Goal: Task Accomplishment & Management: Use online tool/utility

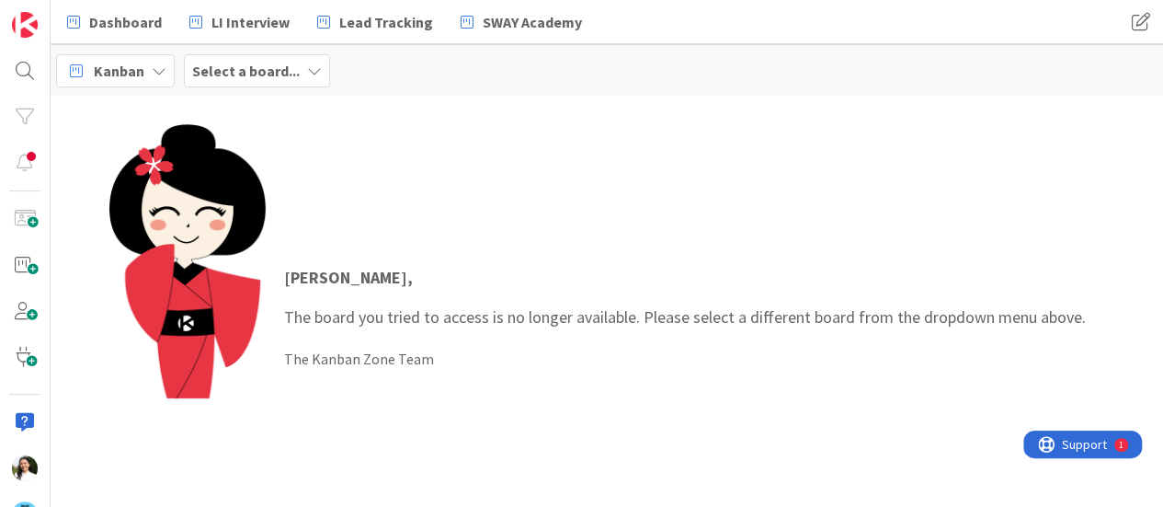
click at [248, 69] on b "Select a board..." at bounding box center [246, 71] width 108 height 18
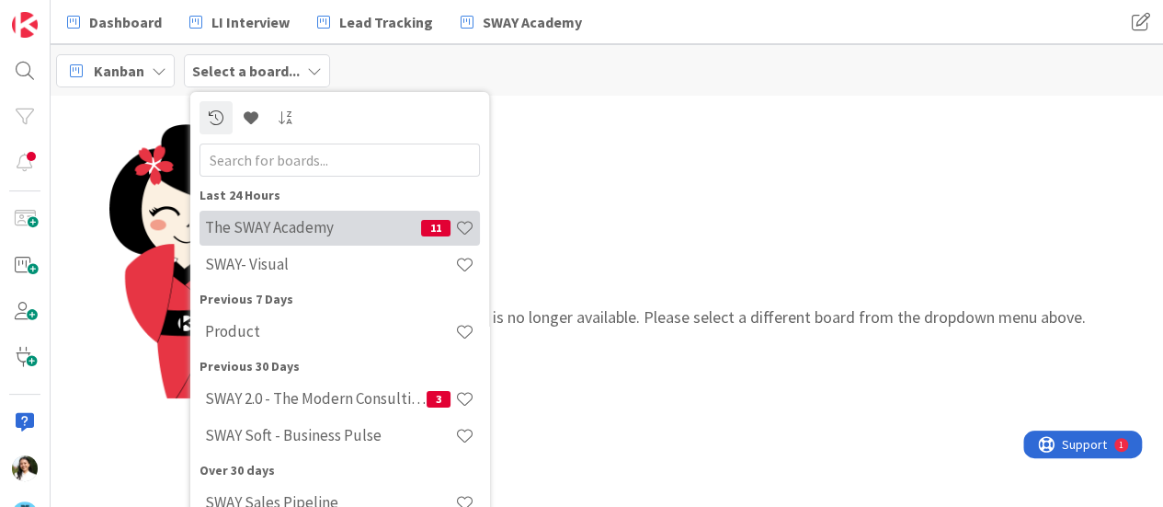
click at [258, 229] on h4 "The SWAY Academy" at bounding box center [313, 227] width 216 height 18
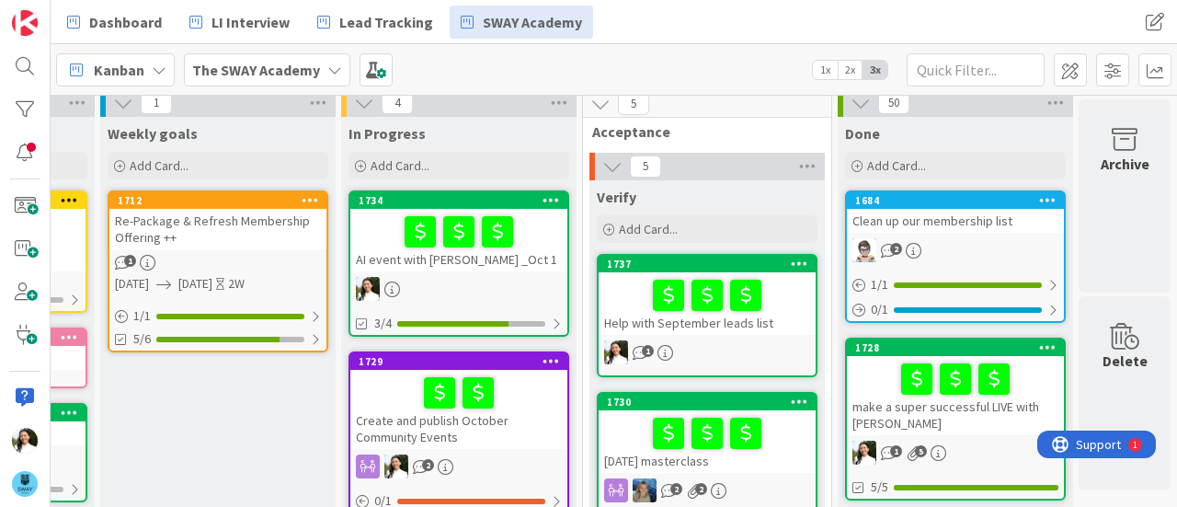
scroll to position [9, 465]
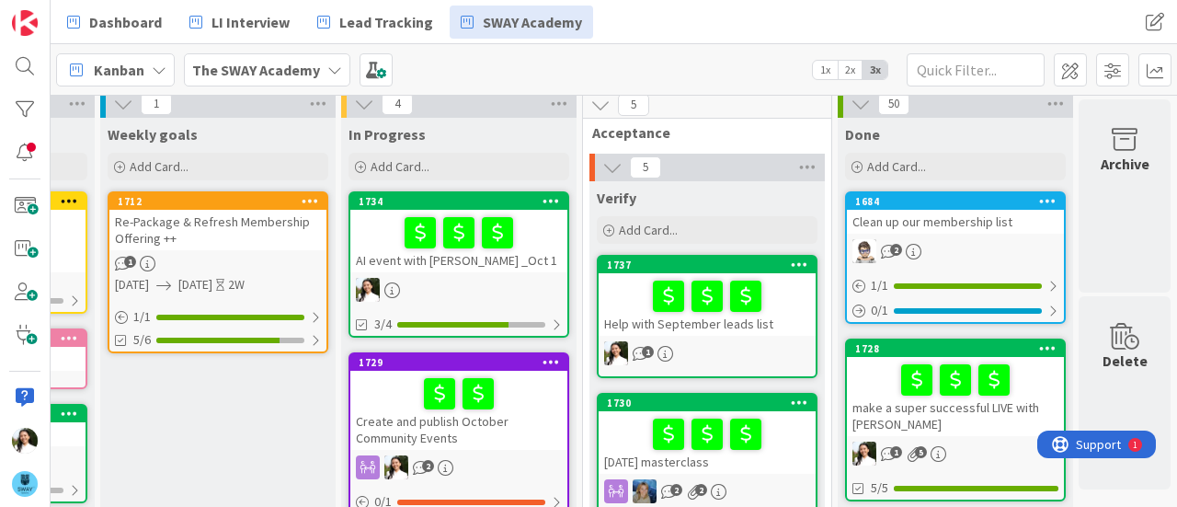
click at [777, 38] on div "Dashboard LI Interview Lead Tracking SWAY Academy" at bounding box center [456, 22] width 801 height 33
click at [776, 293] on div at bounding box center [707, 296] width 206 height 39
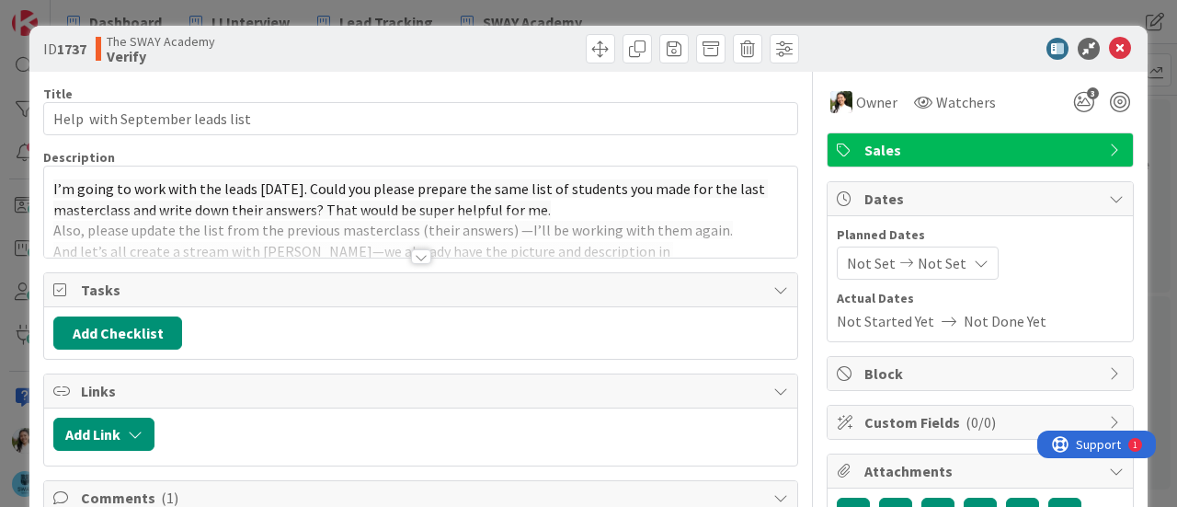
click at [0, 226] on div "ID 1737 The SWAY Academy Verify Title 32 / 128 Help with September leads list D…" at bounding box center [588, 253] width 1177 height 507
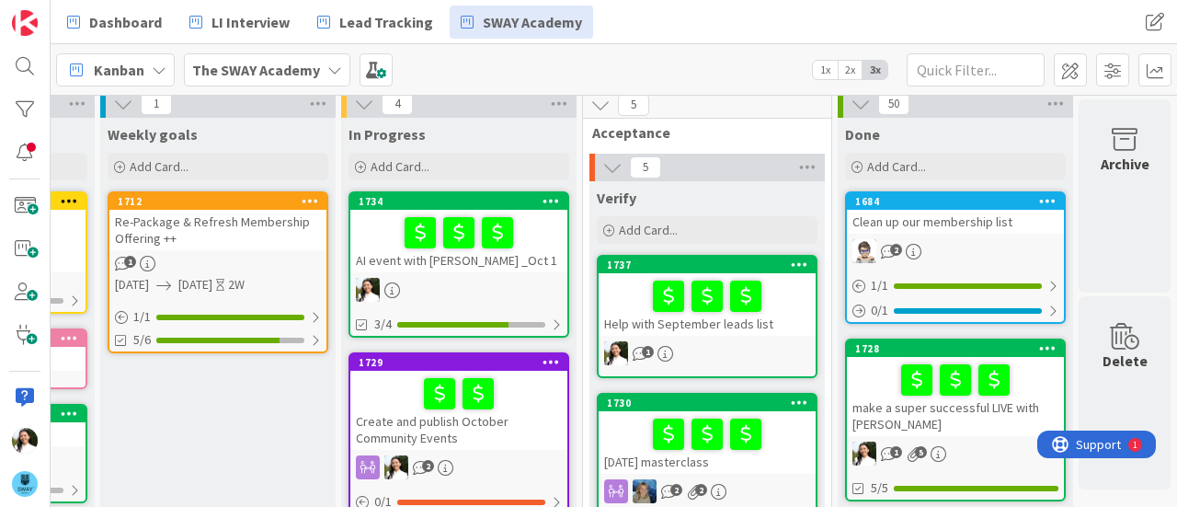
click at [758, 313] on div at bounding box center [707, 296] width 206 height 39
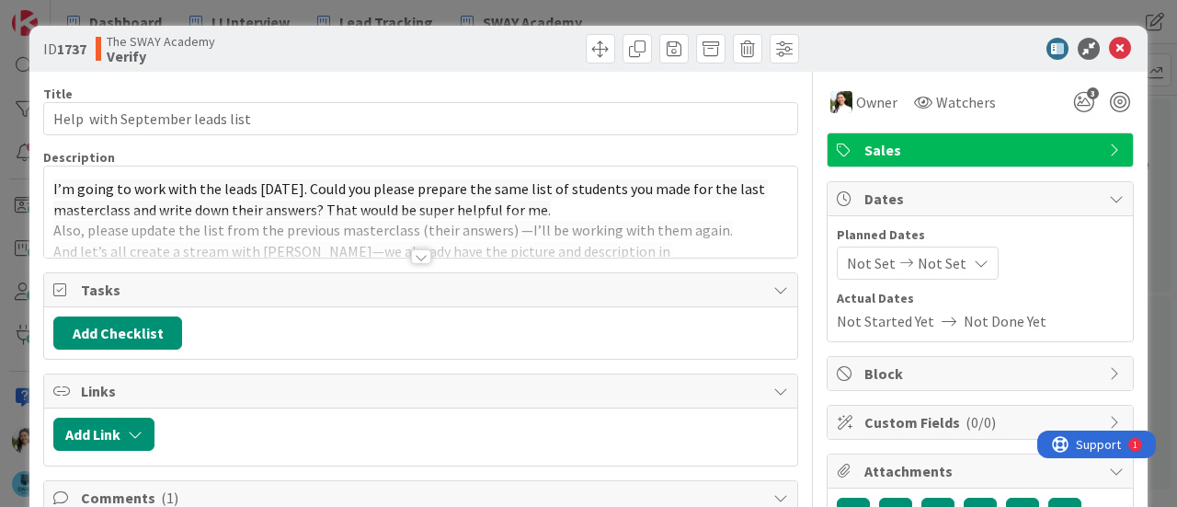
click at [411, 249] on div at bounding box center [421, 256] width 20 height 15
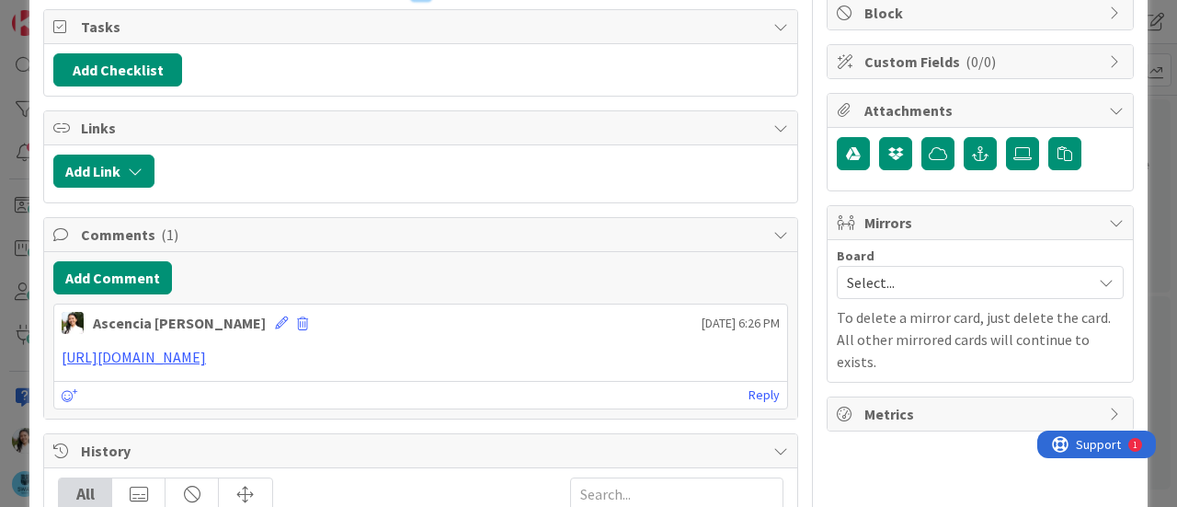
scroll to position [366, 0]
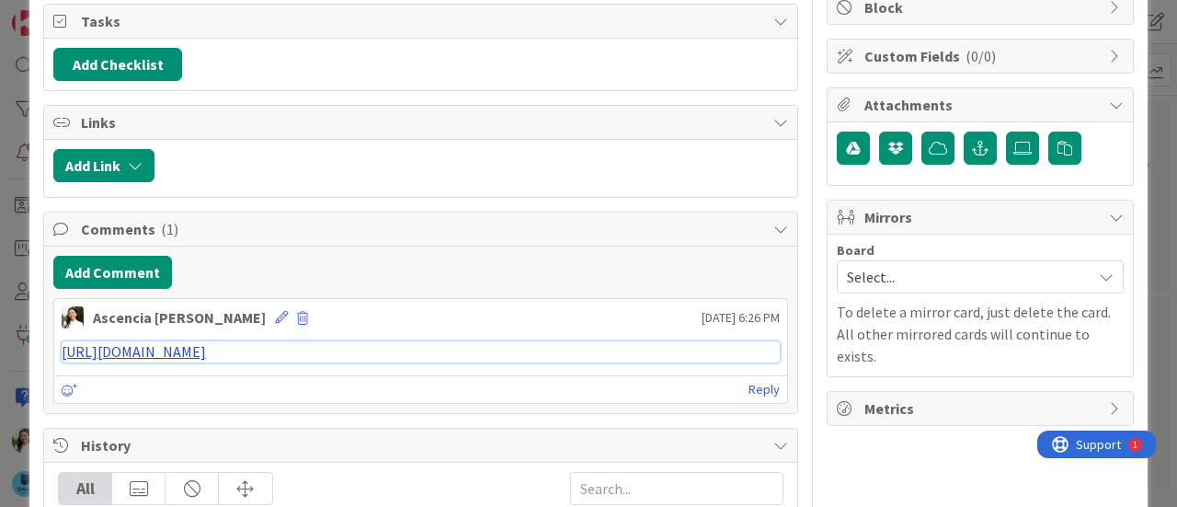
click at [206, 342] on link "[URL][DOMAIN_NAME]" at bounding box center [134, 351] width 144 height 18
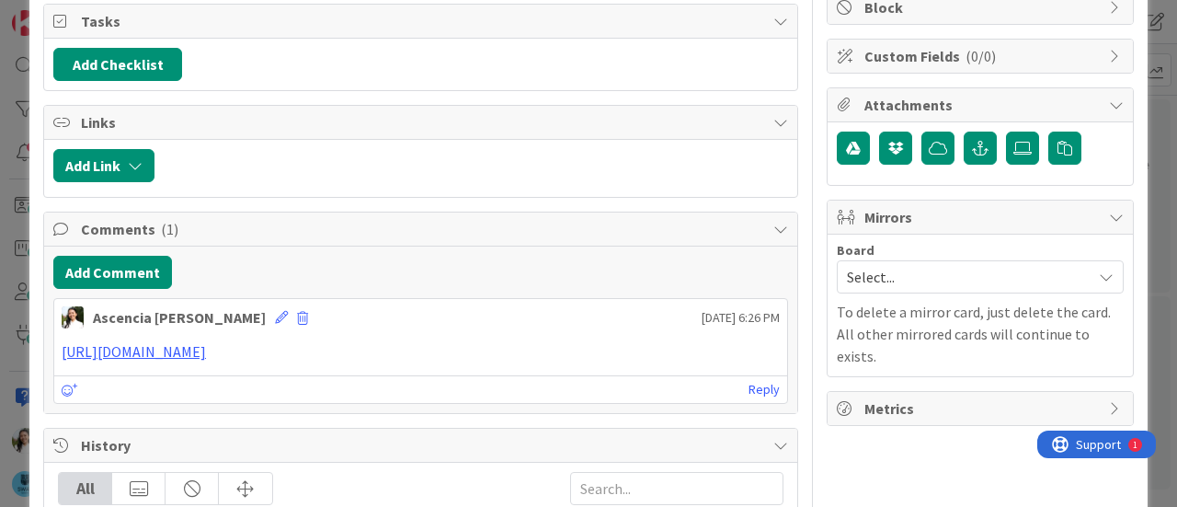
click at [0, 307] on div "ID 1737 The SWAY Academy Verify Title 32 / 128 Help with September leads list D…" at bounding box center [588, 253] width 1177 height 507
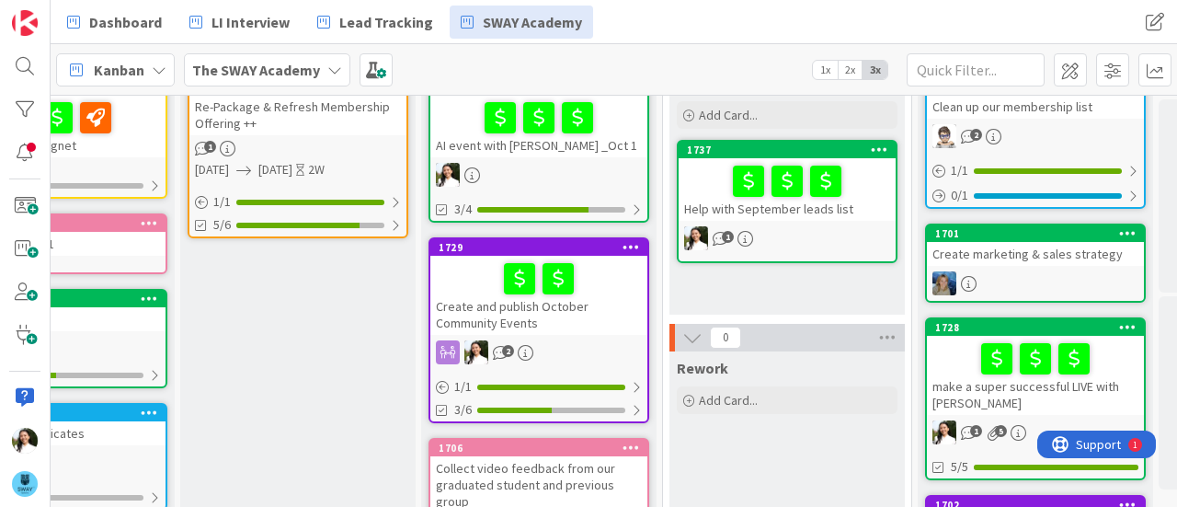
scroll to position [135, 373]
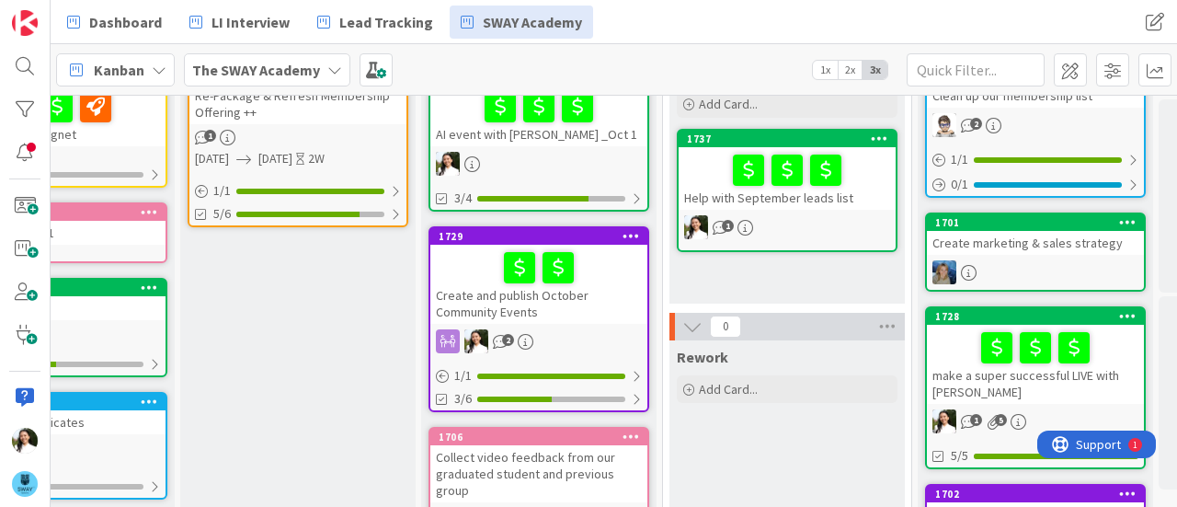
click at [583, 303] on div "Create and publish October Community Events" at bounding box center [538, 284] width 217 height 79
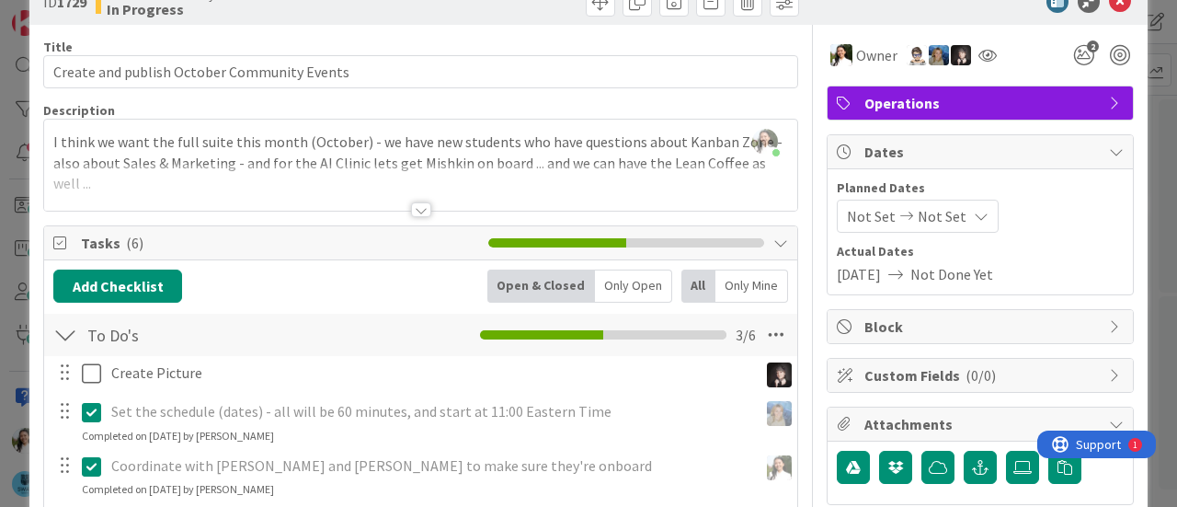
scroll to position [52, 0]
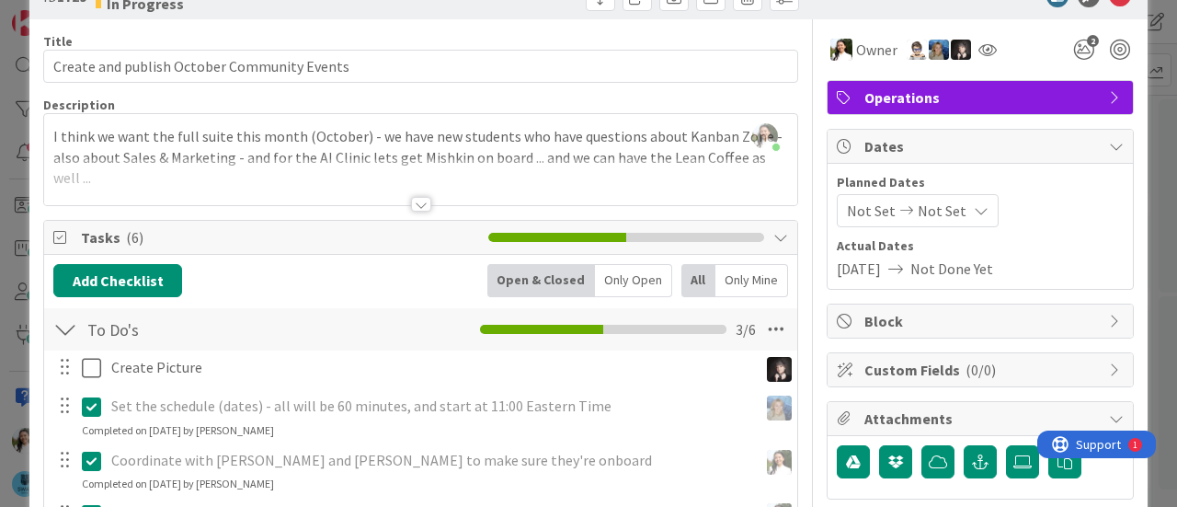
click at [0, 234] on div "ID 1729 The SWAY Academy In Progress Title 43 / 128 Create and publish October …" at bounding box center [588, 253] width 1177 height 507
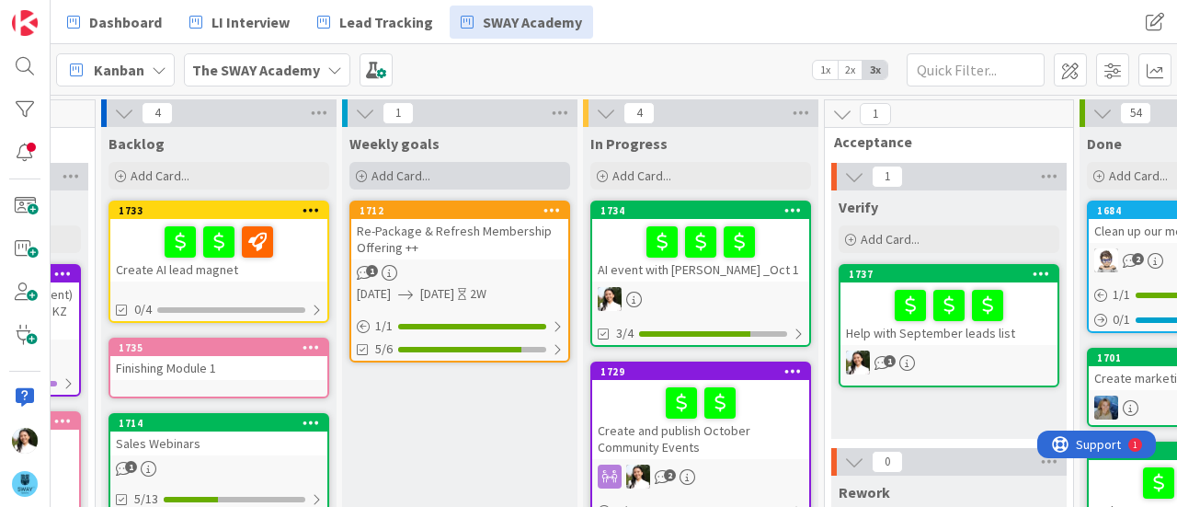
click at [414, 175] on span "Add Card..." at bounding box center [400, 175] width 59 height 17
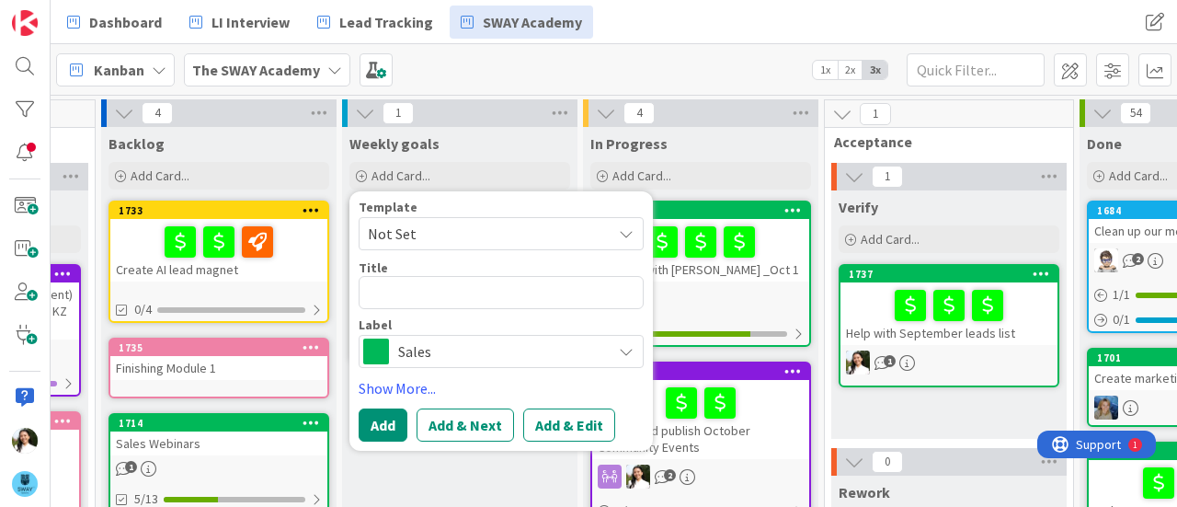
type textarea "x"
type textarea "S"
type textarea "x"
type textarea "Se"
type textarea "x"
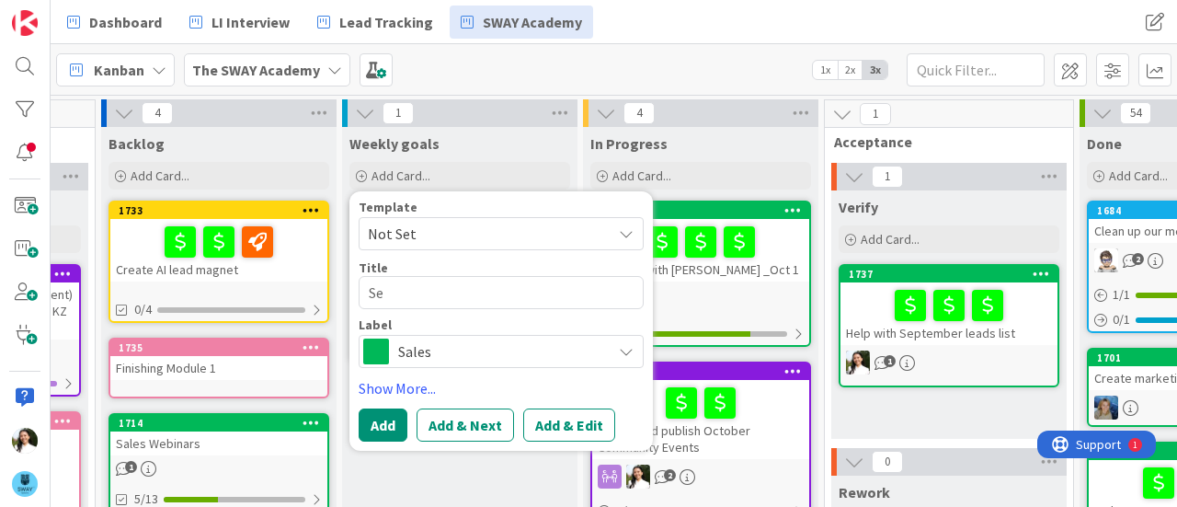
type textarea "Sen"
type textarea "x"
type textarea "Send"
type textarea "x"
type textarea "Send"
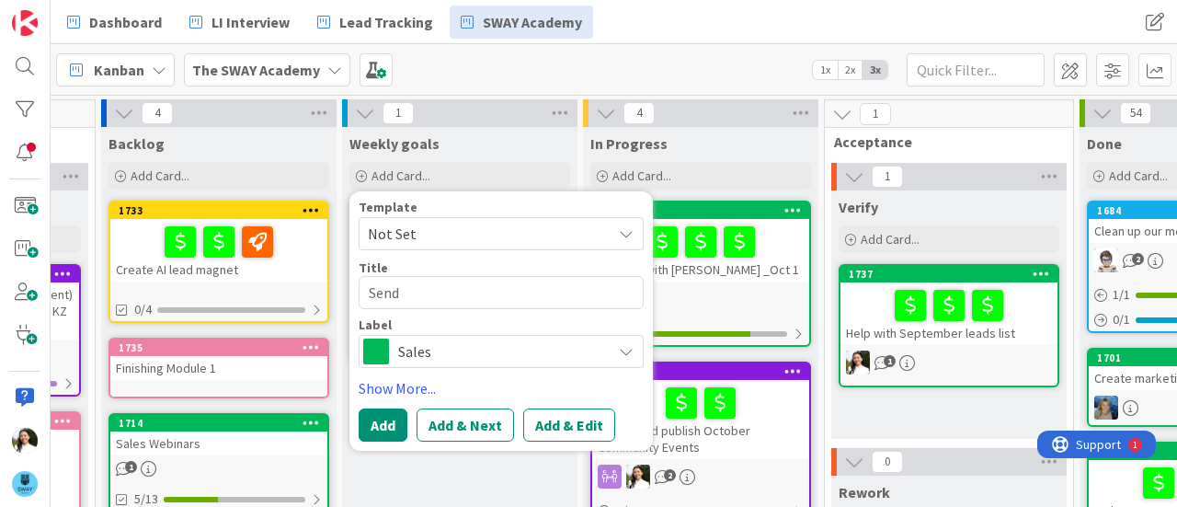
type textarea "x"
type textarea "Send D"
type textarea "x"
type textarea "Send DM"
type textarea "x"
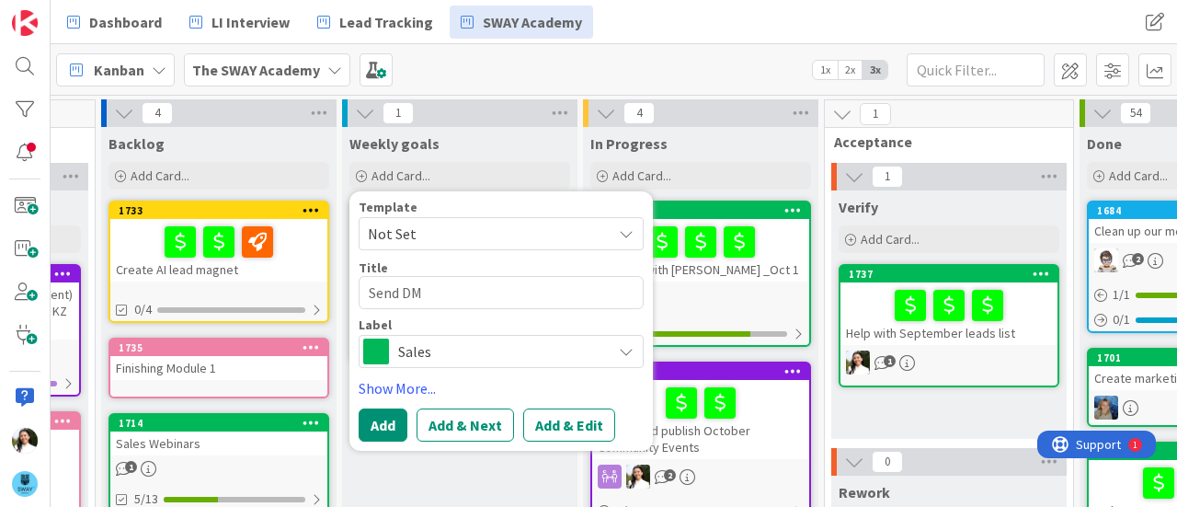
type textarea "Send DMs"
type textarea "x"
type textarea "Send DMs"
type textarea "x"
type textarea "Send DMs t"
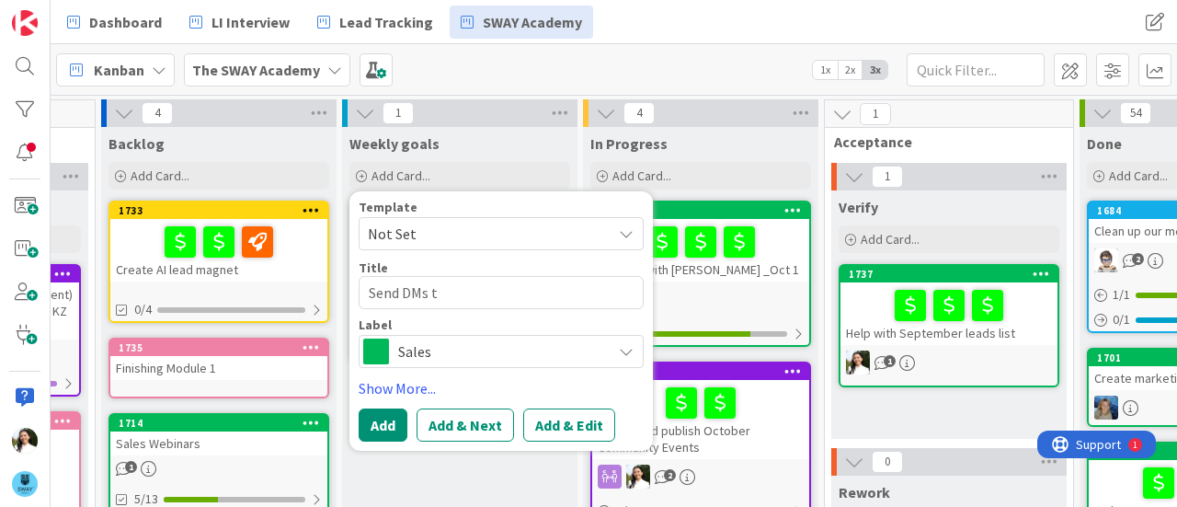
type textarea "x"
type textarea "Send DMs to"
type textarea "x"
type textarea "Send DMs to"
type textarea "x"
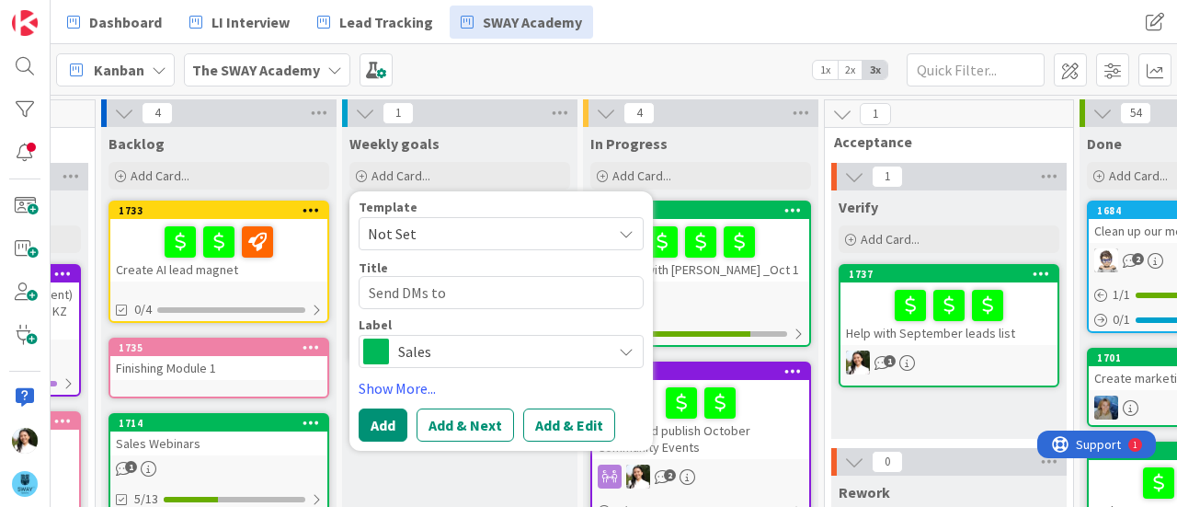
type textarea "Send DMs to e"
type textarea "x"
type textarea "Send DMs to ev"
type textarea "x"
type textarea "Send DMs to eve"
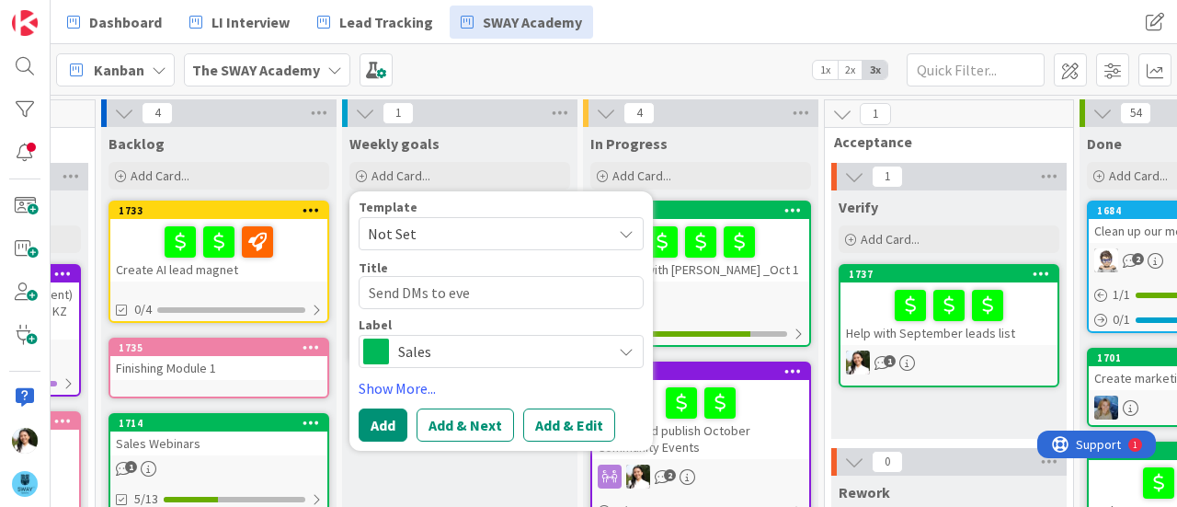
type textarea "x"
type textarea "Send DMs to ever"
type textarea "x"
type textarea "Send DMs to every"
type textarea "x"
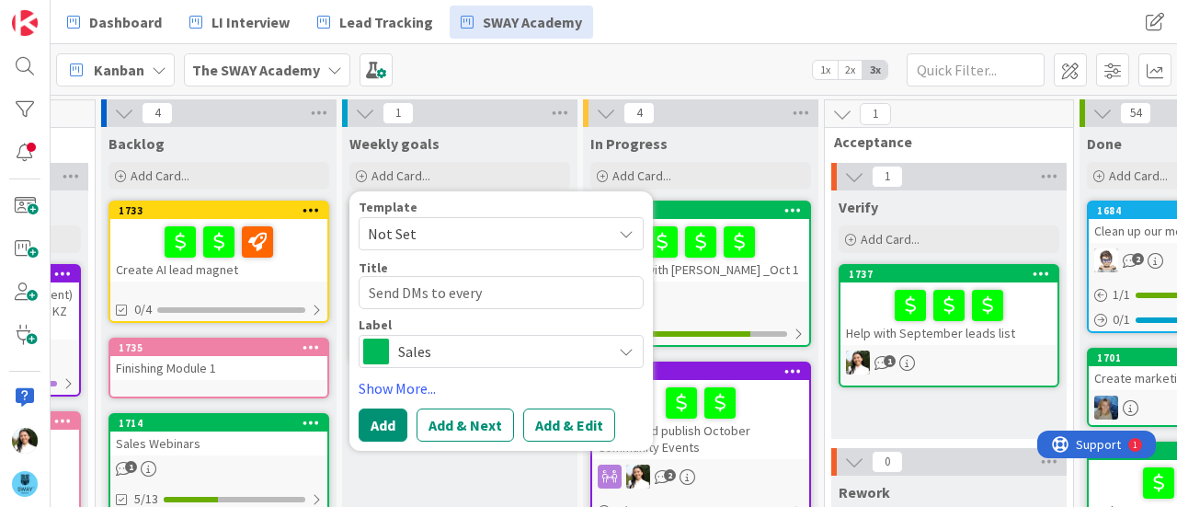
type textarea "Send DMs to everyo"
type textarea "x"
type textarea "Send DMs to everyon"
type textarea "x"
type textarea "Send DMs to everyone"
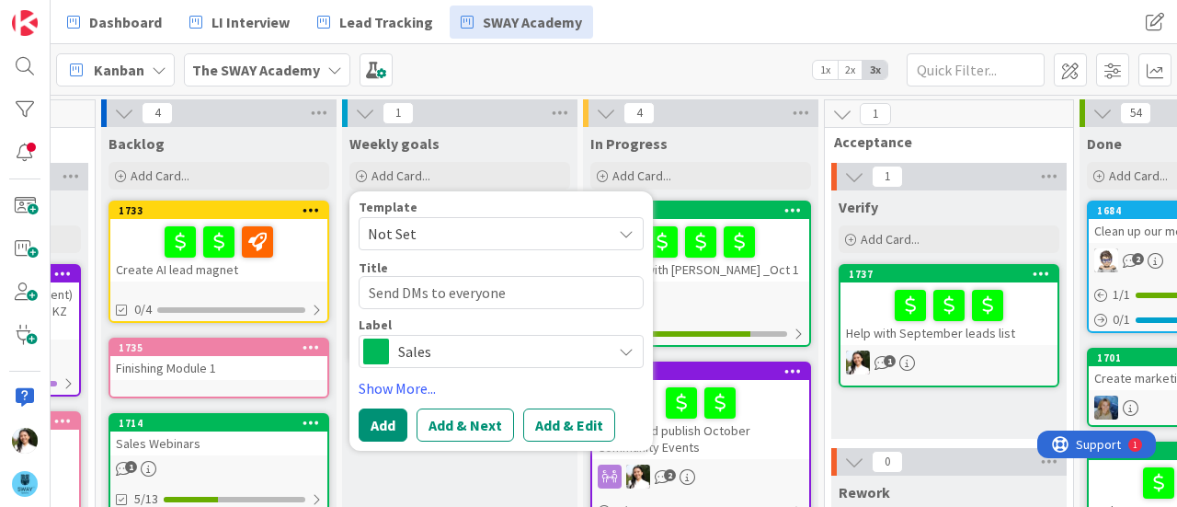
type textarea "x"
type textarea "Send DMs to everyone w"
type textarea "x"
type textarea "Send DMs to everyone wi"
type textarea "x"
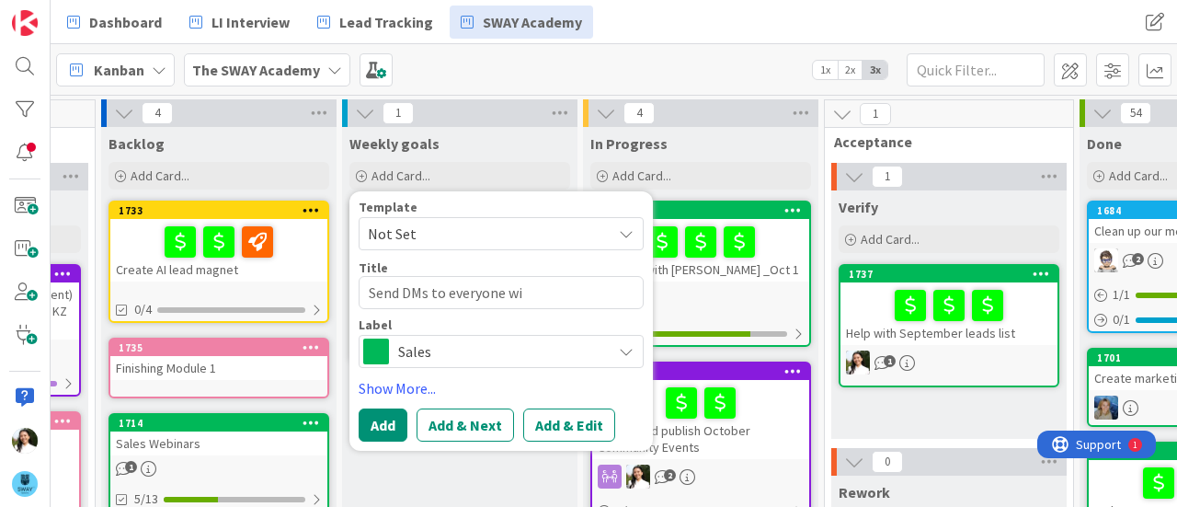
type textarea "Send DMs to everyone wit"
type textarea "x"
type textarea "Send DMs to everyone with"
type textarea "x"
type textarea "Send DMs to everyone with"
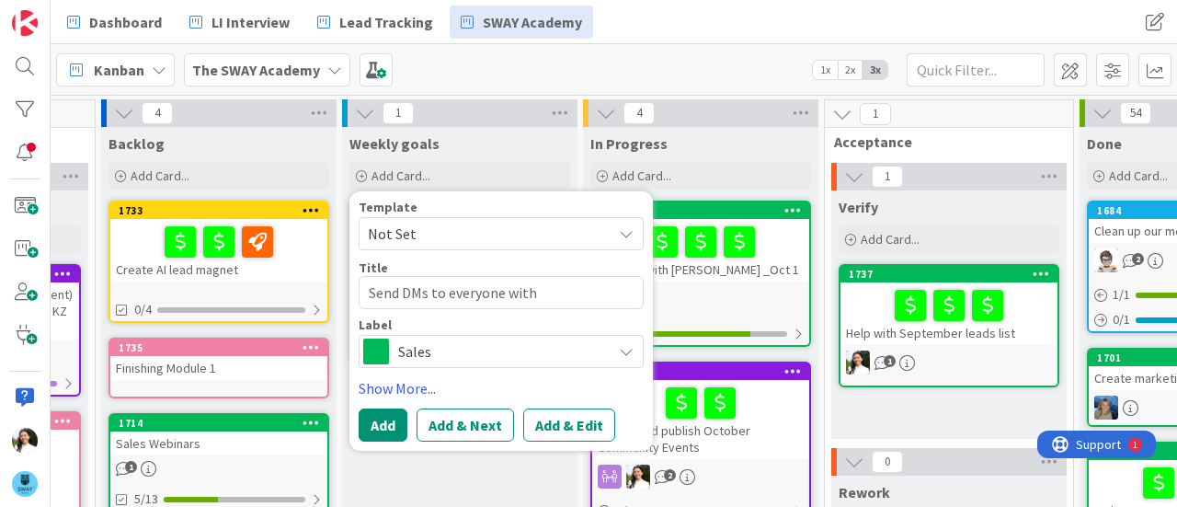
type textarea "x"
type textarea "Send DMs to everyone with e"
type textarea "x"
type textarea "Send DMs to everyone with ex"
type textarea "x"
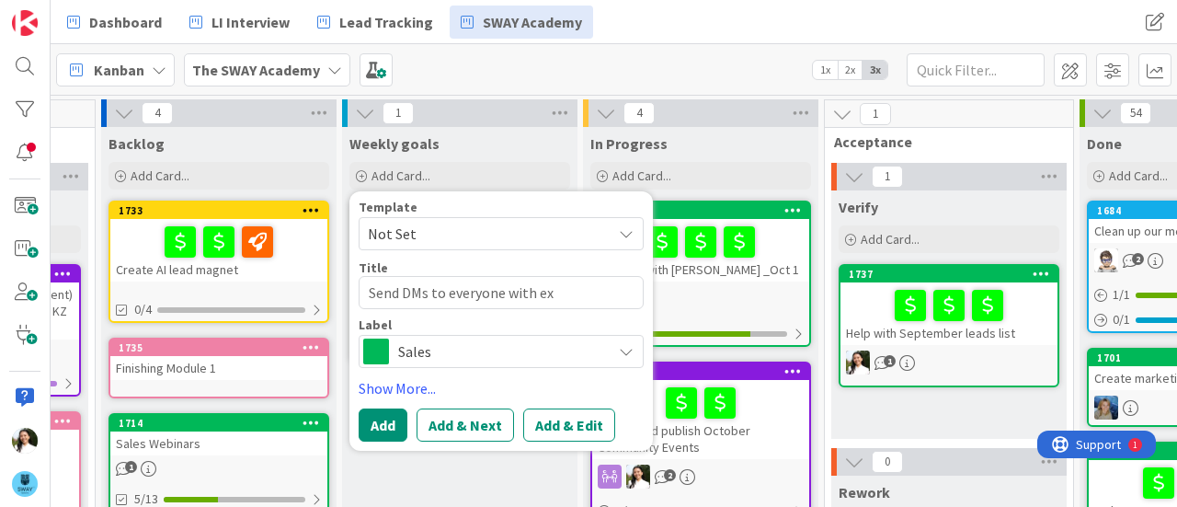
type textarea "Send DMs to everyone with exp"
type textarea "x"
type textarea "Send DMs to everyone with expi"
type textarea "x"
type textarea "Send DMs to everyone with expir"
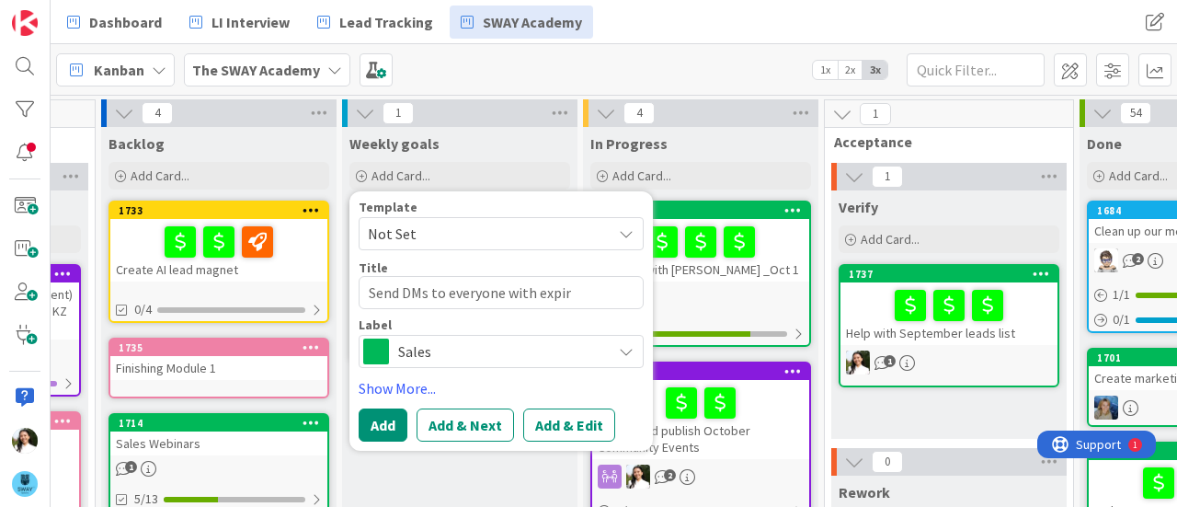
type textarea "x"
type textarea "Send DMs to everyone with expiri"
type textarea "x"
type textarea "Send DMs to everyone with expirin"
type textarea "x"
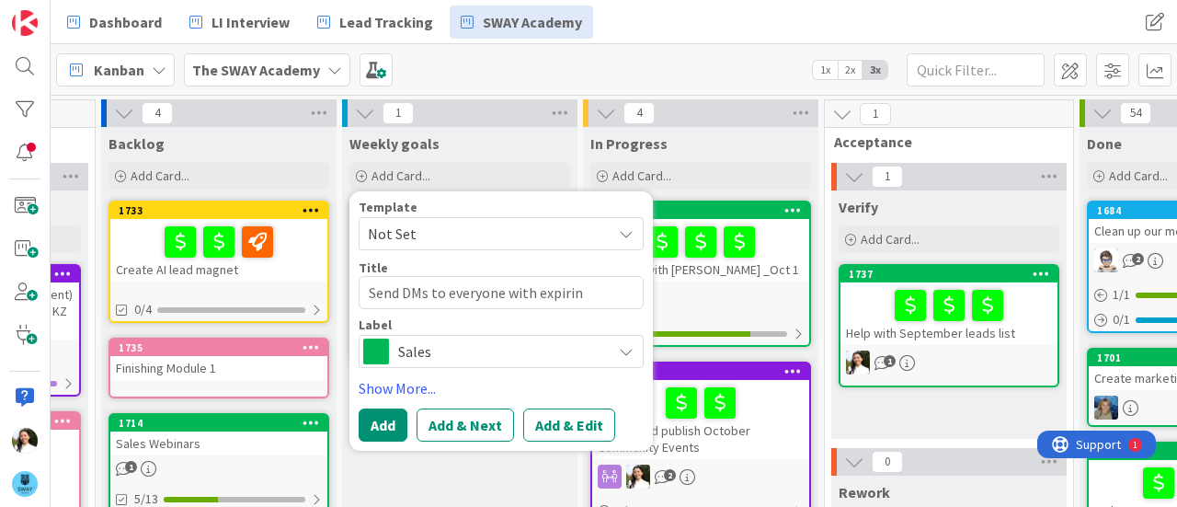
type textarea "Send DMs to everyone with expiring"
type textarea "x"
type textarea "Send DMs to everyone with expiring m"
type textarea "x"
type textarea "Send DMs to everyone with expiring me"
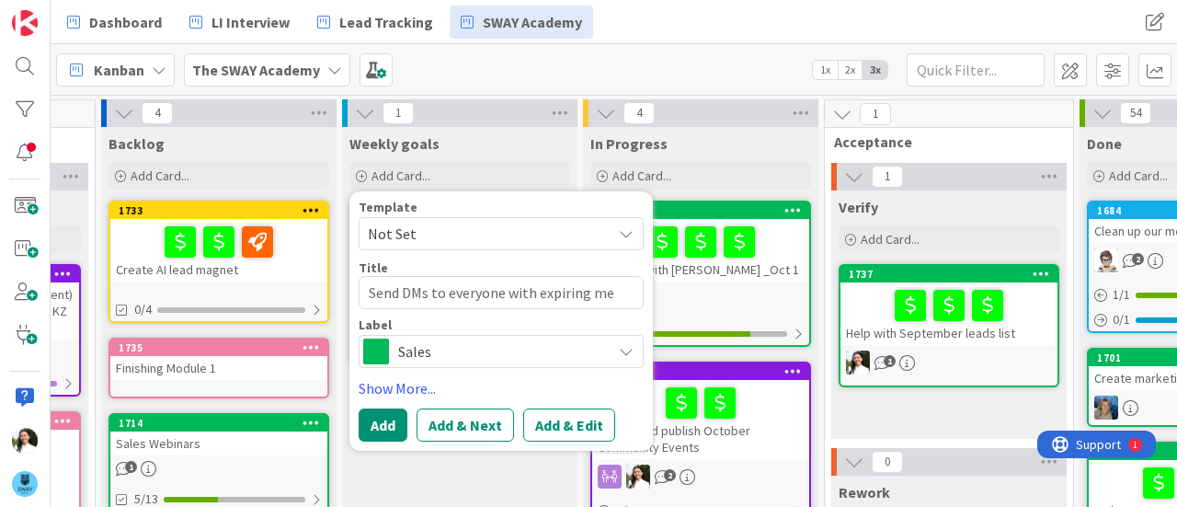
type textarea "x"
type textarea "Send DMs to everyone with expiring mem"
type textarea "x"
type textarea "Send DMs to everyone with expiring memb"
type textarea "x"
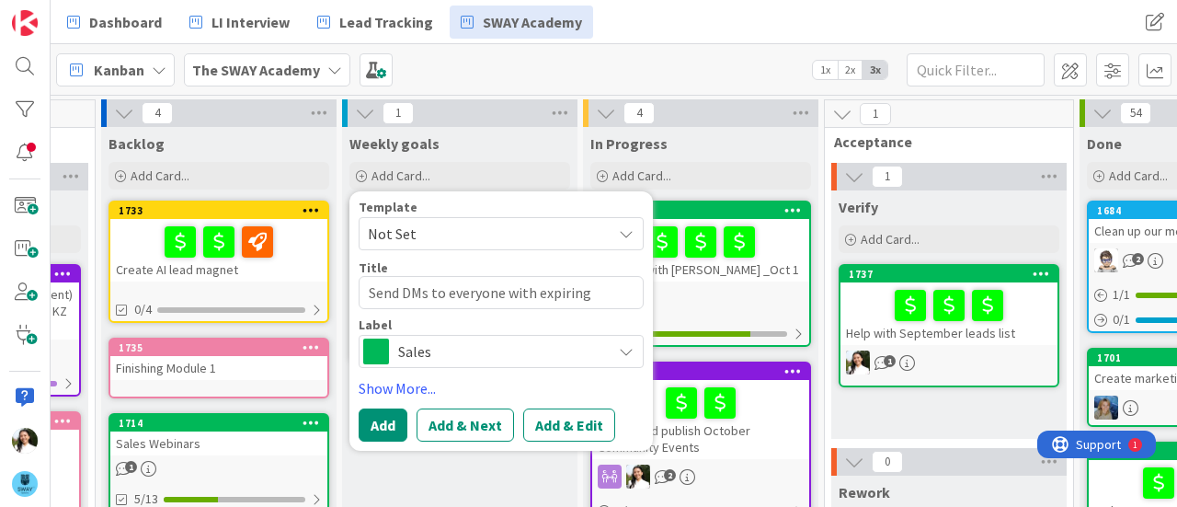
type textarea "Send DMs to everyone with expiring membe"
type textarea "x"
type textarea "Send DMs to everyone with expiring member"
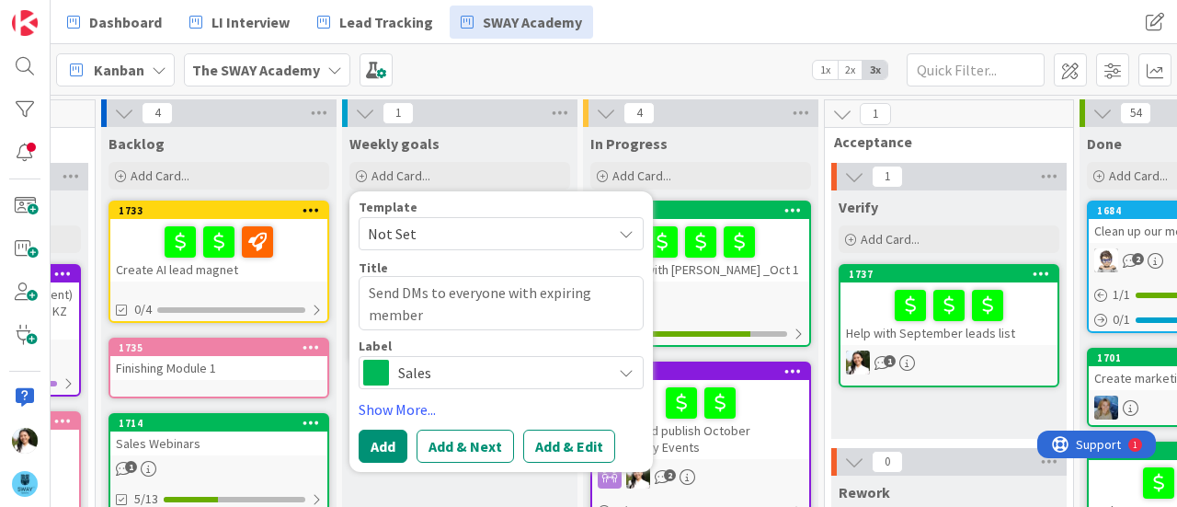
type textarea "x"
type textarea "Send DMs to everyone with expiring members"
type textarea "x"
type textarea "Send DMs to everyone with expiring membersh"
type textarea "x"
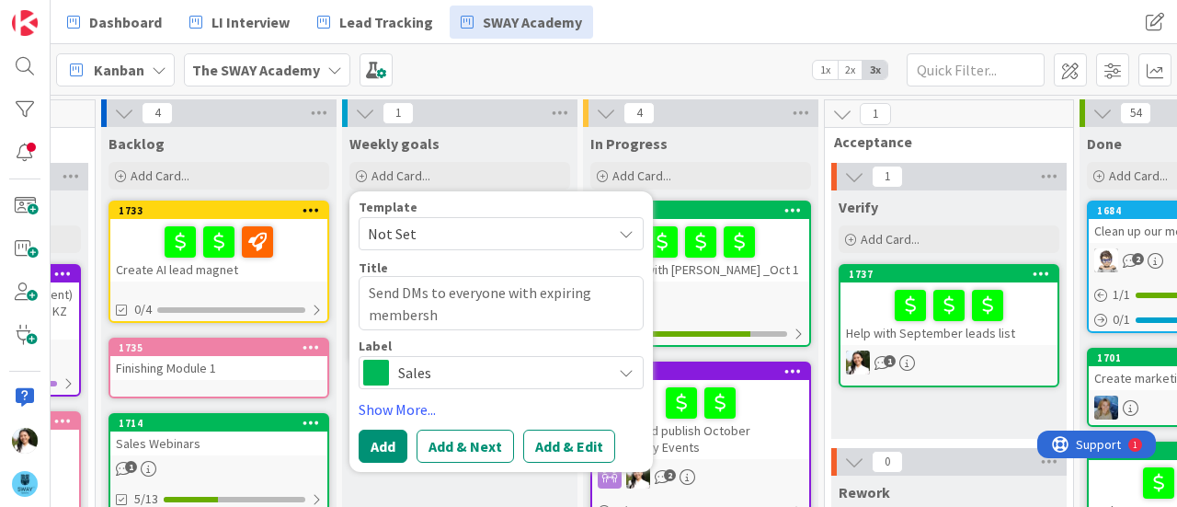
type textarea "Send DMs to everyone with expiring membershi"
type textarea "x"
type textarea "Send DMs to everyone with expiring membership"
click at [471, 371] on span "Sales" at bounding box center [500, 373] width 204 height 26
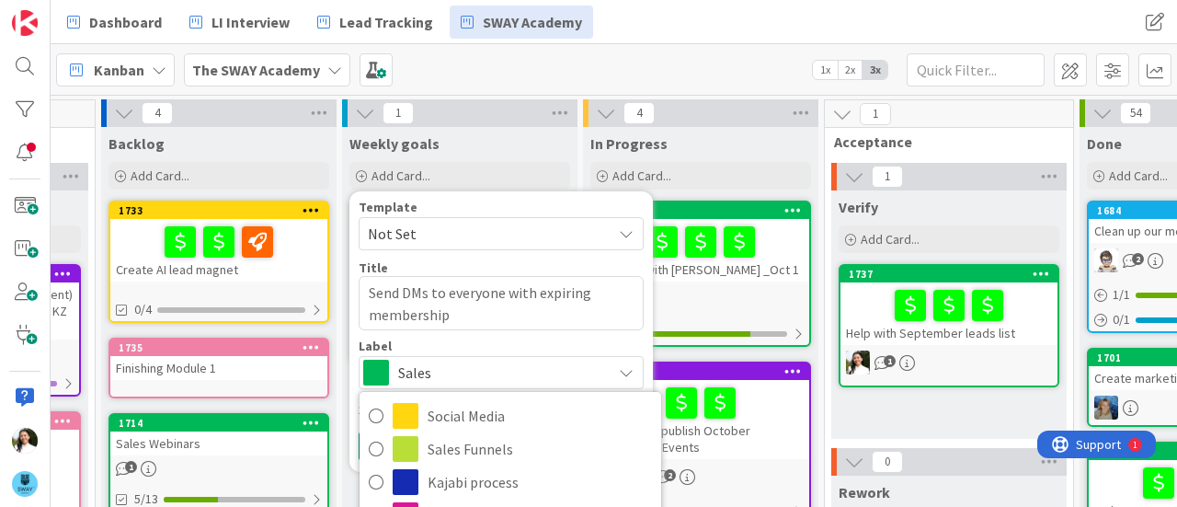
type textarea "x"
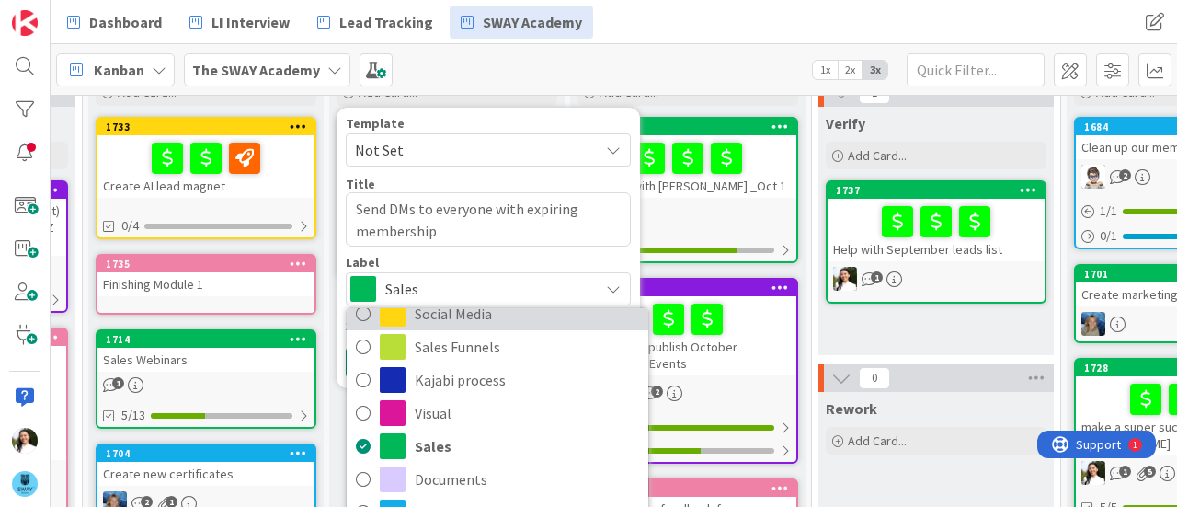
scroll to position [86, 224]
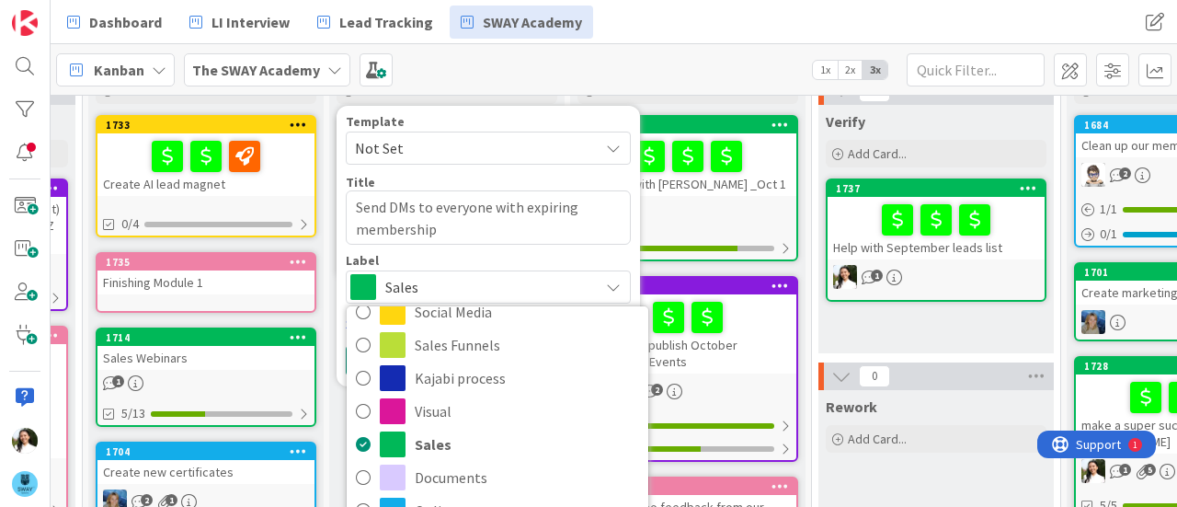
click at [491, 248] on div "Template Not Set Title 45 / 128 Send DMs to everyone with expiring membership L…" at bounding box center [488, 209] width 285 height 188
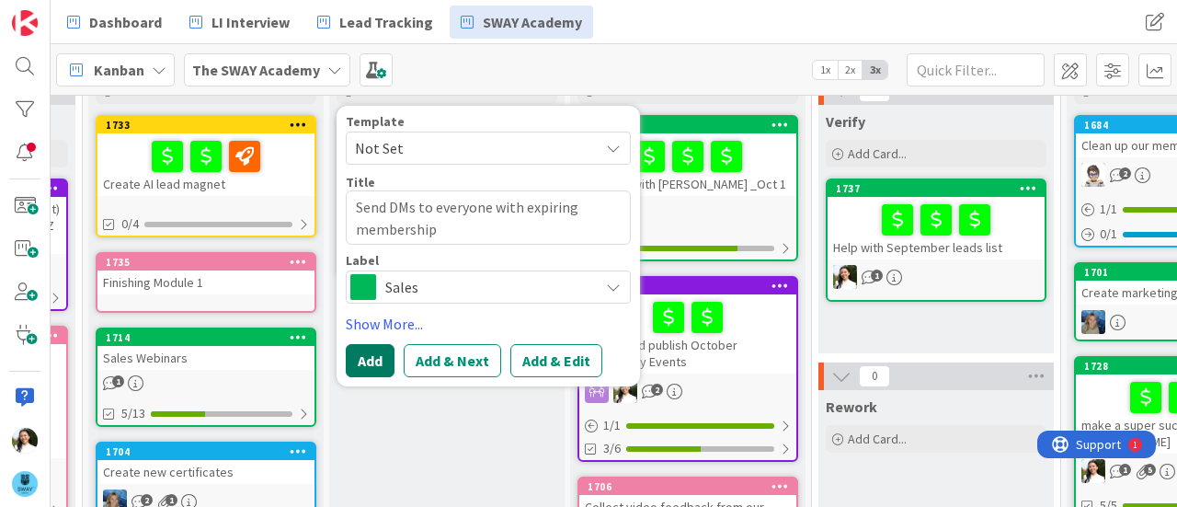
click at [373, 361] on button "Add" at bounding box center [370, 360] width 49 height 33
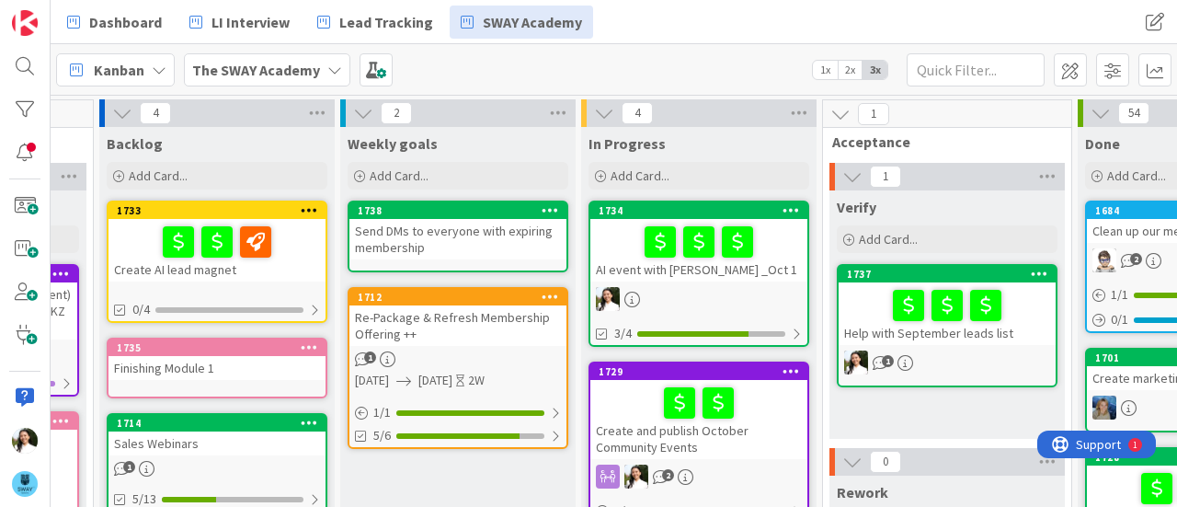
scroll to position [0, 213]
click at [449, 233] on div "Send DMs to everyone with expiring membership" at bounding box center [457, 239] width 217 height 40
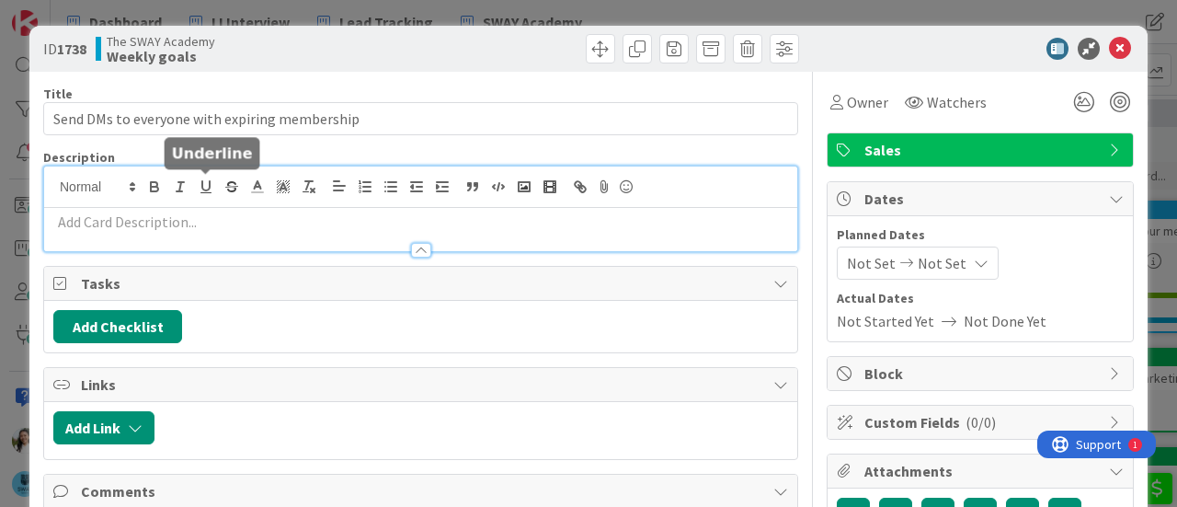
click at [202, 187] on div at bounding box center [420, 208] width 753 height 85
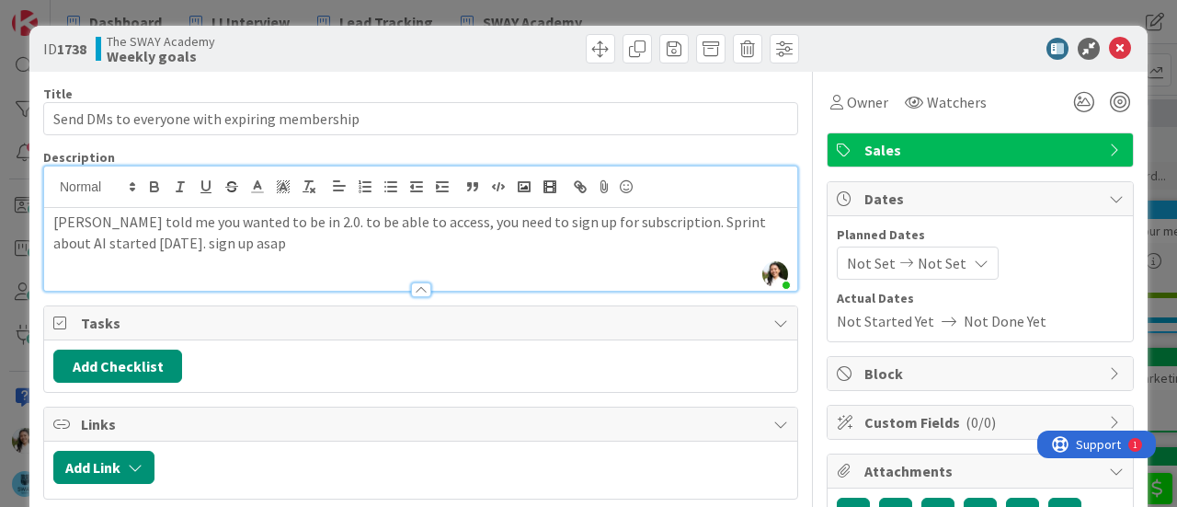
click at [346, 255] on div "[PERSON_NAME] told me you wanted to be in 2.0. to be able to access, you need t…" at bounding box center [420, 249] width 753 height 83
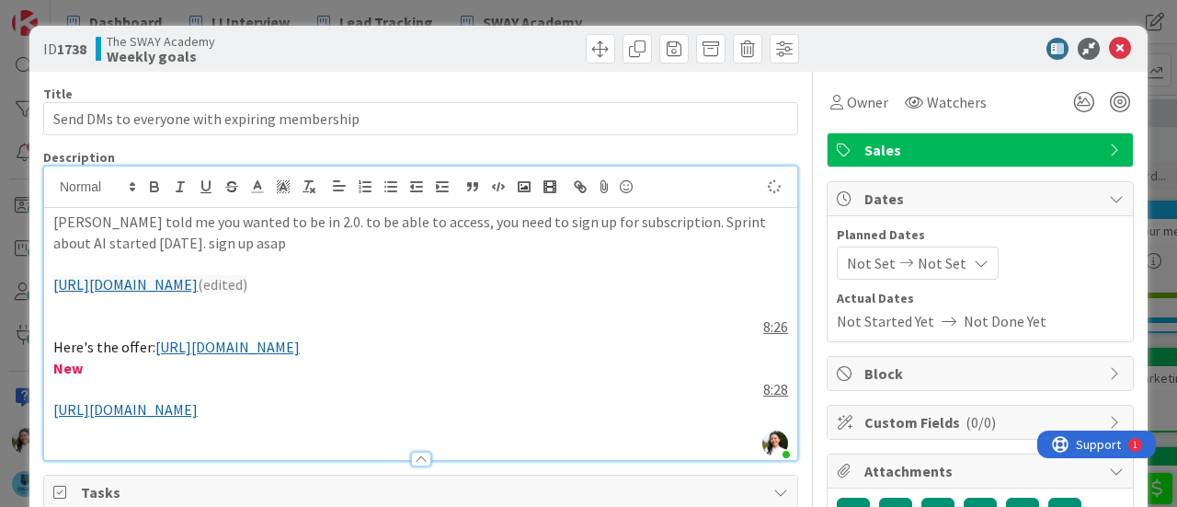
click at [0, 307] on div "ID 1738 The SWAY Academy Weekly goals Title 45 / 128 Send DMs to everyone with …" at bounding box center [588, 253] width 1177 height 507
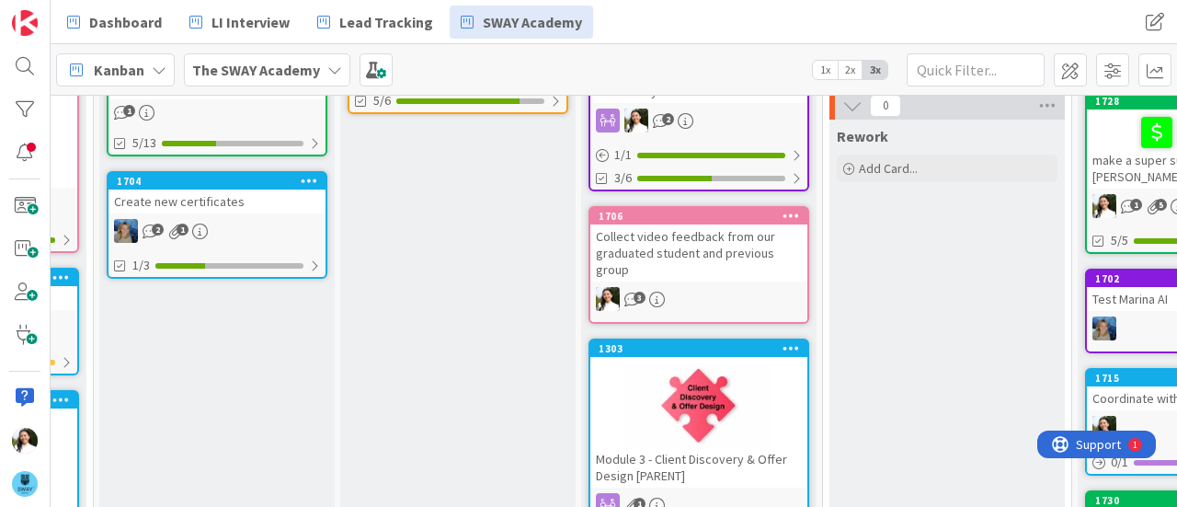
scroll to position [359, 213]
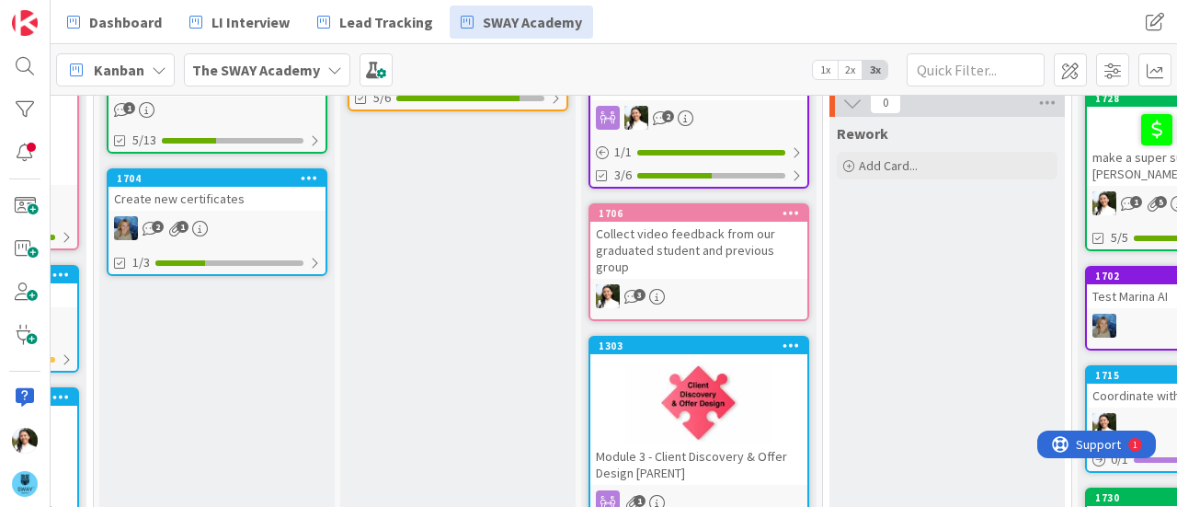
click at [686, 246] on div "Collect video feedback from our graduated student and previous group" at bounding box center [698, 250] width 217 height 57
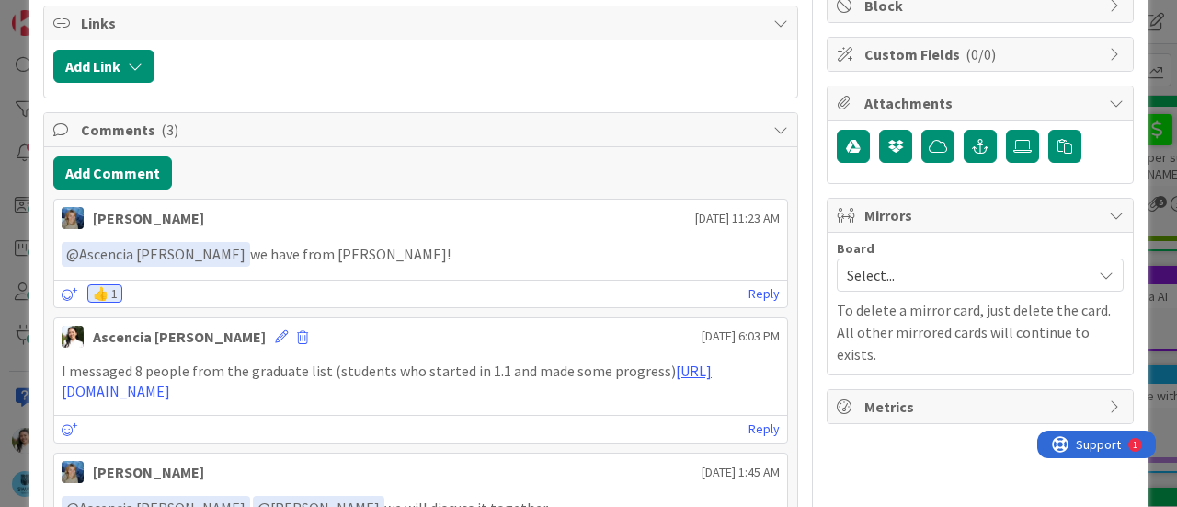
scroll to position [366, 0]
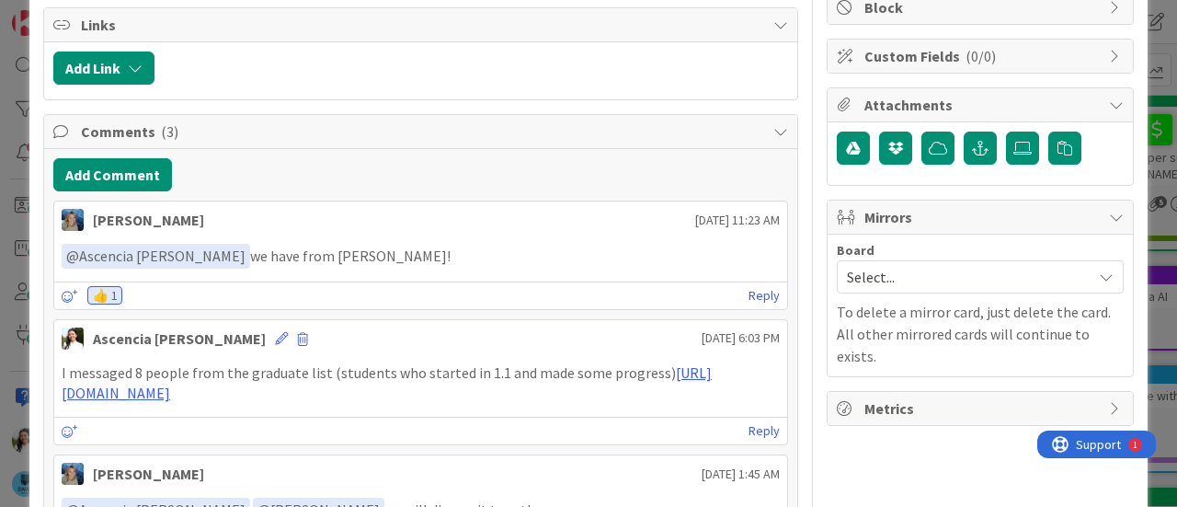
click at [0, 213] on div "ID 1706 The SWAY Academy In Progress Title 69 / 128 Collect video feedback from…" at bounding box center [588, 253] width 1177 height 507
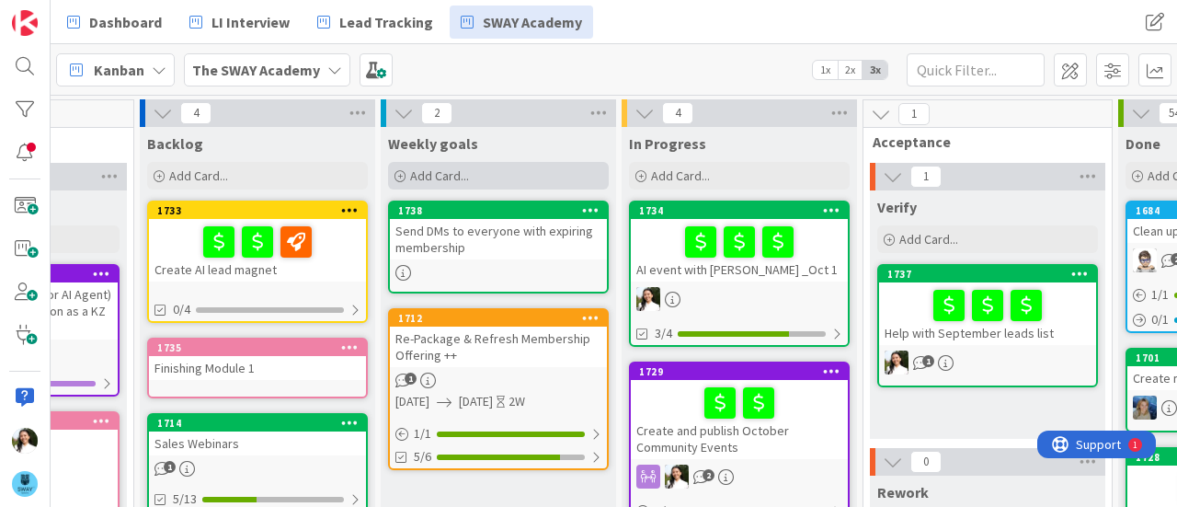
click at [432, 164] on div "Add Card..." at bounding box center [498, 176] width 221 height 28
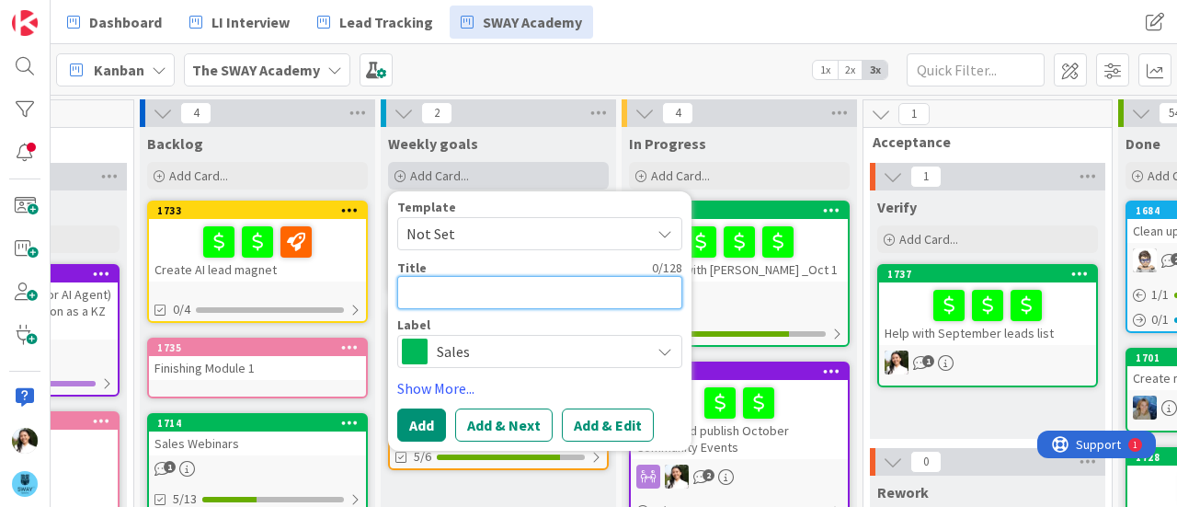
type textarea "x"
type textarea "C"
type textarea "x"
type textarea "Co"
type textarea "x"
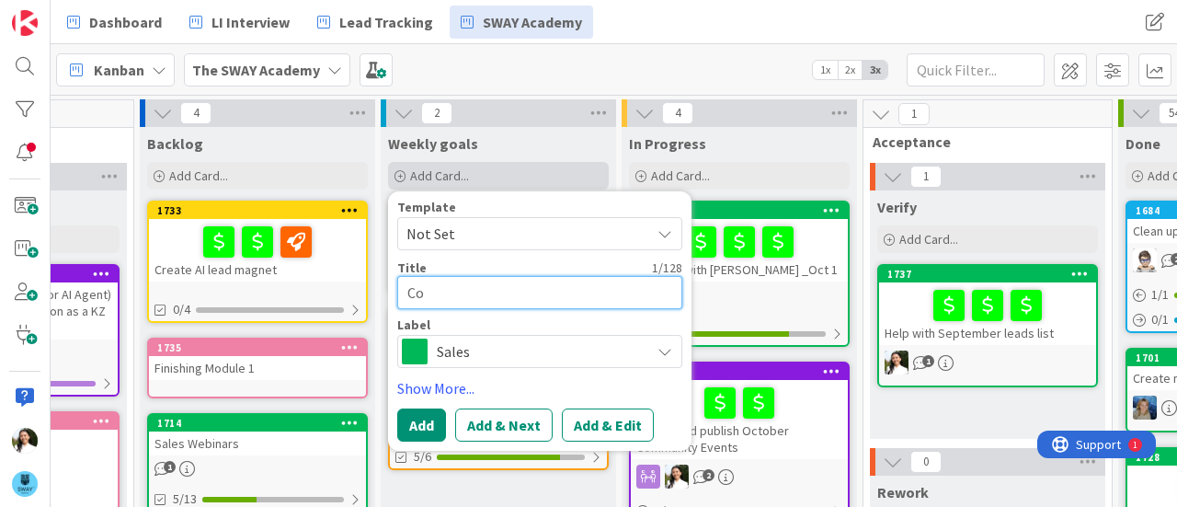
type textarea "Con"
type textarea "x"
type textarea "Conn"
type textarea "x"
type textarea "Conne"
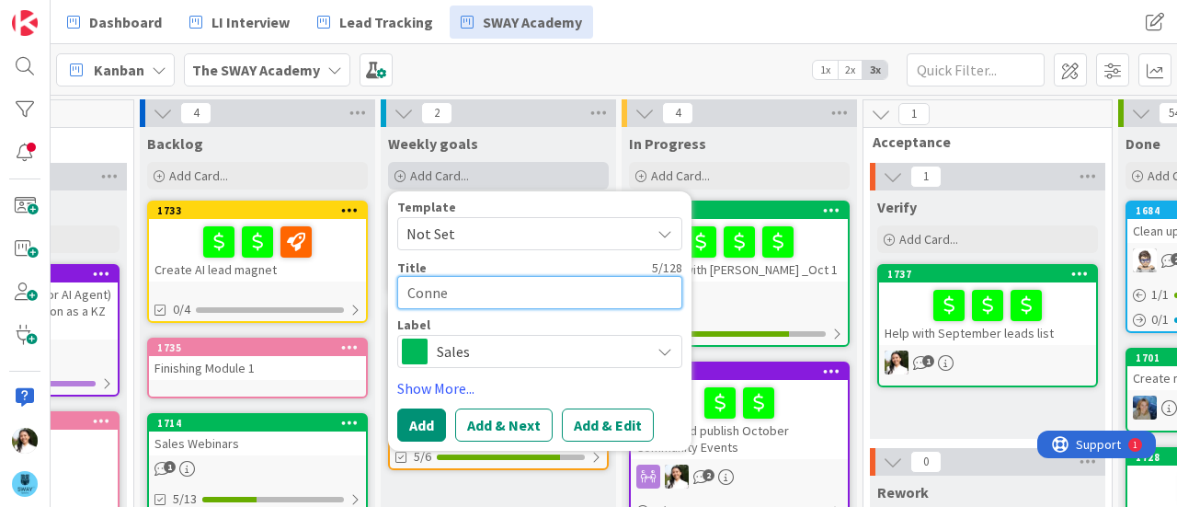
type textarea "x"
type textarea "Connec"
type textarea "x"
type textarea "Connect"
type textarea "x"
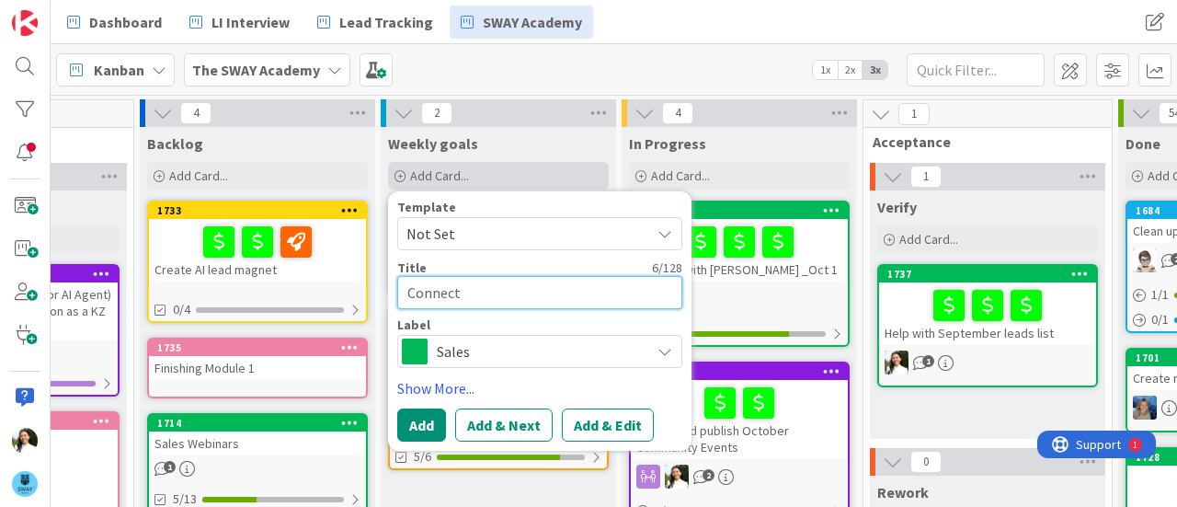
type textarea "Connect"
type textarea "x"
type textarea "Connect w"
type textarea "x"
type textarea "Connect wi"
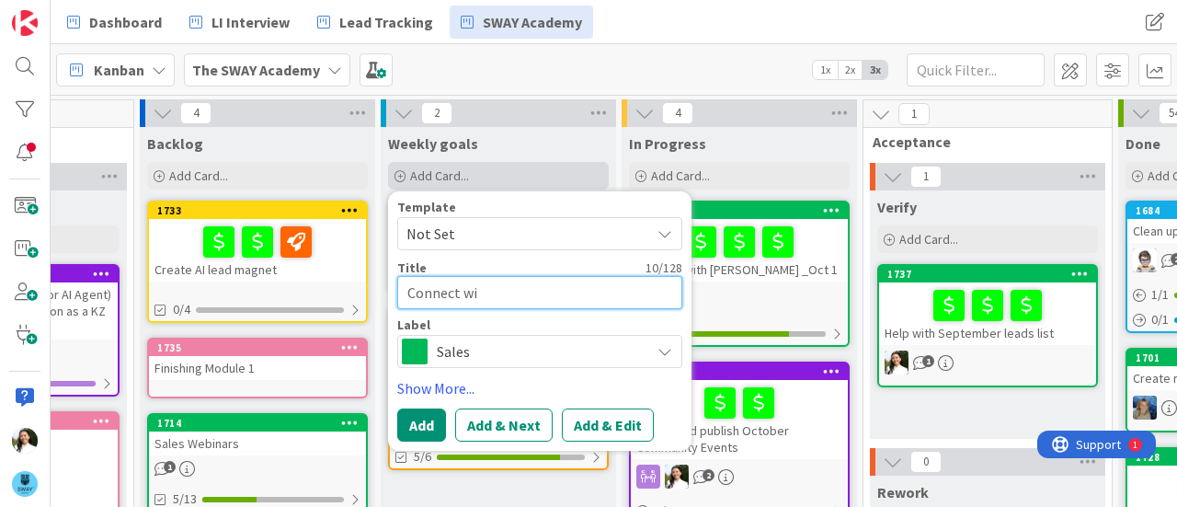
type textarea "x"
type textarea "Connect with"
type textarea "x"
type textarea "Connect with"
type textarea "x"
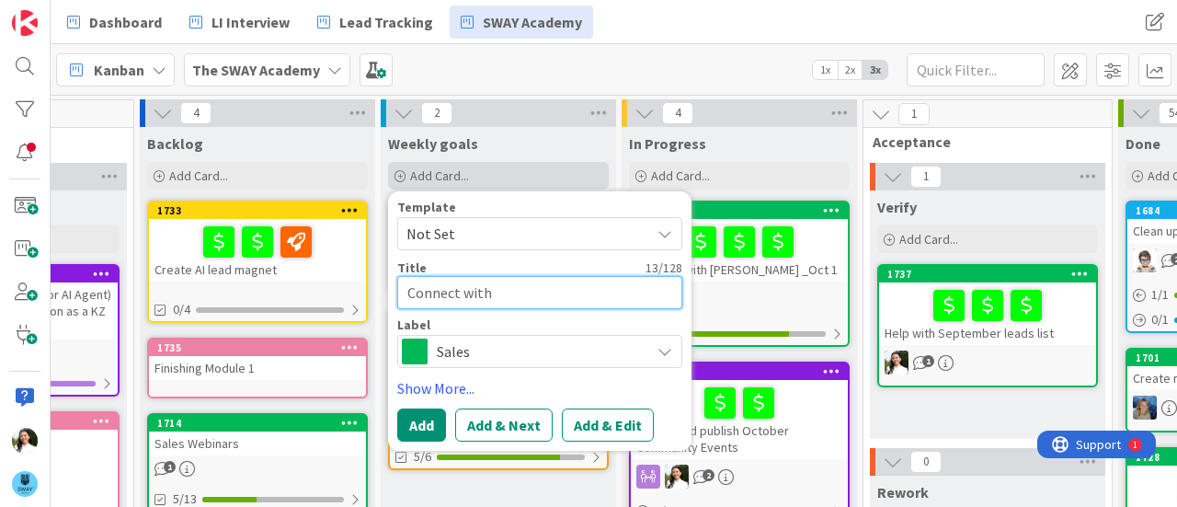
type textarea "Connect with E"
type textarea "x"
type textarea "Connect with [PERSON_NAME]"
type textarea "x"
type textarea "Connect with [PERSON_NAME]"
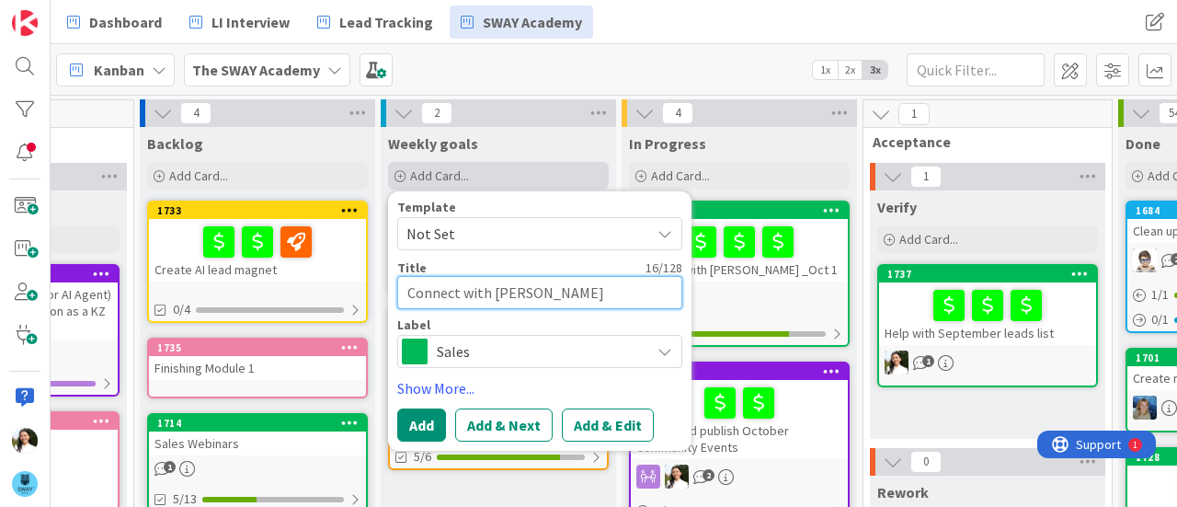
type textarea "x"
type textarea "Connect with [PERSON_NAME]"
type textarea "x"
type textarea "Connect with [PERSON_NAME],"
type textarea "x"
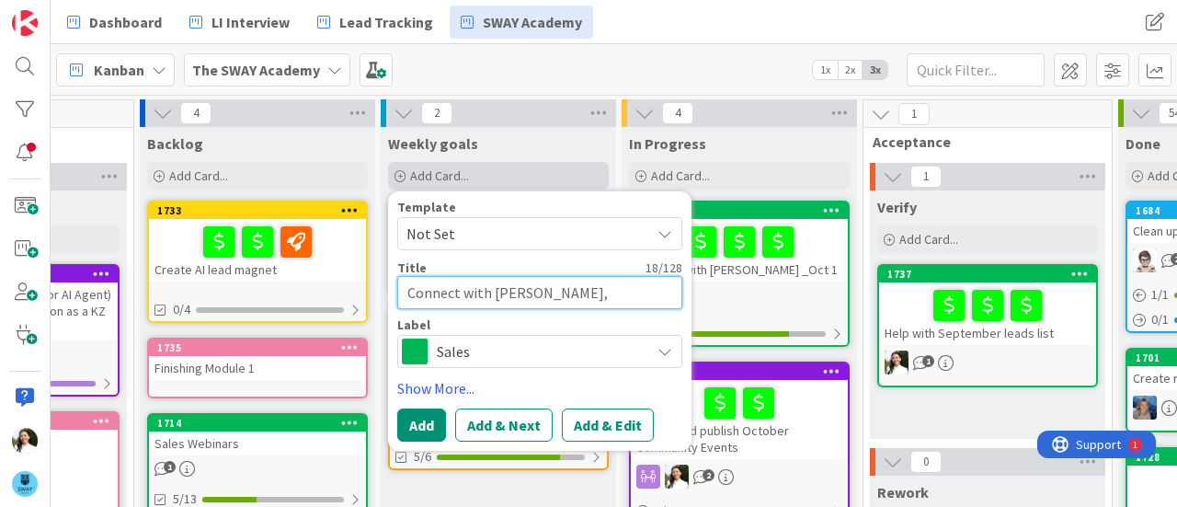
type textarea "Connect with [PERSON_NAME],"
type textarea "x"
type textarea "Connect with [PERSON_NAME]"
type textarea "x"
type textarea "Connect with [PERSON_NAME]"
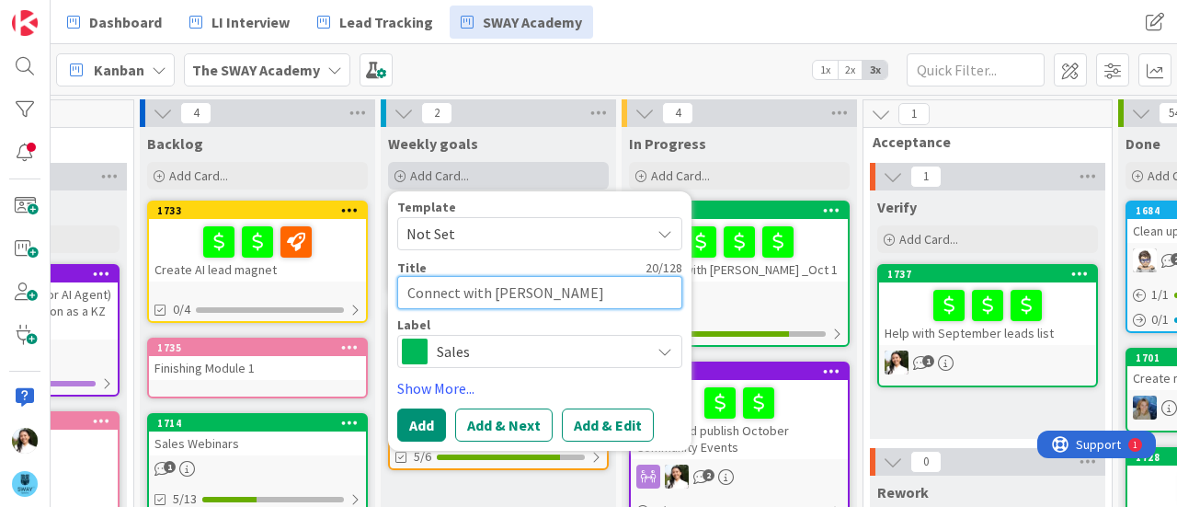
type textarea "x"
type textarea "Connect with [PERSON_NAME], [PERSON_NAME]"
type textarea "x"
type textarea "Connect with [PERSON_NAME], [PERSON_NAME],"
type textarea "x"
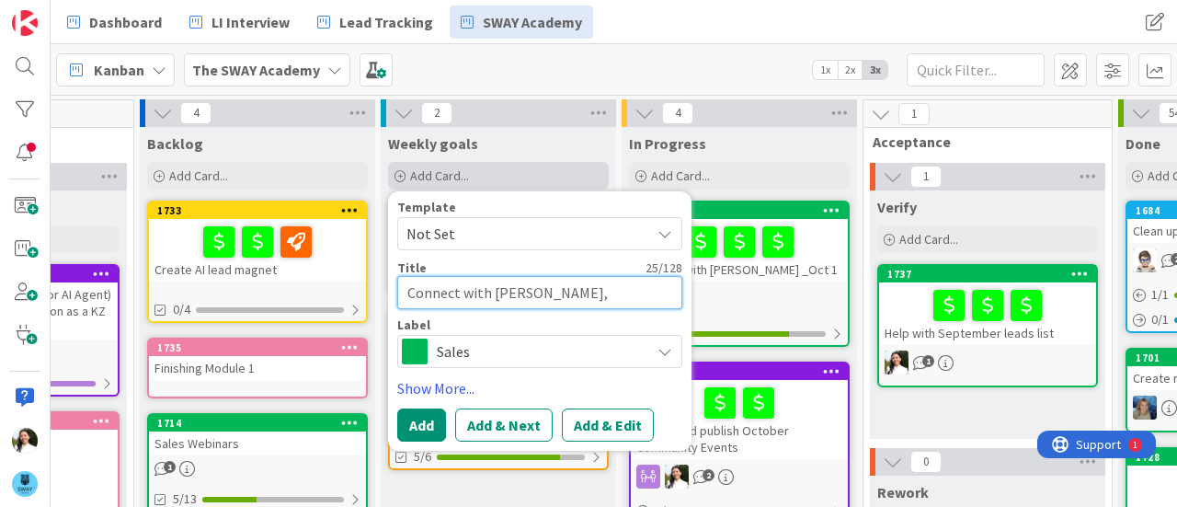
type textarea "Connect with [PERSON_NAME], [PERSON_NAME], J"
type textarea "x"
type textarea "Connect with [PERSON_NAME], [PERSON_NAME], [PERSON_NAME]"
type textarea "x"
type textarea "Connect with [PERSON_NAME], [PERSON_NAME], [PERSON_NAME]"
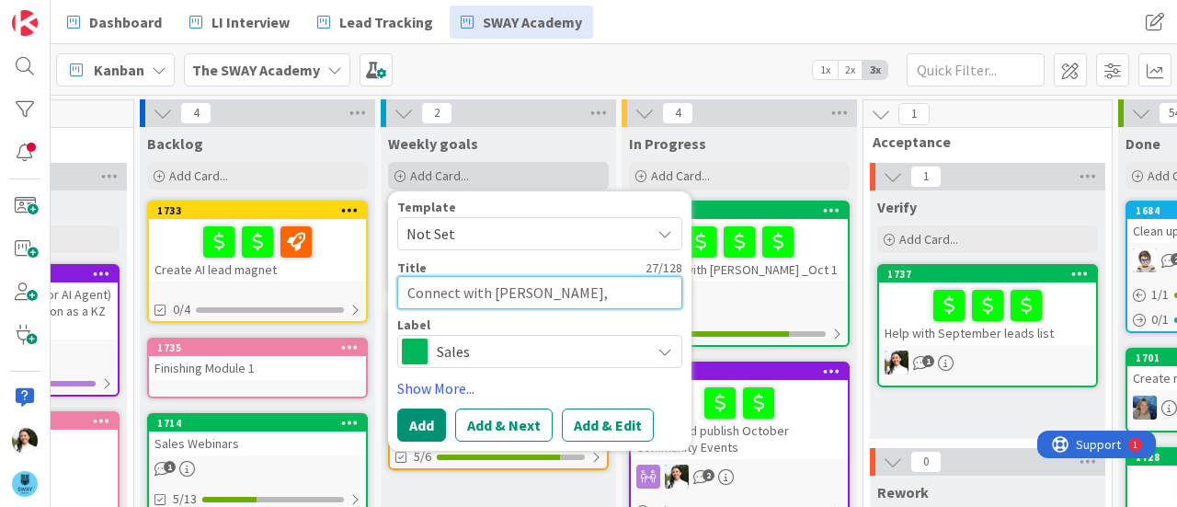
type textarea "x"
type textarea "Connect with [PERSON_NAME], [PERSON_NAME], [PERSON_NAME],"
type textarea "x"
type textarea "Connect with [PERSON_NAME], [PERSON_NAME], [PERSON_NAME],"
type textarea "x"
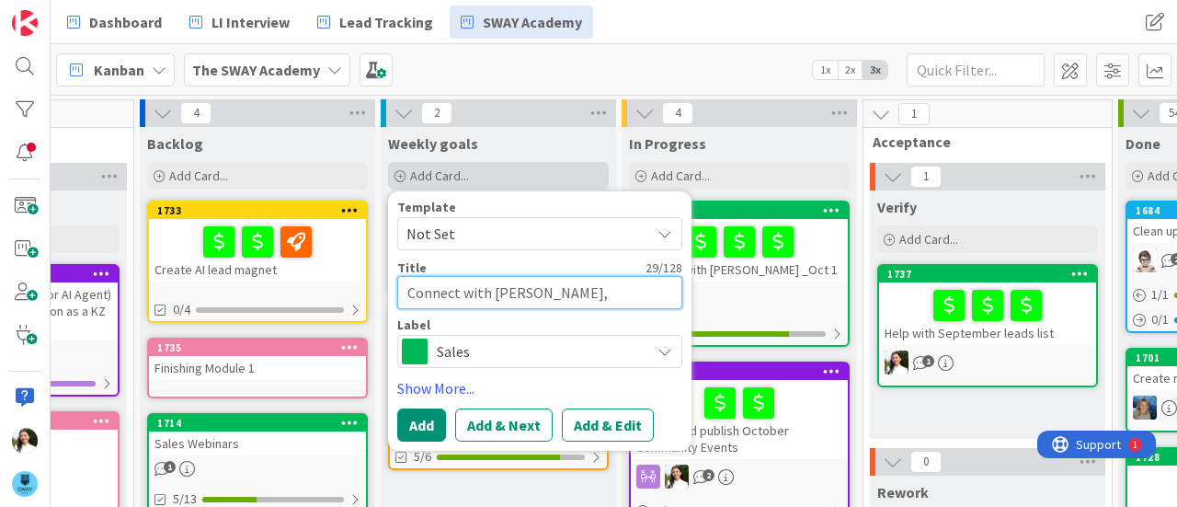
type textarea "Connect with [PERSON_NAME], [PERSON_NAME], [PERSON_NAME], J"
type textarea "x"
type textarea "Connect with [PERSON_NAME], [PERSON_NAME], [PERSON_NAME], [PERSON_NAME]"
type textarea "x"
type textarea "Connect with [PERSON_NAME], [PERSON_NAME], [PERSON_NAME], [PERSON_NAME]"
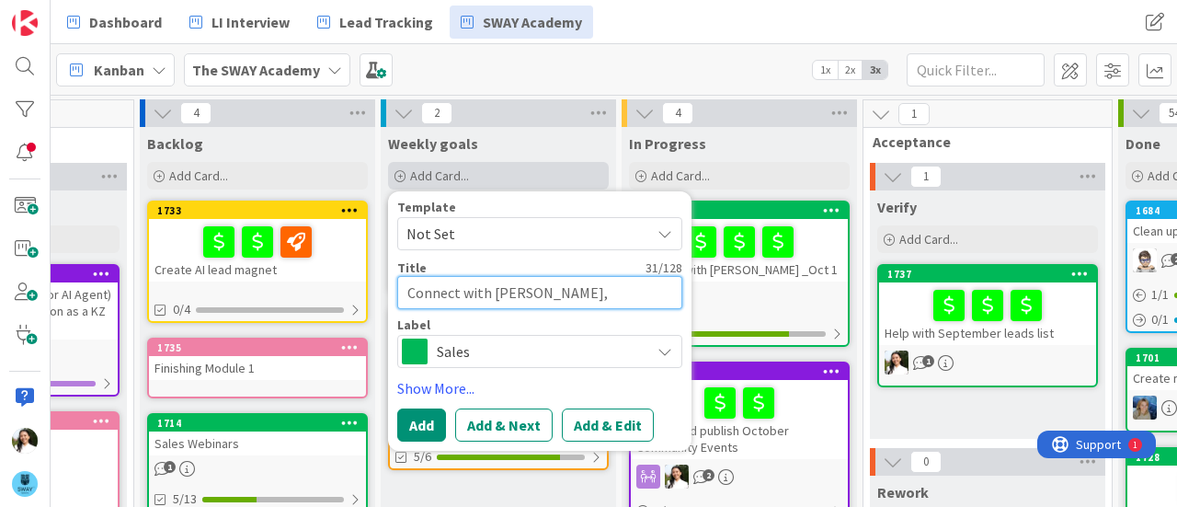
type textarea "x"
type textarea "Connect with [PERSON_NAME], [PERSON_NAME], [PERSON_NAME], [PERSON_NAME]"
type textarea "x"
type textarea "Connect with [PERSON_NAME], [PERSON_NAME], [PERSON_NAME], [PERSON_NAME]"
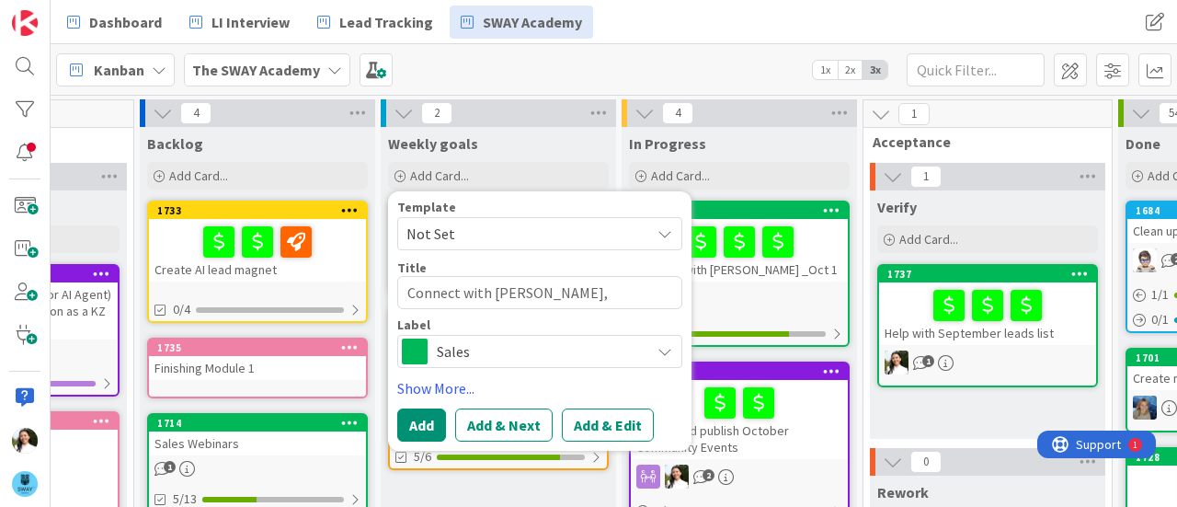
click at [465, 353] on span "Sales" at bounding box center [539, 351] width 204 height 26
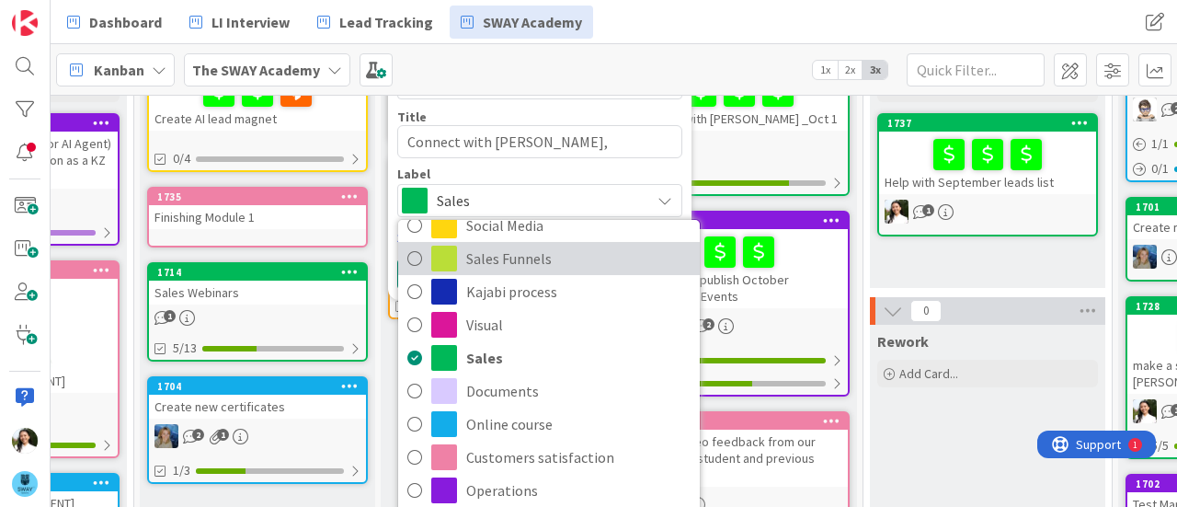
scroll to position [152, 173]
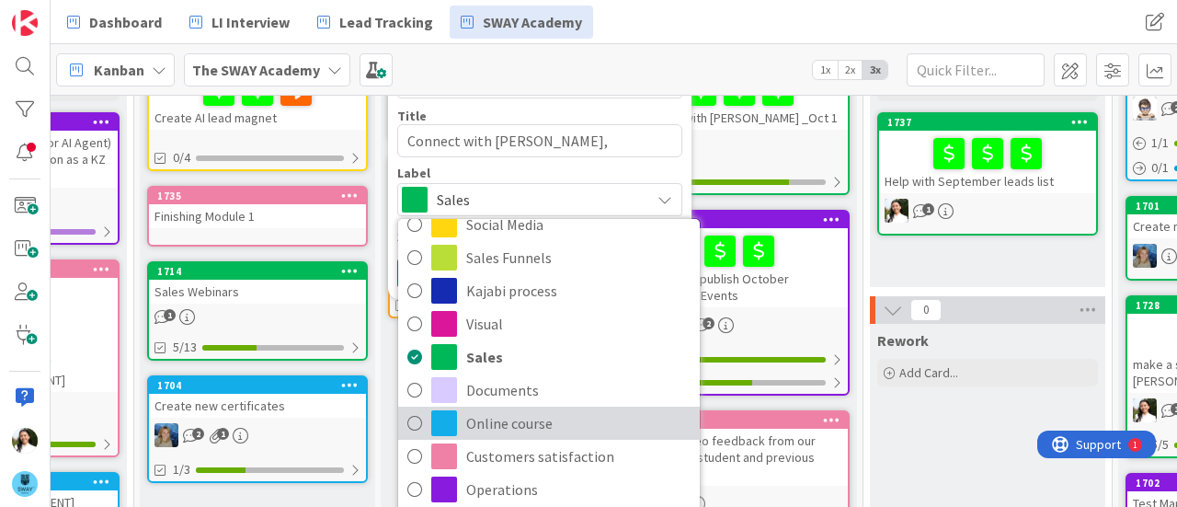
click at [491, 422] on span "Online course" at bounding box center [578, 423] width 224 height 28
type textarea "x"
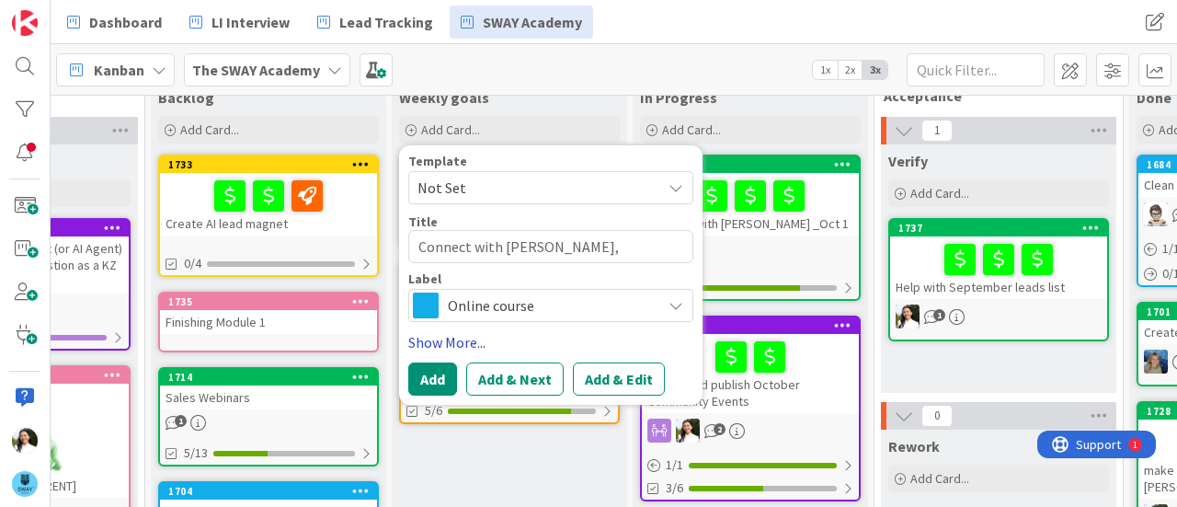
scroll to position [40, 162]
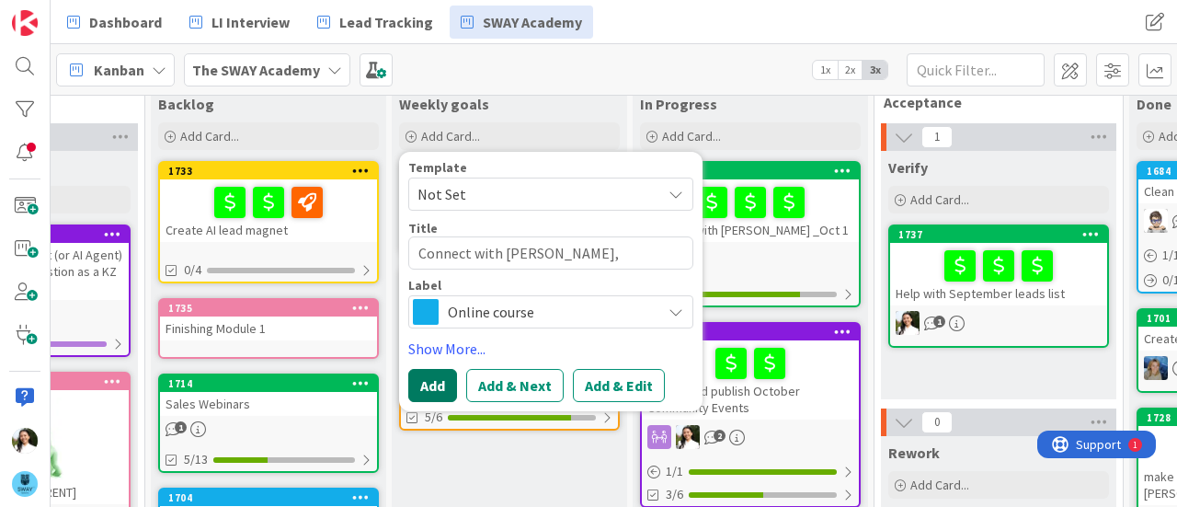
click at [440, 373] on button "Add" at bounding box center [432, 385] width 49 height 33
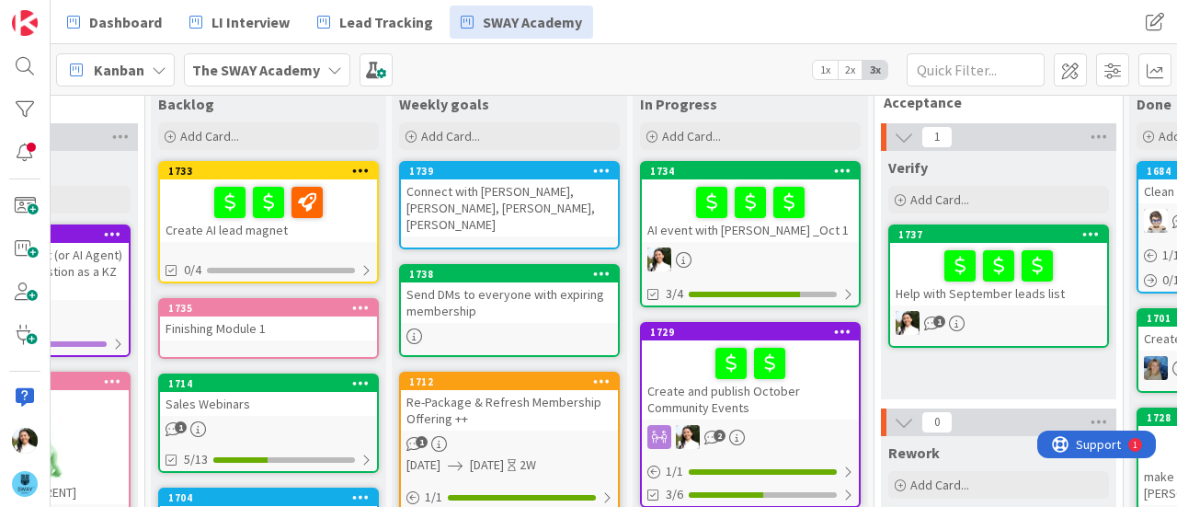
click at [504, 185] on div "Connect with [PERSON_NAME], [PERSON_NAME], [PERSON_NAME], [PERSON_NAME]" at bounding box center [509, 207] width 217 height 57
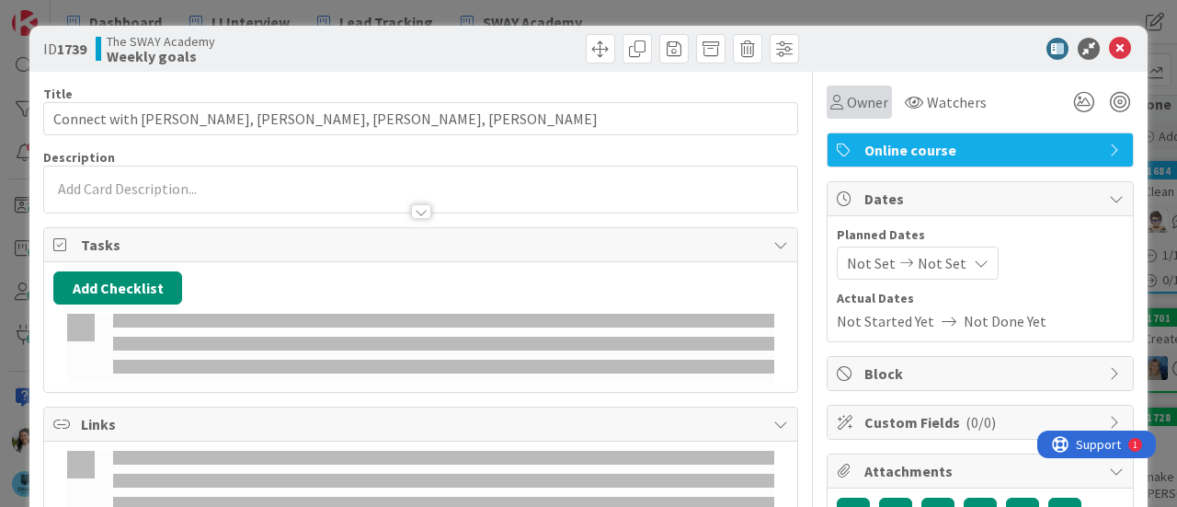
click at [847, 102] on span "Owner" at bounding box center [867, 102] width 41 height 22
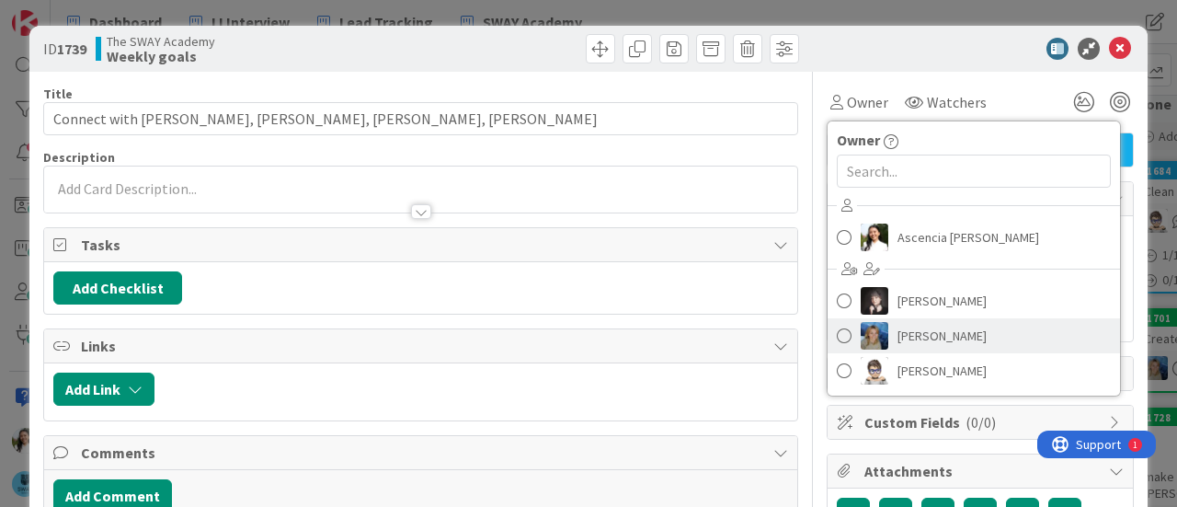
click at [897, 345] on span "[PERSON_NAME]" at bounding box center [941, 336] width 89 height 28
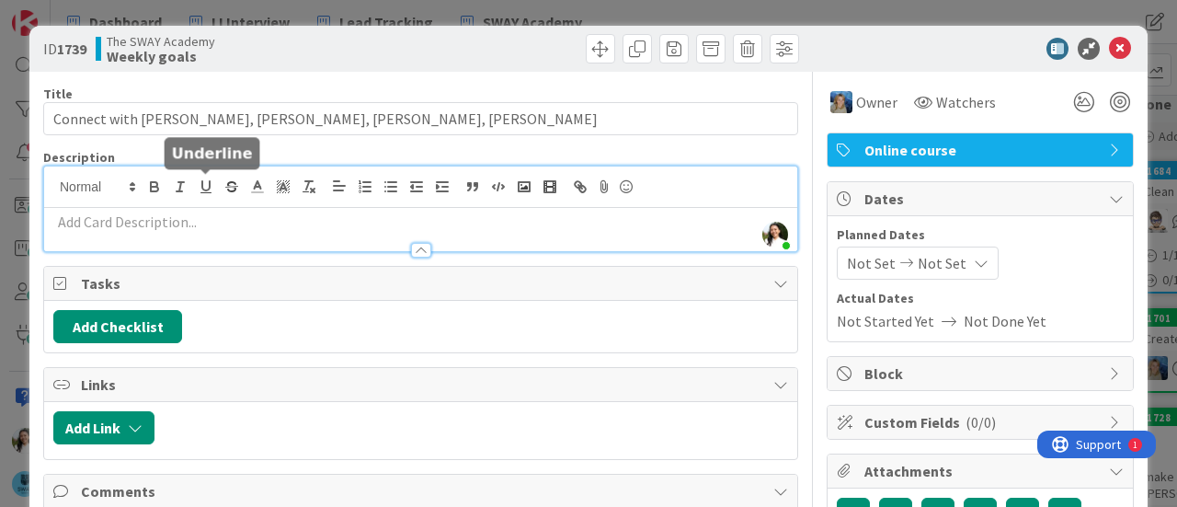
click at [200, 177] on div "Ascencia [PERSON_NAME] just joined" at bounding box center [420, 208] width 753 height 85
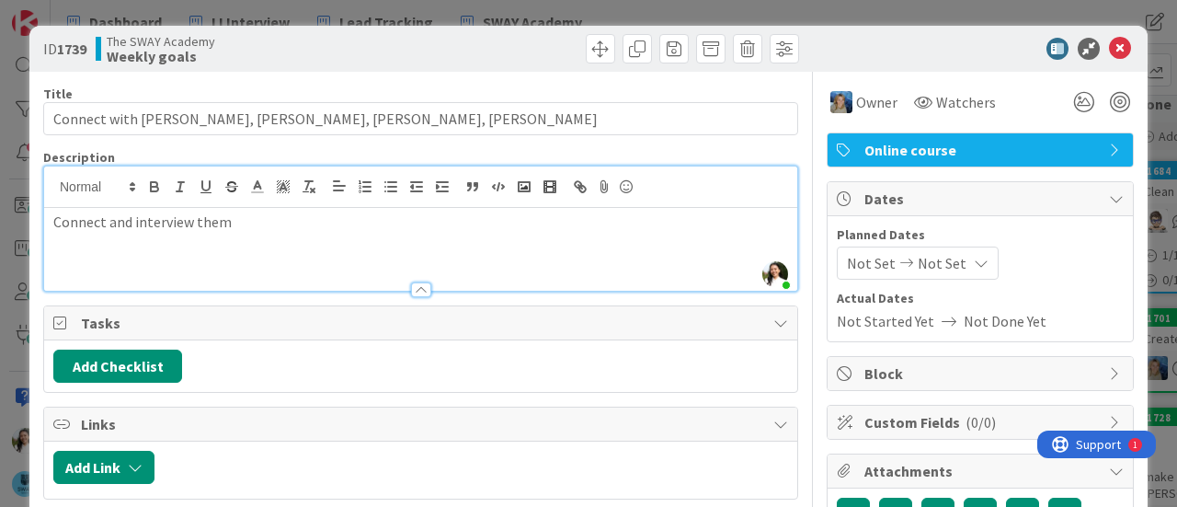
click at [0, 268] on div "ID 1739 The SWAY Academy Weekly goals Title 34 / 128 Connect with [PERSON_NAME]…" at bounding box center [588, 253] width 1177 height 507
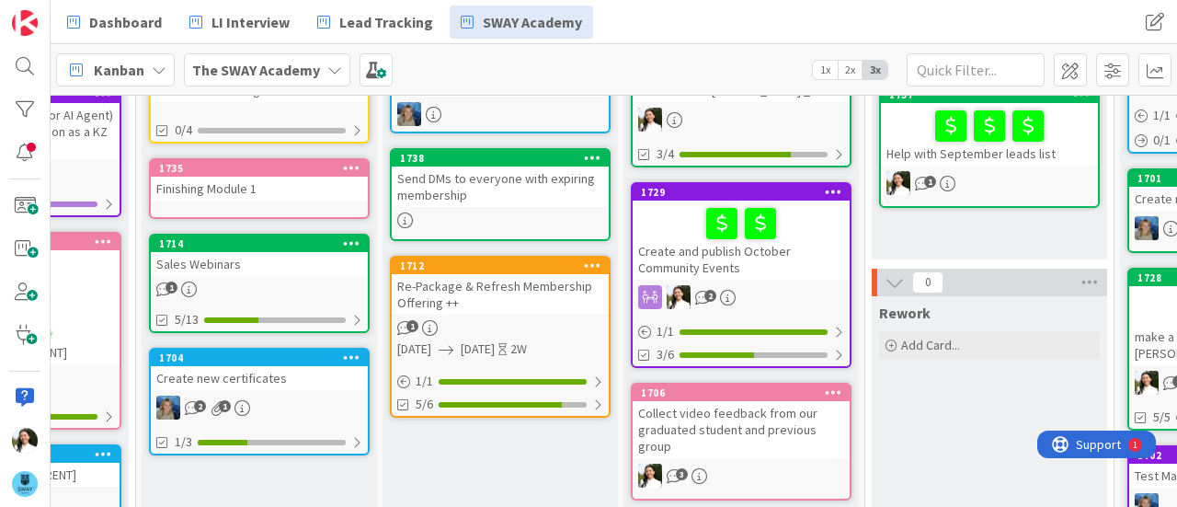
scroll to position [163, 171]
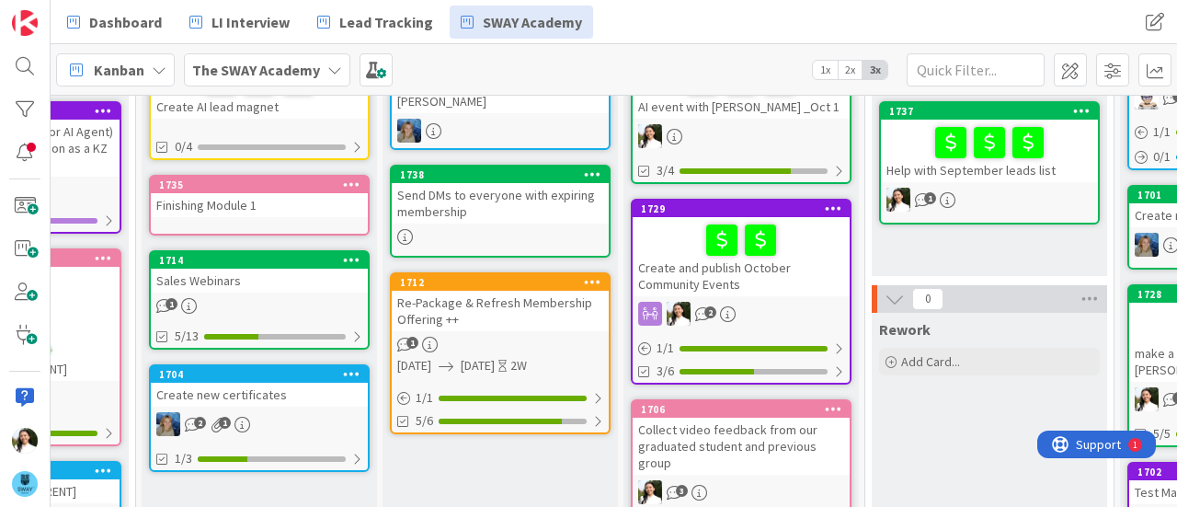
click at [479, 291] on div "Re-Package & Refresh Membership Offering ++" at bounding box center [500, 311] width 217 height 40
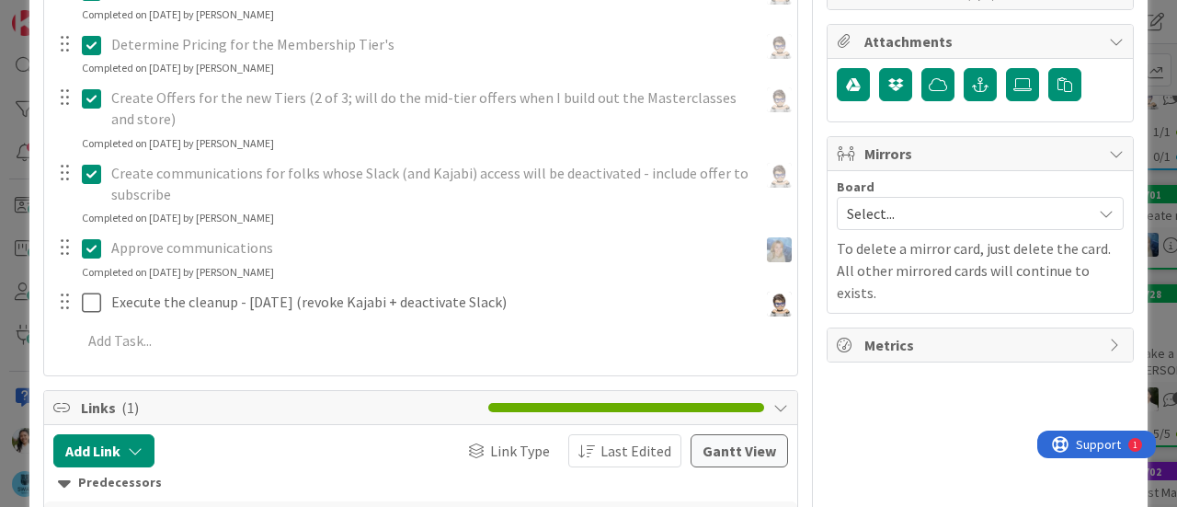
scroll to position [430, 0]
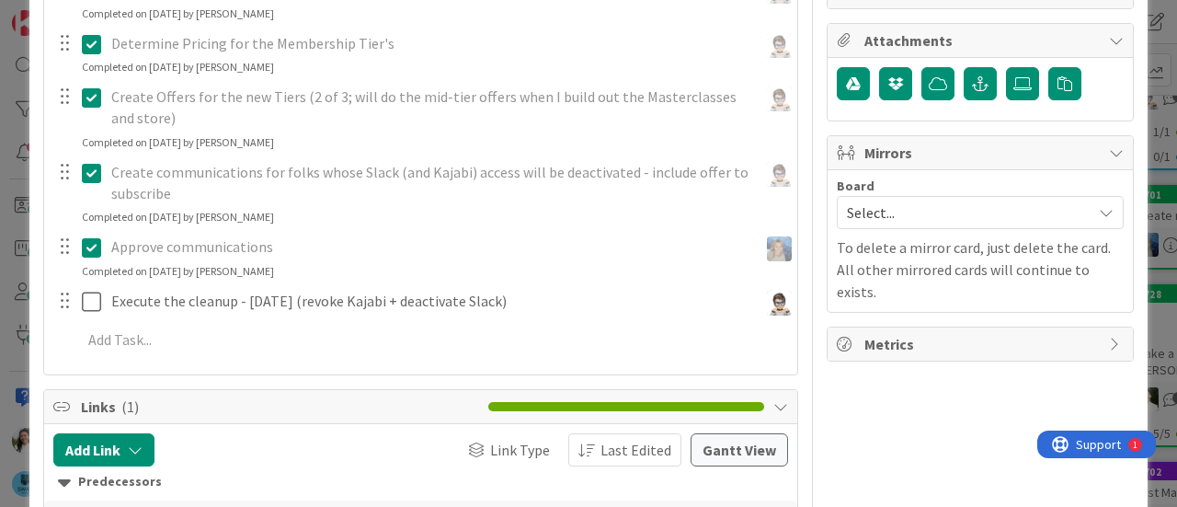
click at [0, 187] on div "ID 1712 The SWAY Academy Weekly goals Title 43 / 128 Re-Package & Refresh Membe…" at bounding box center [588, 253] width 1177 height 507
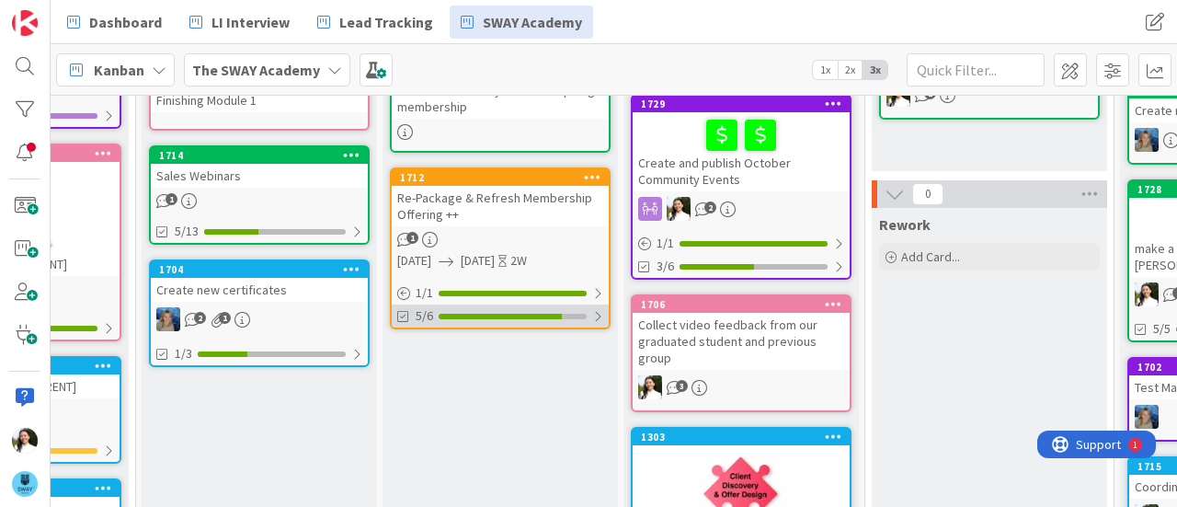
scroll to position [272, 171]
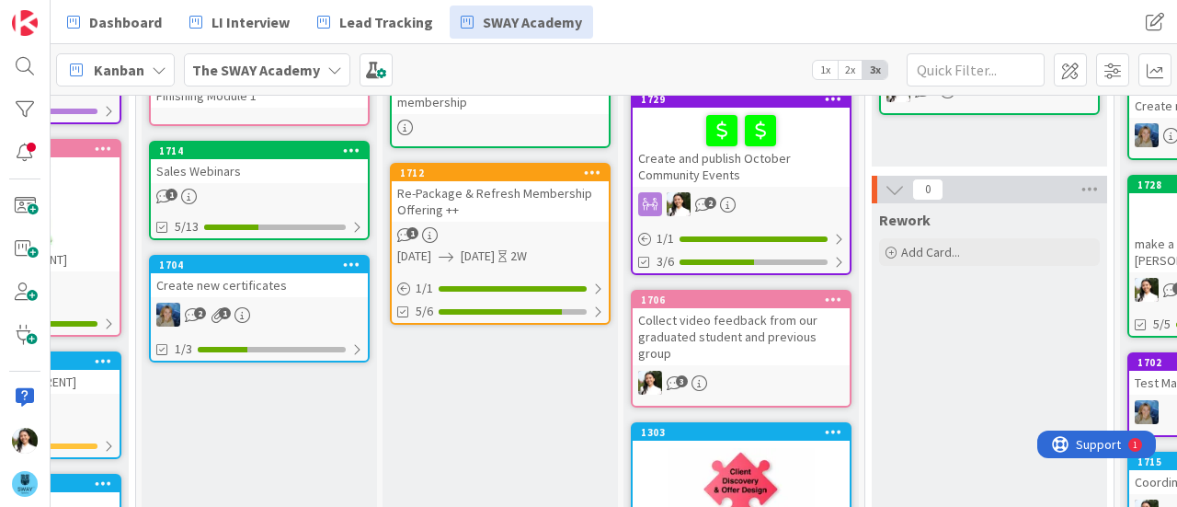
click at [723, 337] on div "Collect video feedback from our graduated student and previous group" at bounding box center [741, 336] width 217 height 57
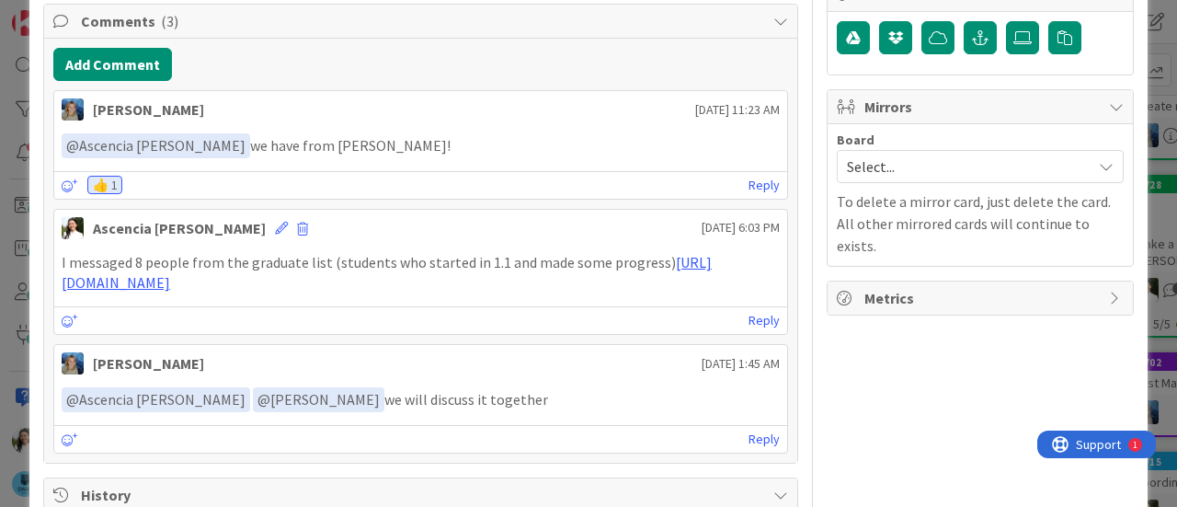
scroll to position [477, 0]
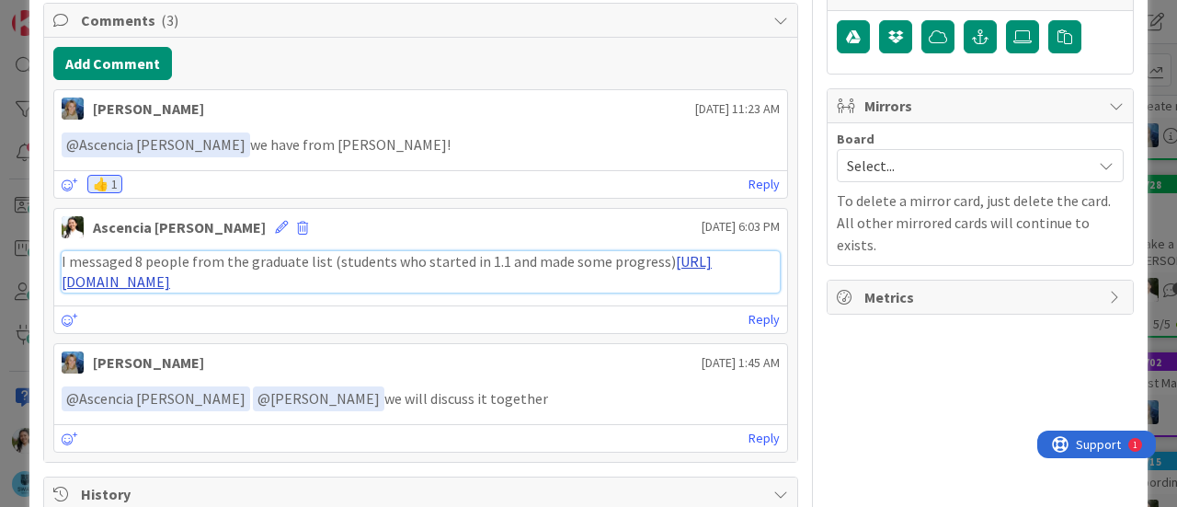
click at [359, 266] on link "[URL][DOMAIN_NAME]" at bounding box center [387, 272] width 650 height 40
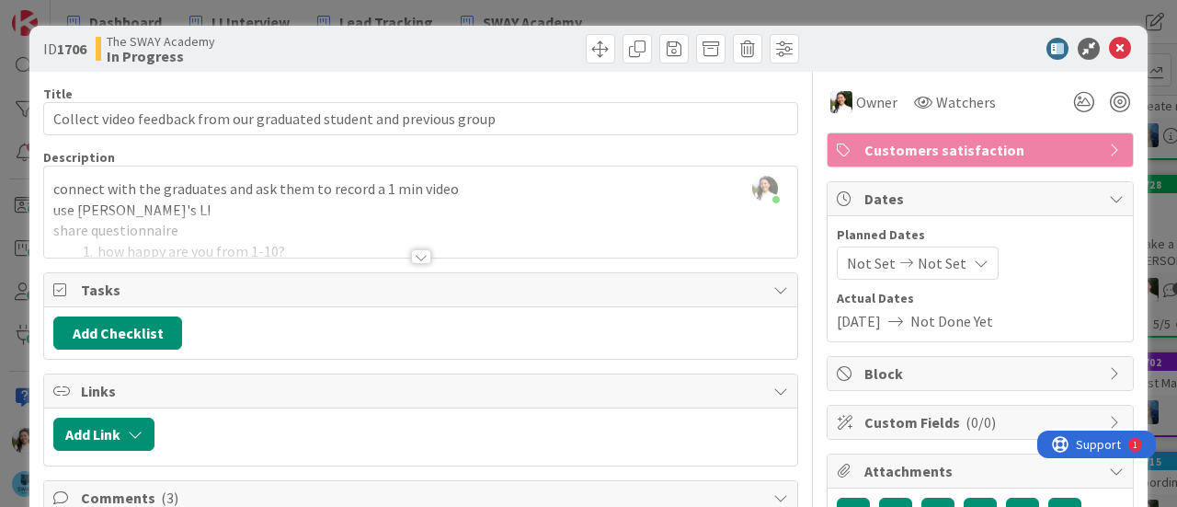
click at [55, 187] on div "Ascencia [PERSON_NAME] just joined connect with the graduates and ask them to r…" at bounding box center [420, 211] width 753 height 91
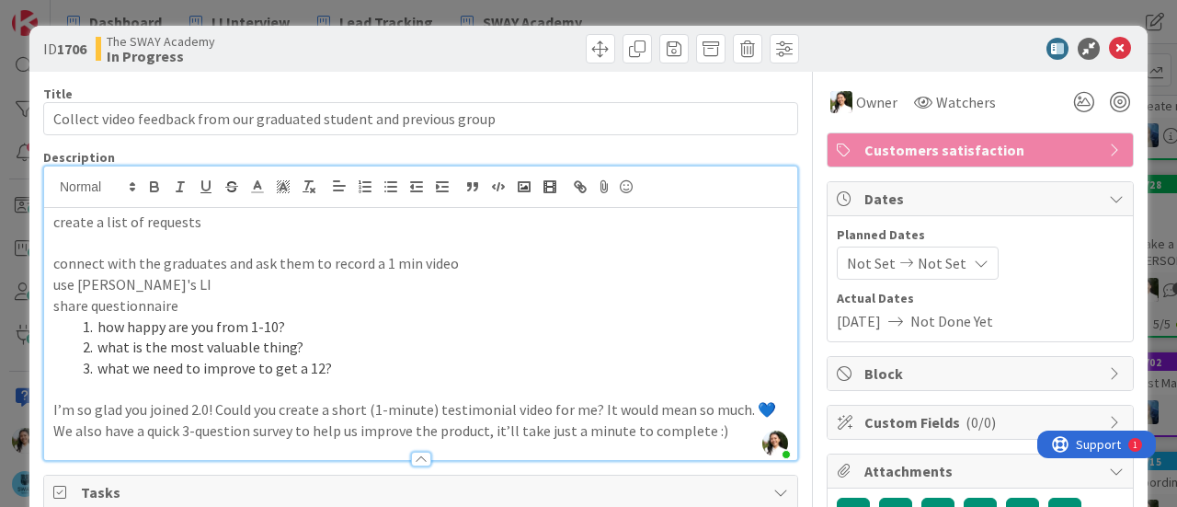
click at [0, 234] on div "ID 1706 The SWAY Academy In Progress Title 69 / 128 Collect video feedback from…" at bounding box center [588, 253] width 1177 height 507
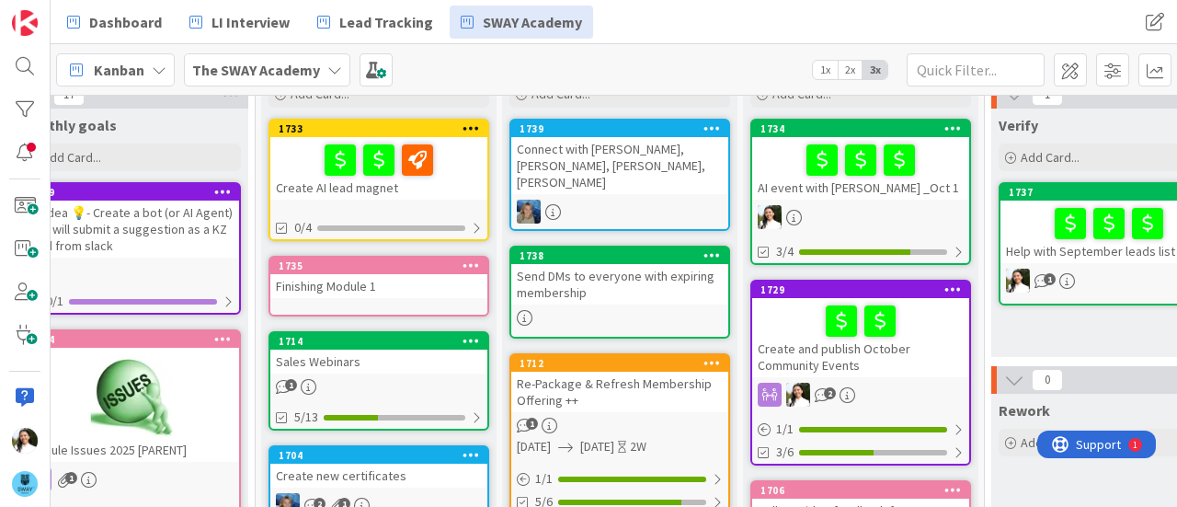
scroll to position [0, 51]
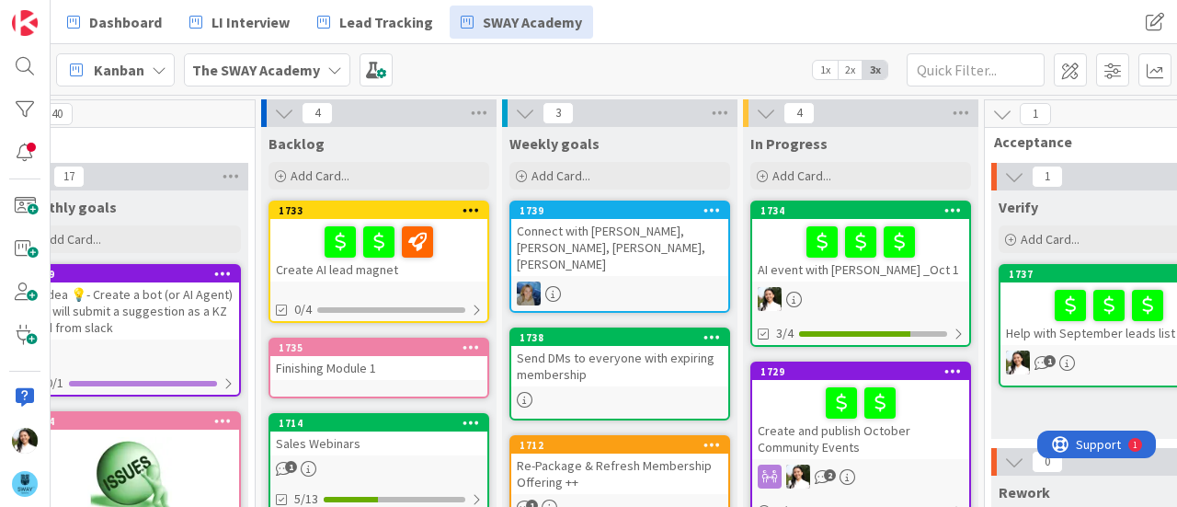
click at [593, 346] on div "Send DMs to everyone with expiring membership" at bounding box center [619, 366] width 217 height 40
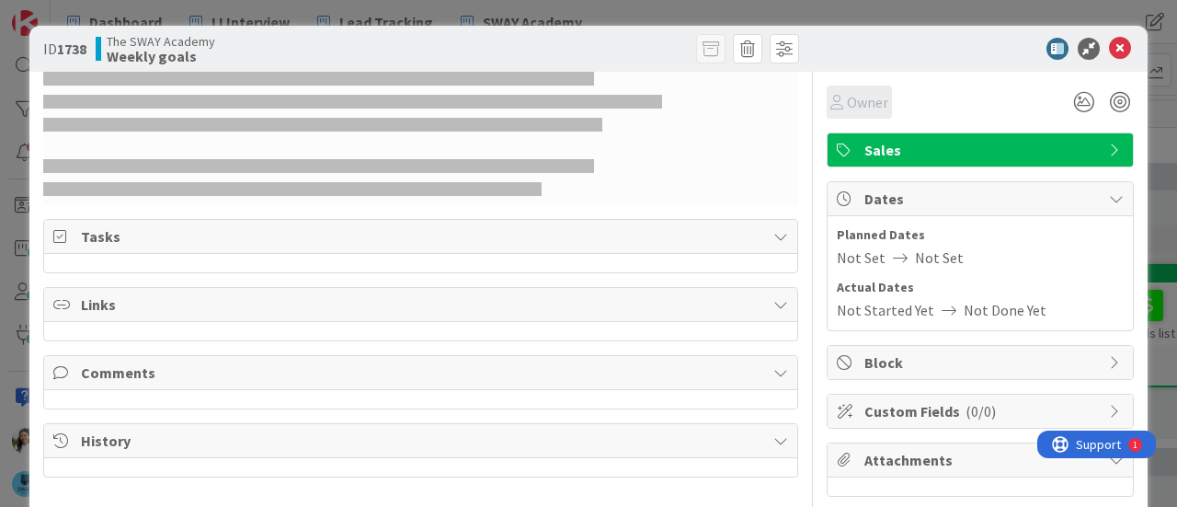
click at [847, 109] on span "Owner" at bounding box center [867, 102] width 41 height 22
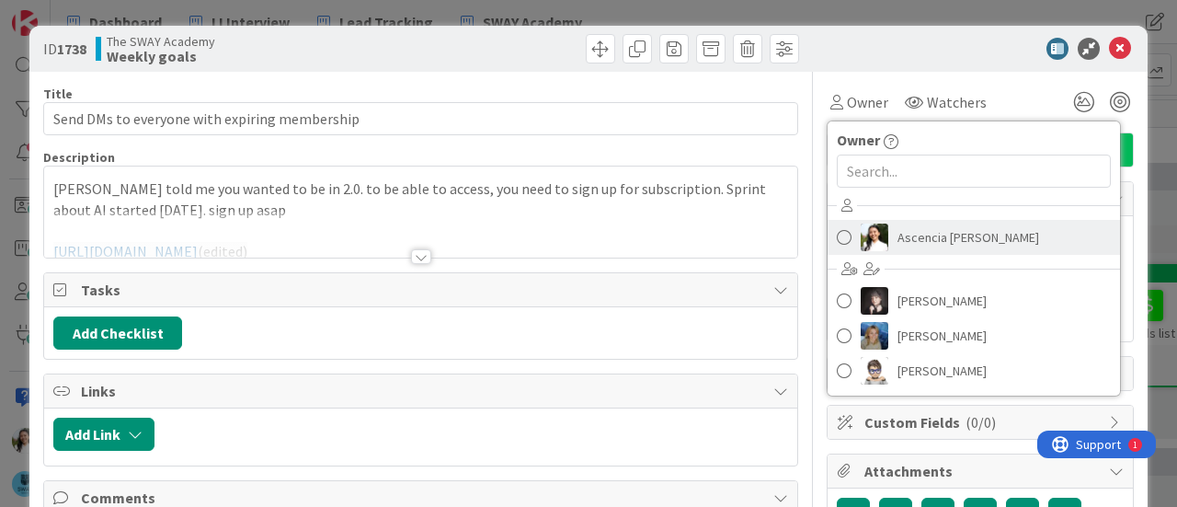
click at [897, 236] on span "Ascencia [PERSON_NAME]" at bounding box center [968, 237] width 142 height 28
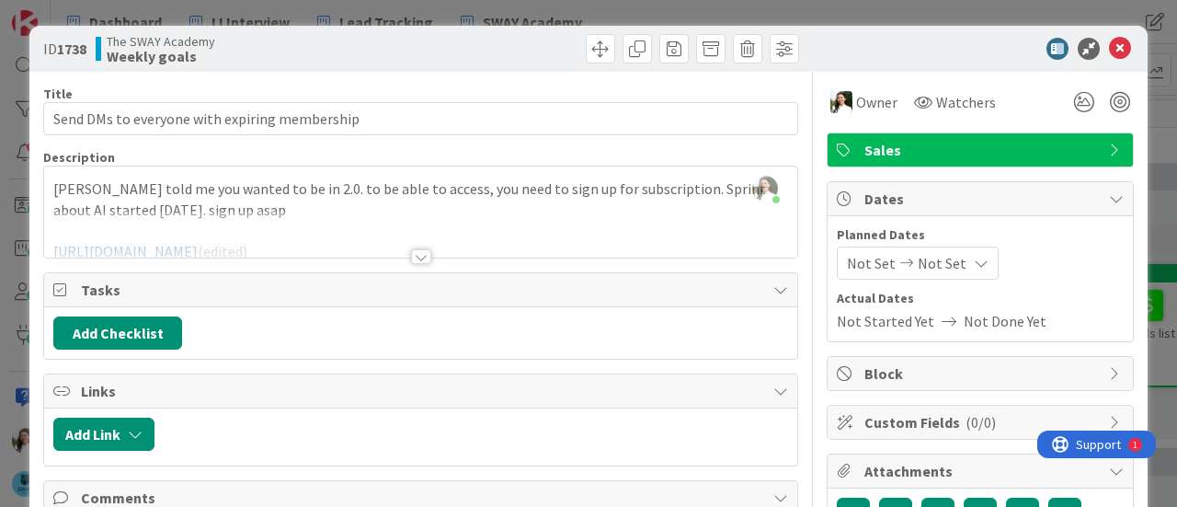
click at [0, 268] on div "ID 1738 The SWAY Academy Weekly goals Title 45 / 128 Send DMs to everyone with …" at bounding box center [588, 253] width 1177 height 507
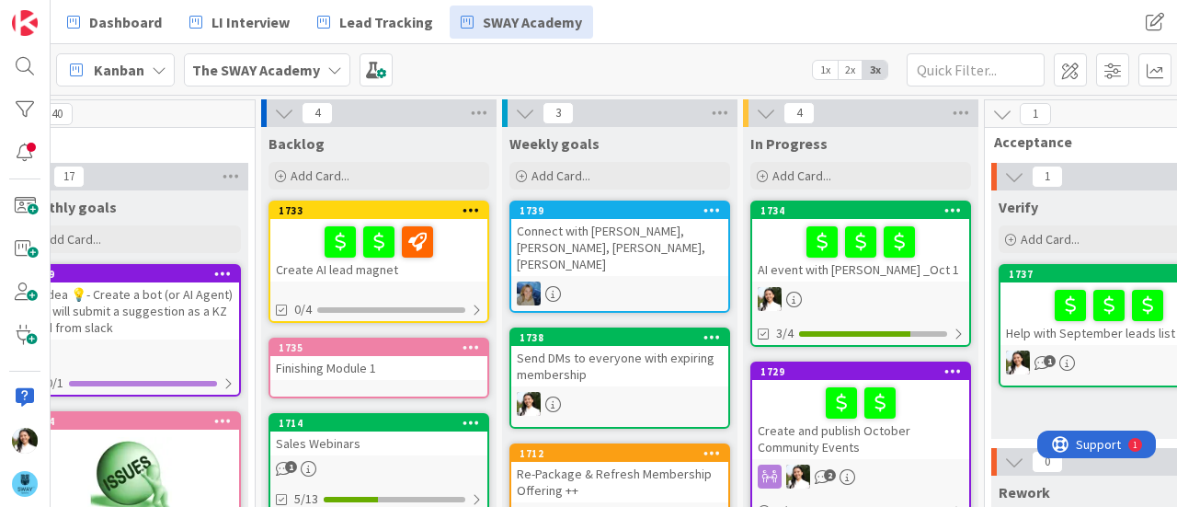
click at [397, 450] on div "Sales Webinars" at bounding box center [378, 443] width 217 height 24
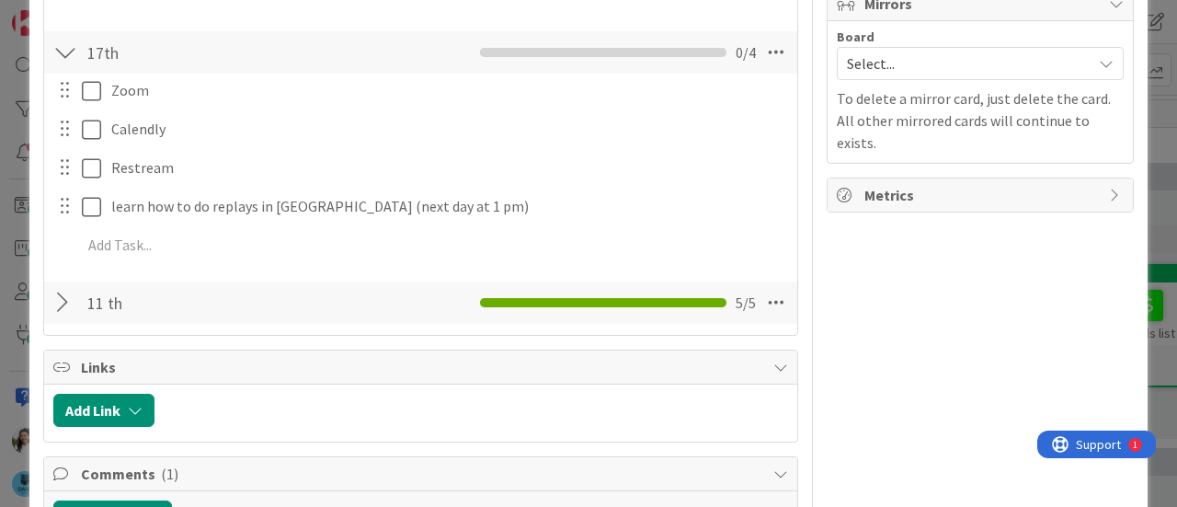
scroll to position [581, 0]
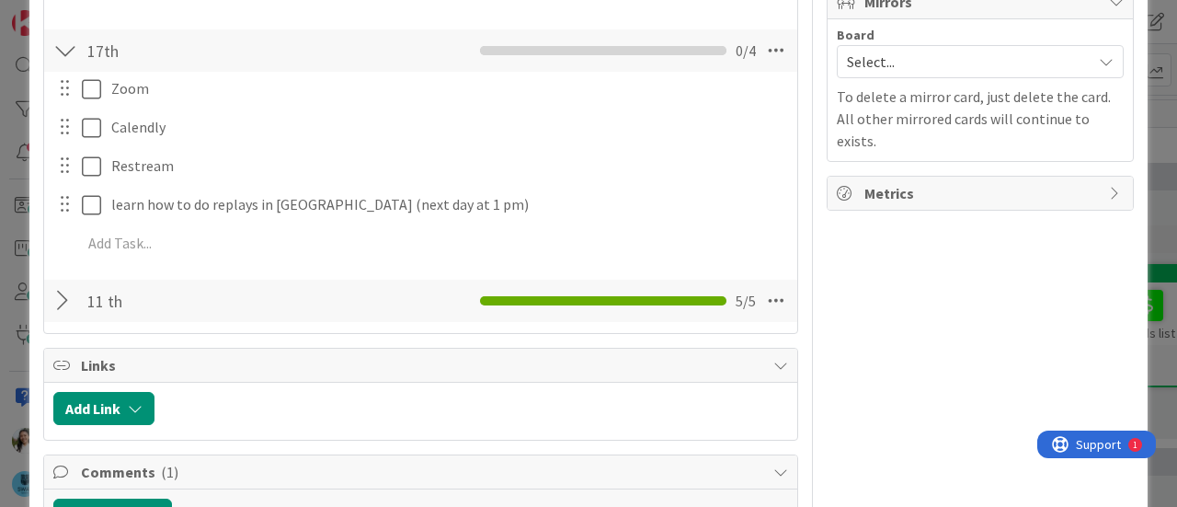
click at [59, 304] on div at bounding box center [65, 300] width 24 height 33
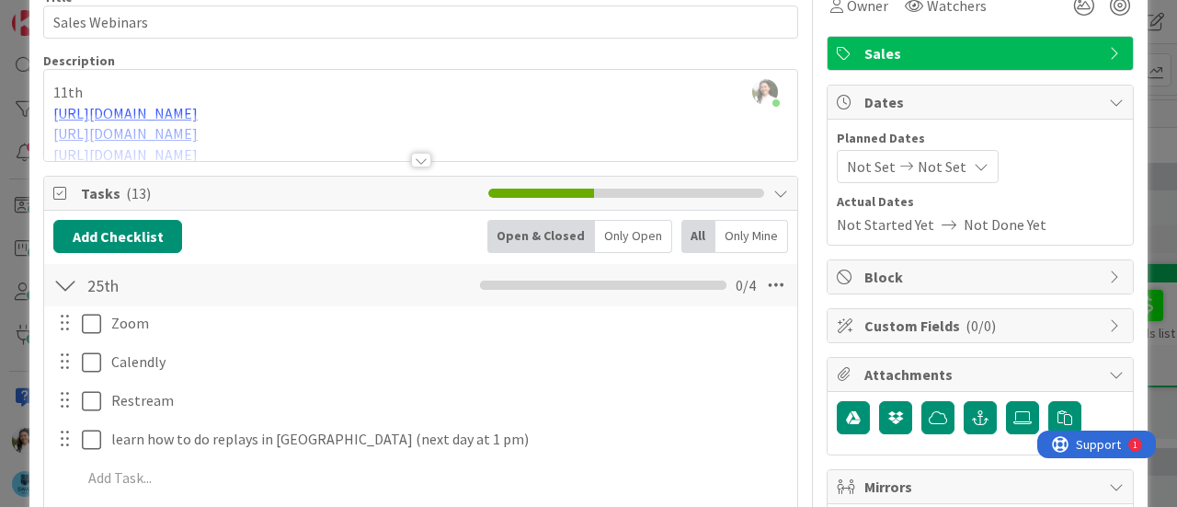
scroll to position [61, 0]
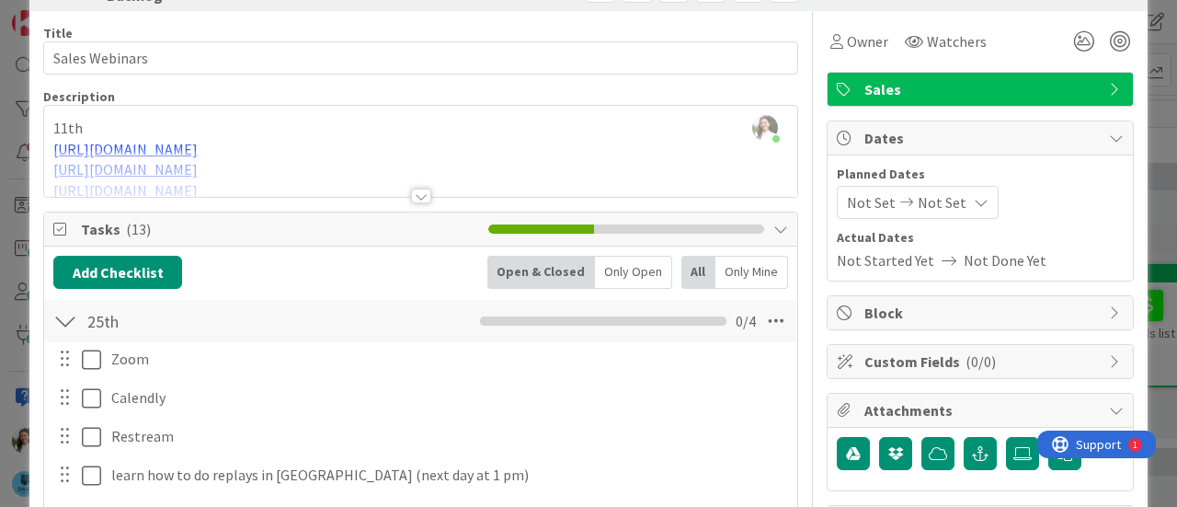
click at [415, 195] on div at bounding box center [421, 195] width 20 height 15
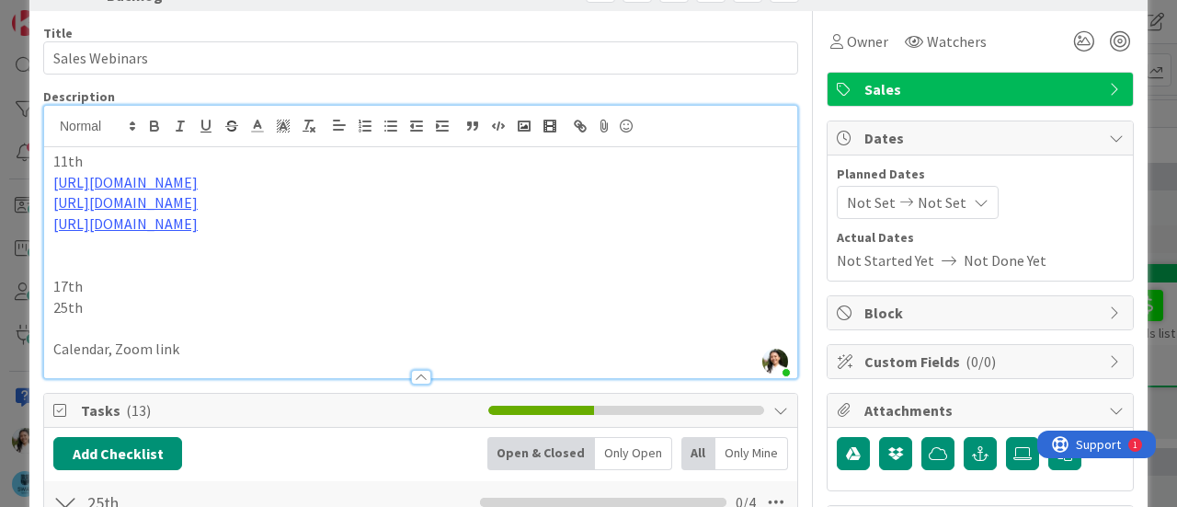
click at [92, 284] on p "17th" at bounding box center [420, 286] width 735 height 21
click at [0, 282] on div "ID 1714 The SWAY Academy Backlog Title 14 / 128 Sales Webinars Description Asce…" at bounding box center [588, 253] width 1177 height 507
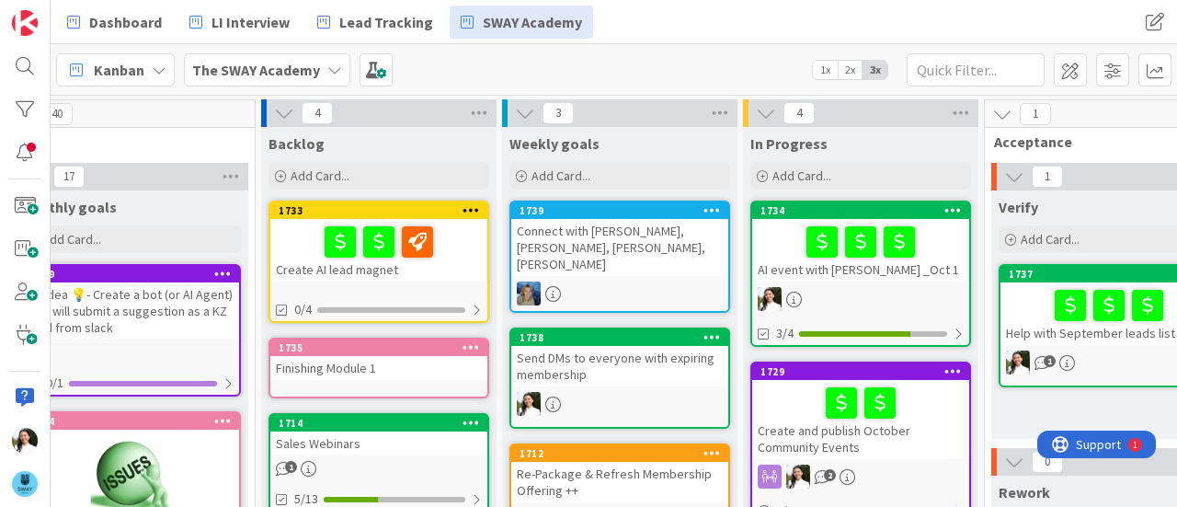
click at [451, 246] on div at bounding box center [379, 242] width 206 height 39
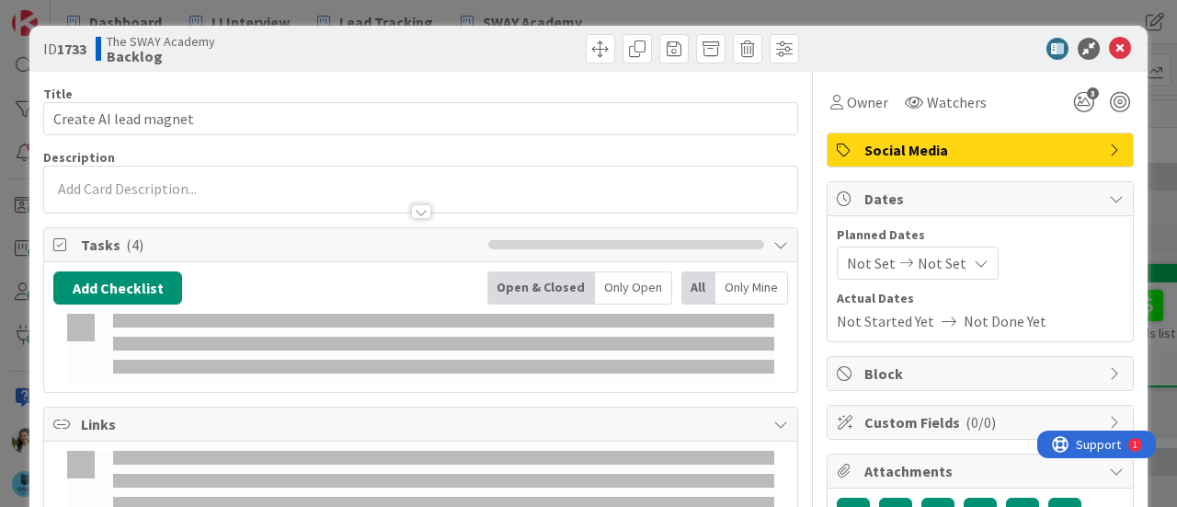
click at [0, 202] on div "ID 1733 The SWAY Academy Backlog Title 22 / 128 Create AI lead magnet Descripti…" at bounding box center [588, 253] width 1177 height 507
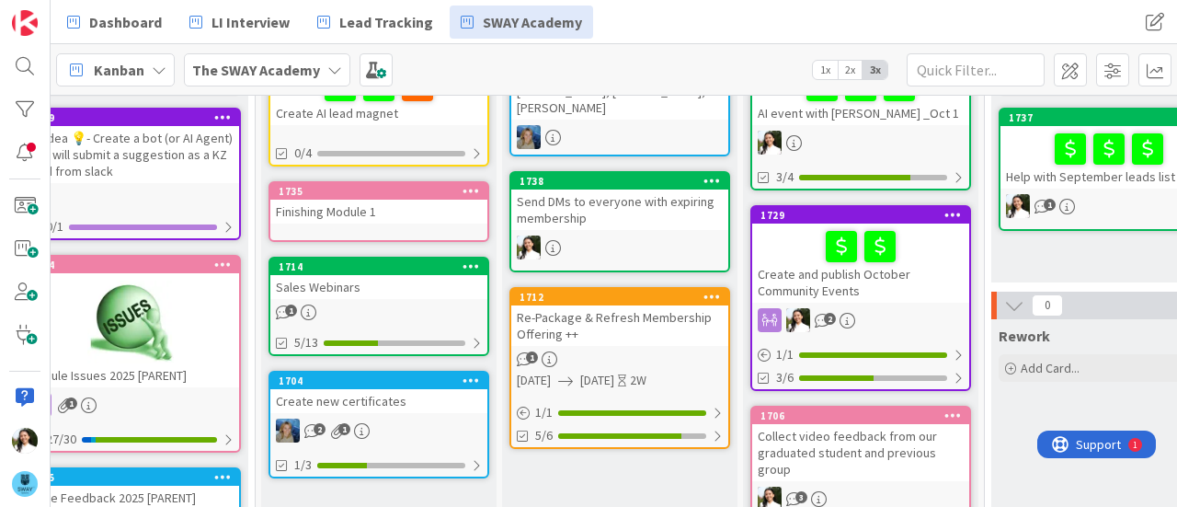
scroll to position [166, 51]
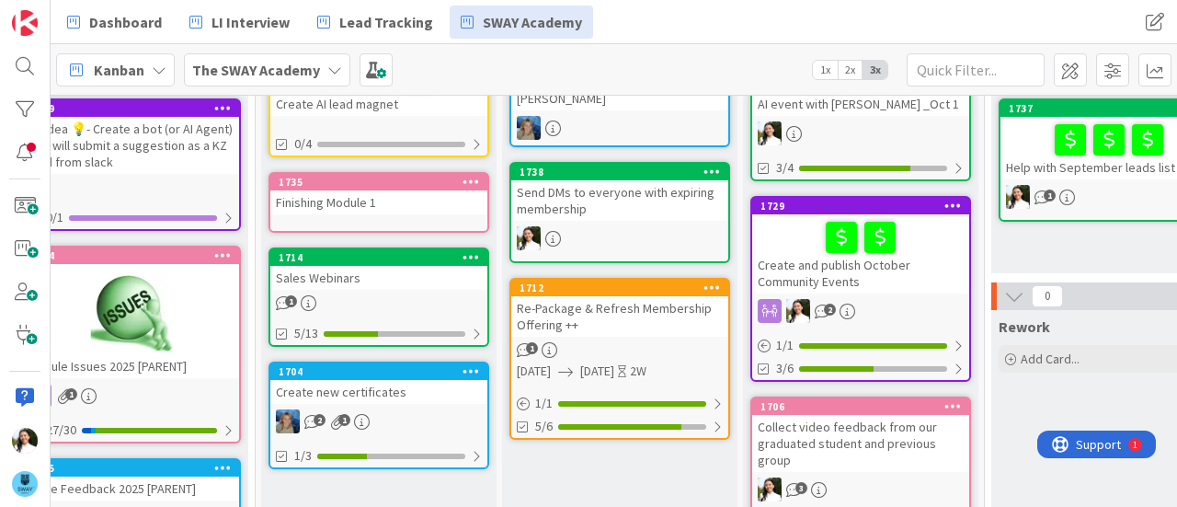
click at [367, 282] on div "Sales Webinars" at bounding box center [378, 278] width 217 height 24
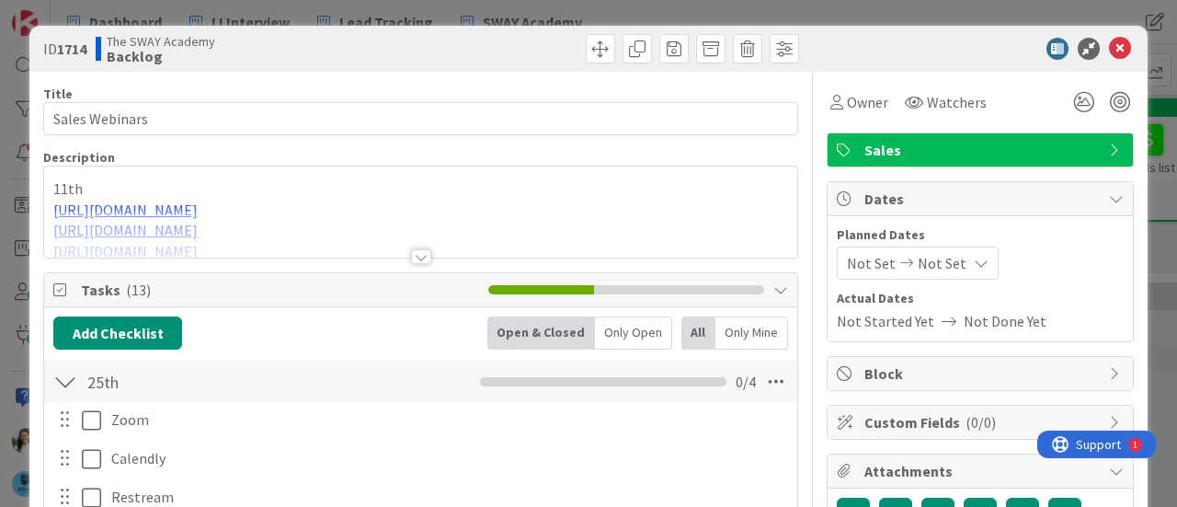
click at [425, 246] on div at bounding box center [420, 234] width 753 height 47
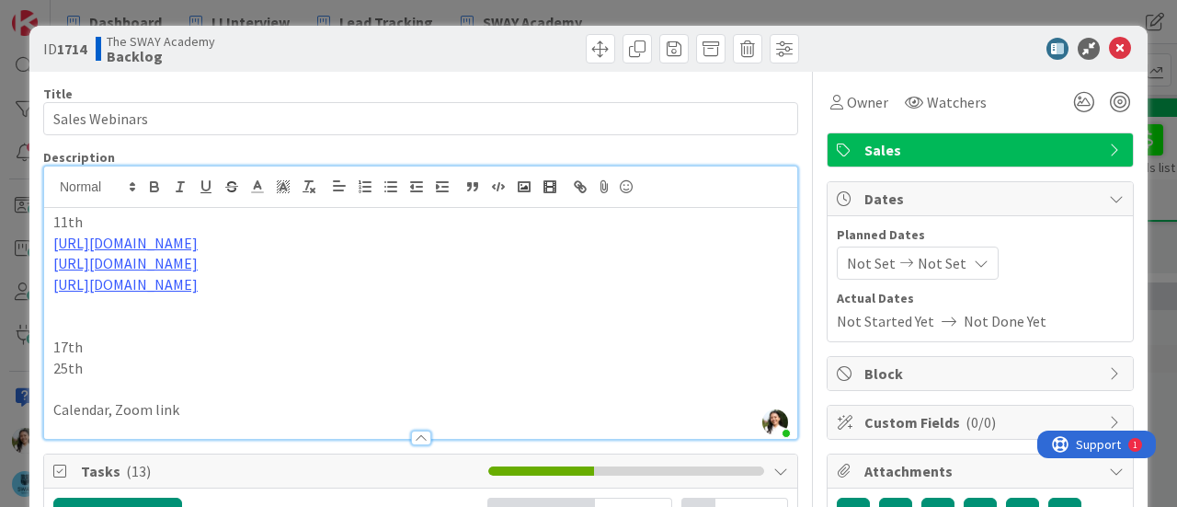
click at [0, 282] on div "ID 1714 The SWAY Academy Backlog Title 14 / 128 Sales Webinars Description Asce…" at bounding box center [588, 253] width 1177 height 507
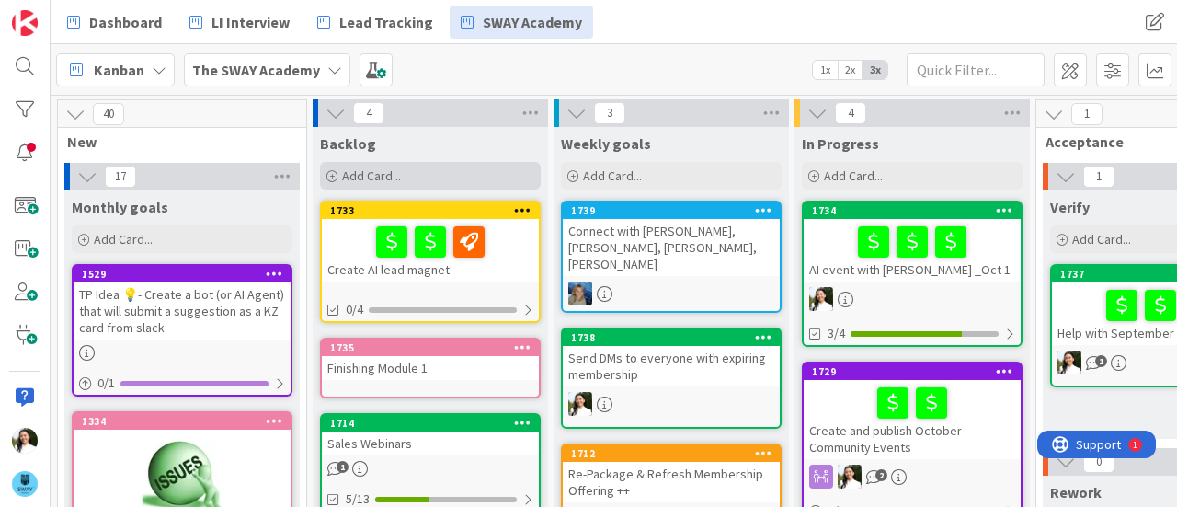
click at [412, 162] on div "Add Card..." at bounding box center [430, 176] width 221 height 28
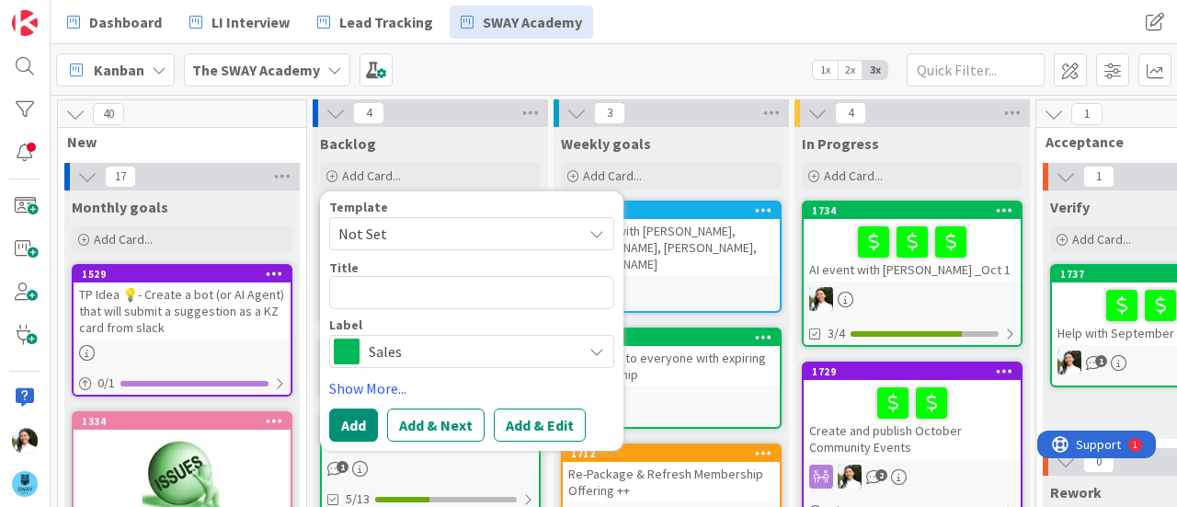
click at [394, 291] on textarea at bounding box center [471, 292] width 285 height 33
type textarea "x"
type textarea "O"
type textarea "x"
type textarea "Oc"
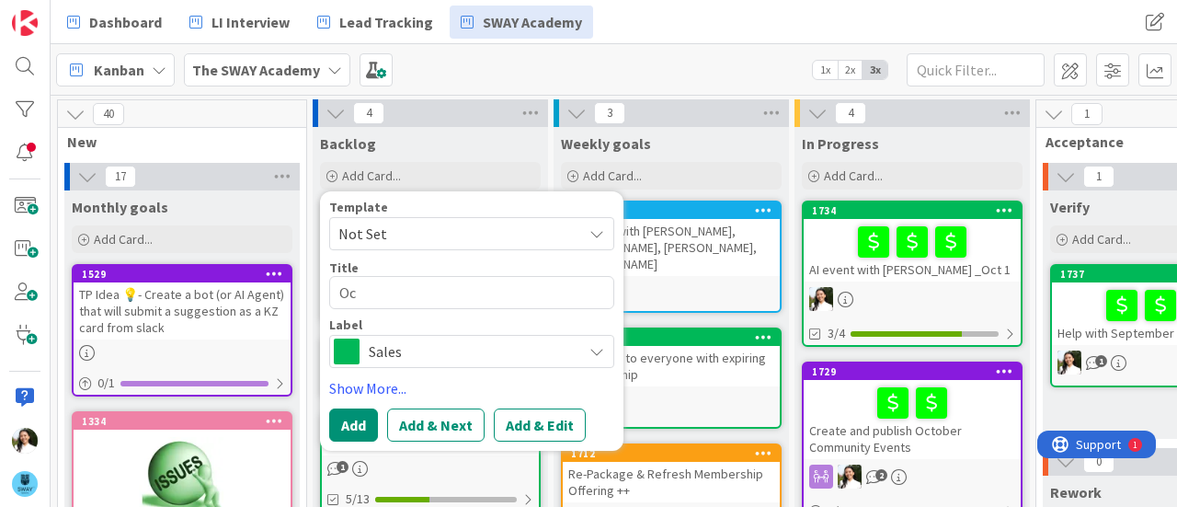
type textarea "x"
type textarea "Oct"
type textarea "x"
type textarea "Octo"
type textarea "x"
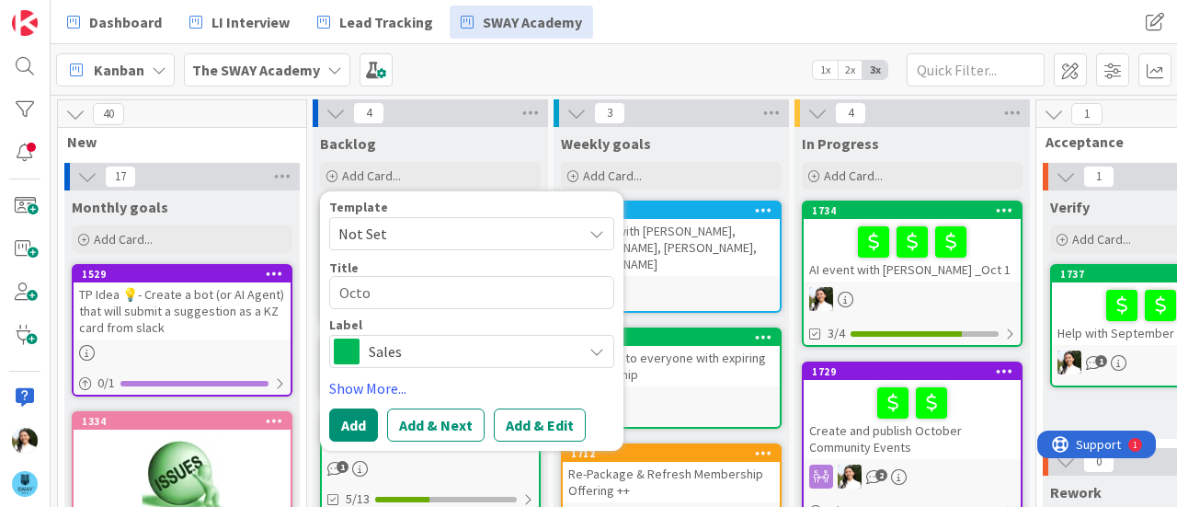
type textarea "Octob"
type textarea "x"
type textarea "Octobe"
type textarea "x"
type textarea "October"
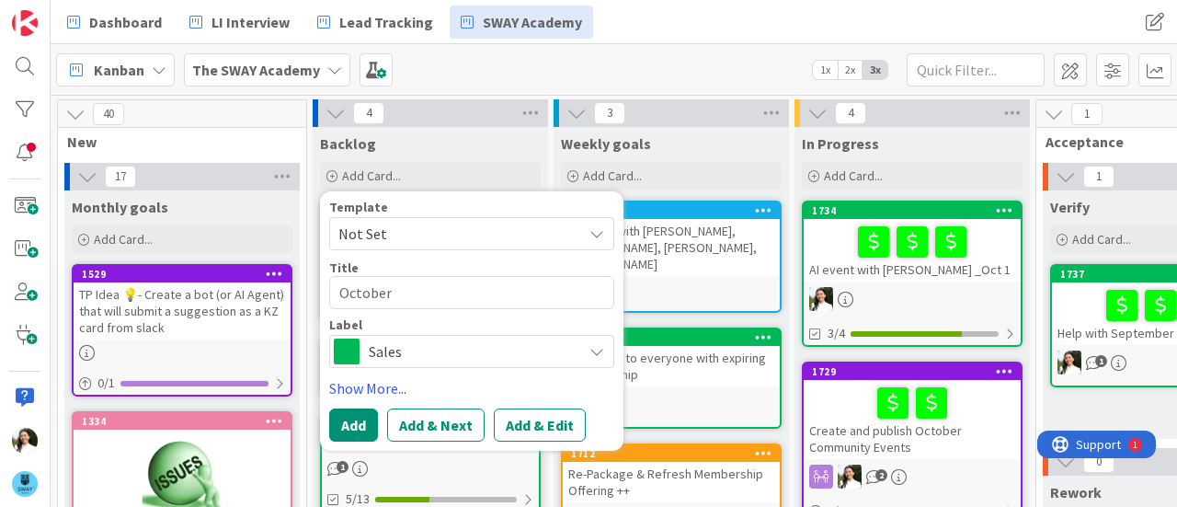
type textarea "x"
type textarea "October"
type textarea "x"
type textarea "October w"
type textarea "x"
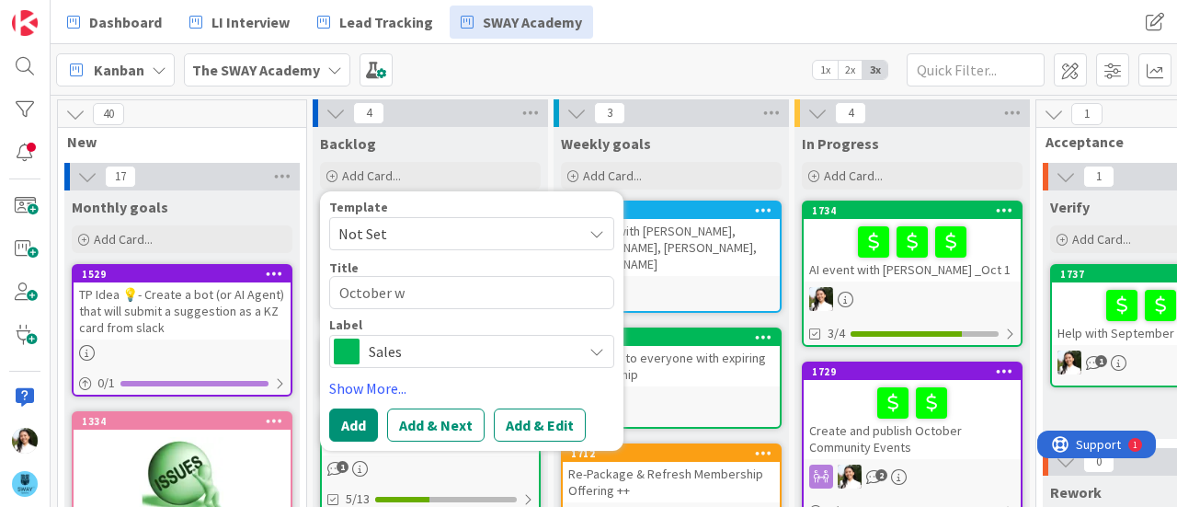
type textarea "October we"
type textarea "x"
type textarea "October web"
type textarea "x"
type textarea "October webi"
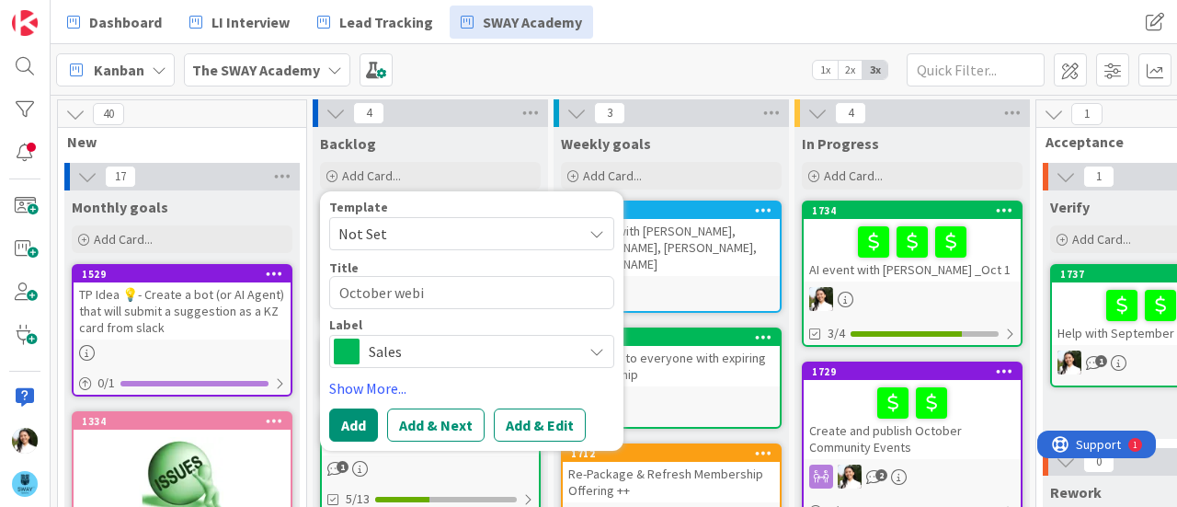
type textarea "x"
type textarea "October webin"
type textarea "x"
type textarea "October webina"
type textarea "x"
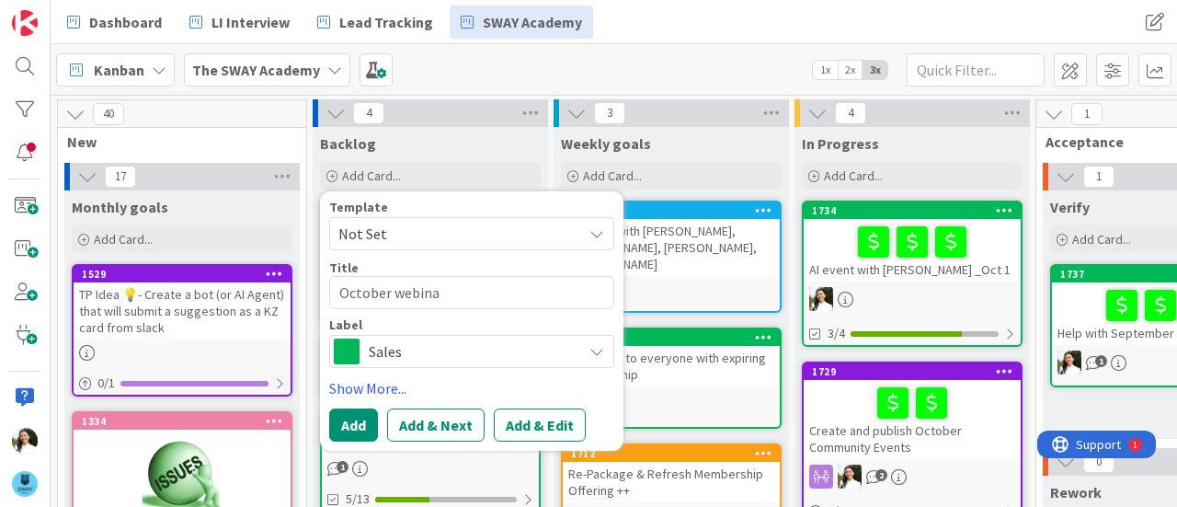
type textarea "October webinar"
type textarea "x"
type textarea "October swebinar"
type textarea "x"
type textarea "October salwebinar"
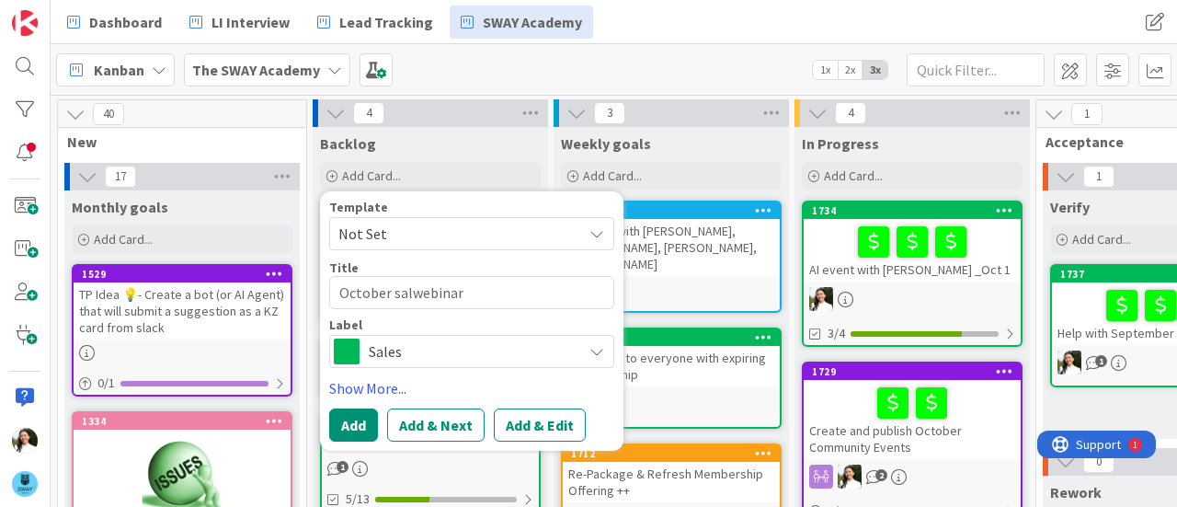
type textarea "x"
type textarea "October salewebinar"
type textarea "x"
type textarea "October saleswebinar"
type textarea "x"
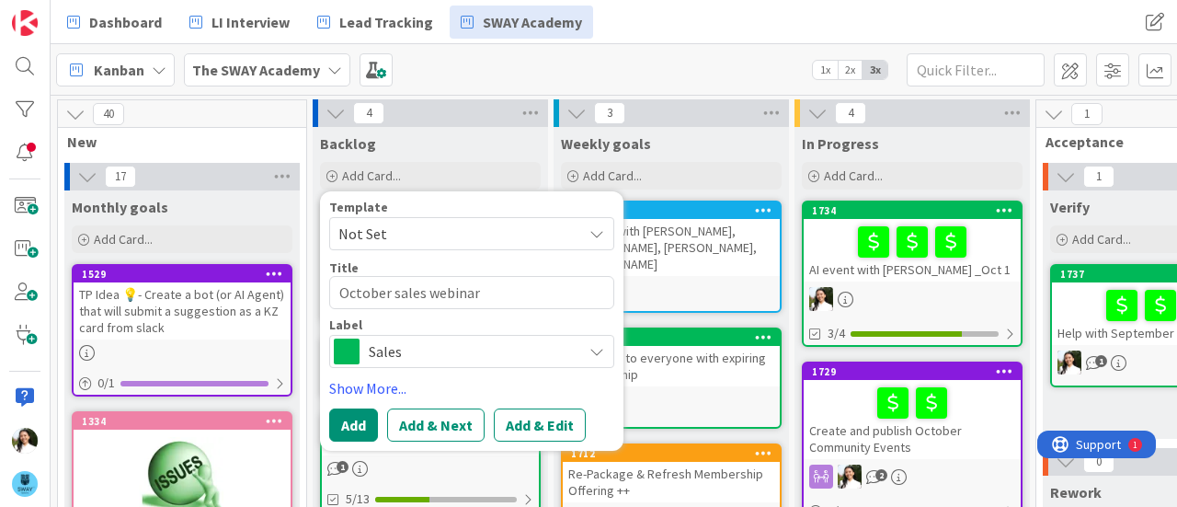
type textarea "October sales webinar"
click at [413, 344] on span "Sales" at bounding box center [471, 351] width 204 height 26
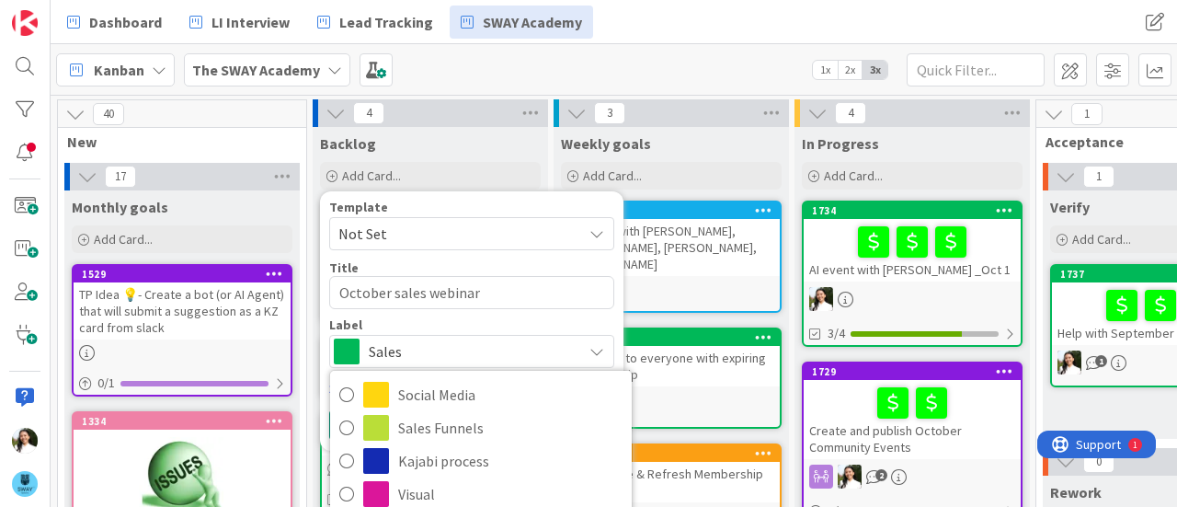
click at [413, 344] on span "Sales" at bounding box center [471, 351] width 204 height 26
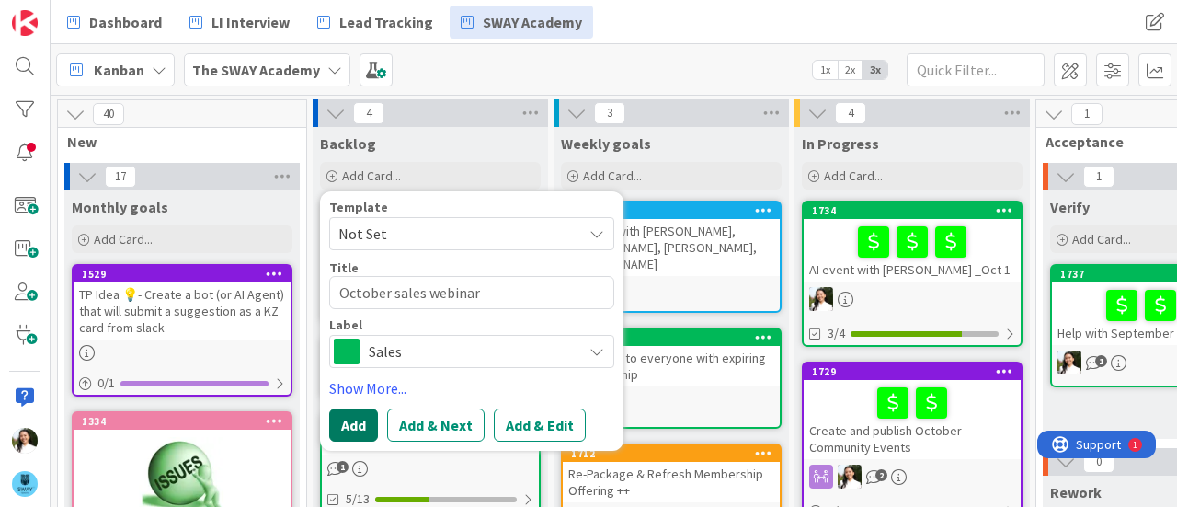
click at [361, 424] on button "Add" at bounding box center [353, 424] width 49 height 33
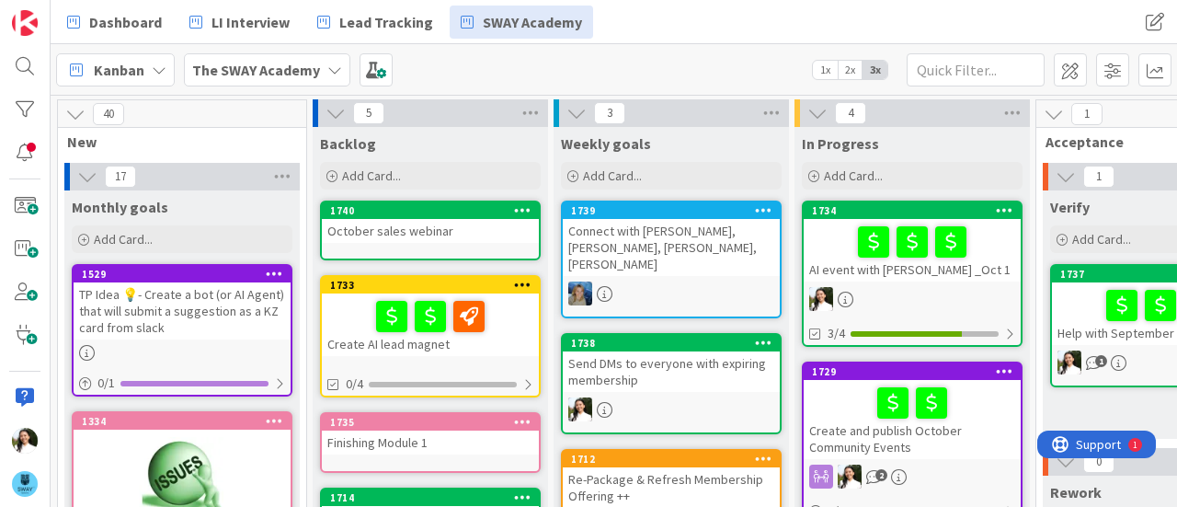
click at [418, 231] on div "October sales webinar" at bounding box center [430, 231] width 217 height 24
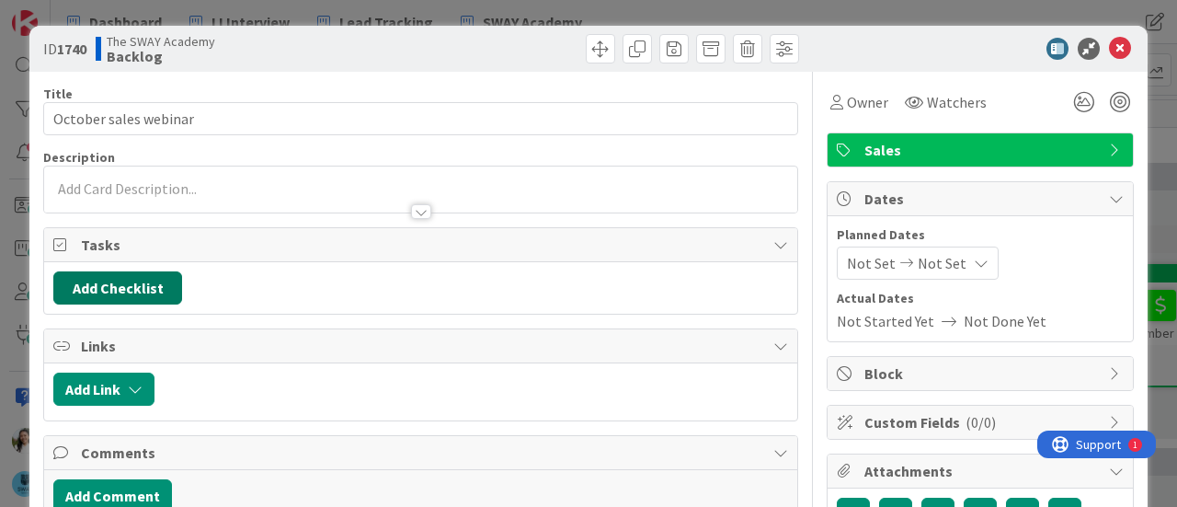
click at [148, 293] on button "Add Checklist" at bounding box center [117, 287] width 129 height 33
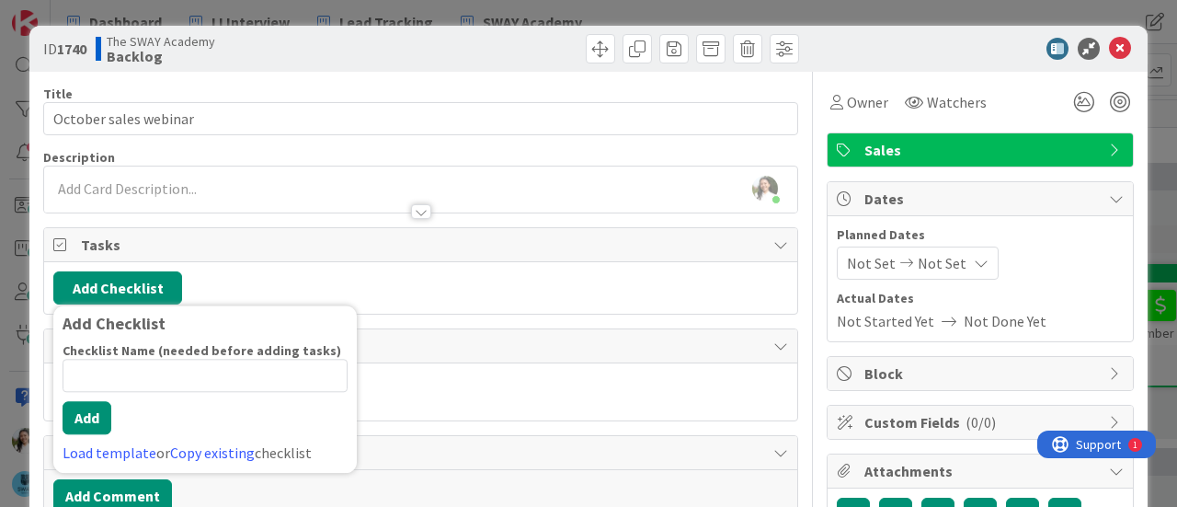
click at [193, 194] on div at bounding box center [420, 202] width 753 height 19
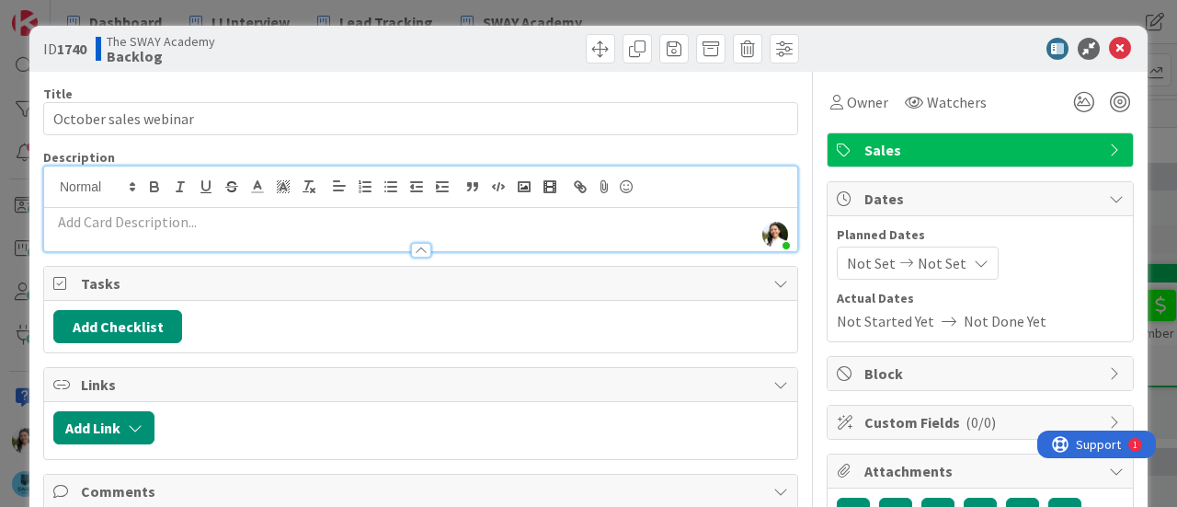
click at [157, 217] on p at bounding box center [420, 221] width 735 height 21
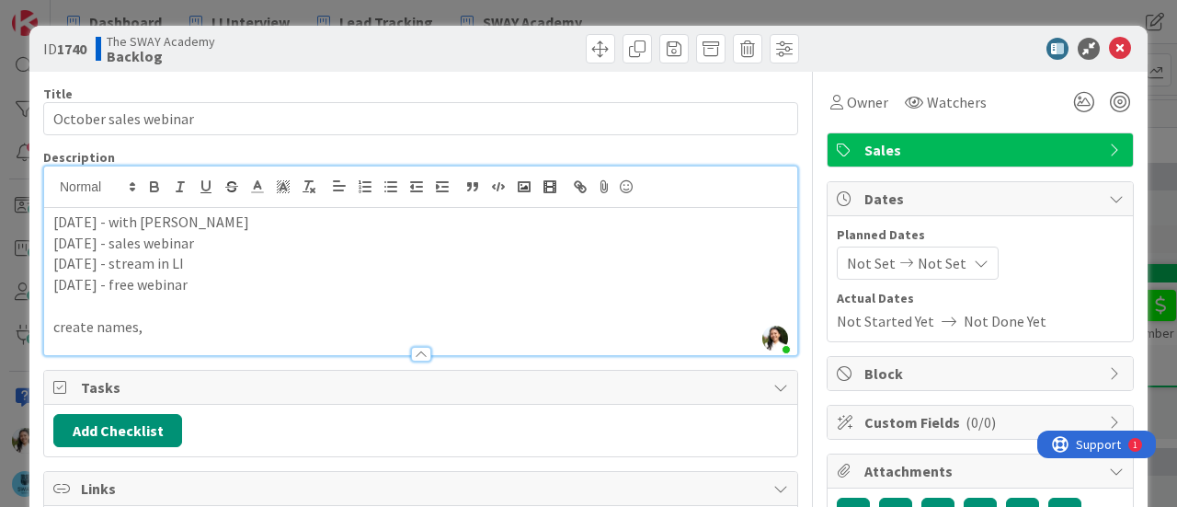
click at [104, 304] on p at bounding box center [420, 305] width 735 height 21
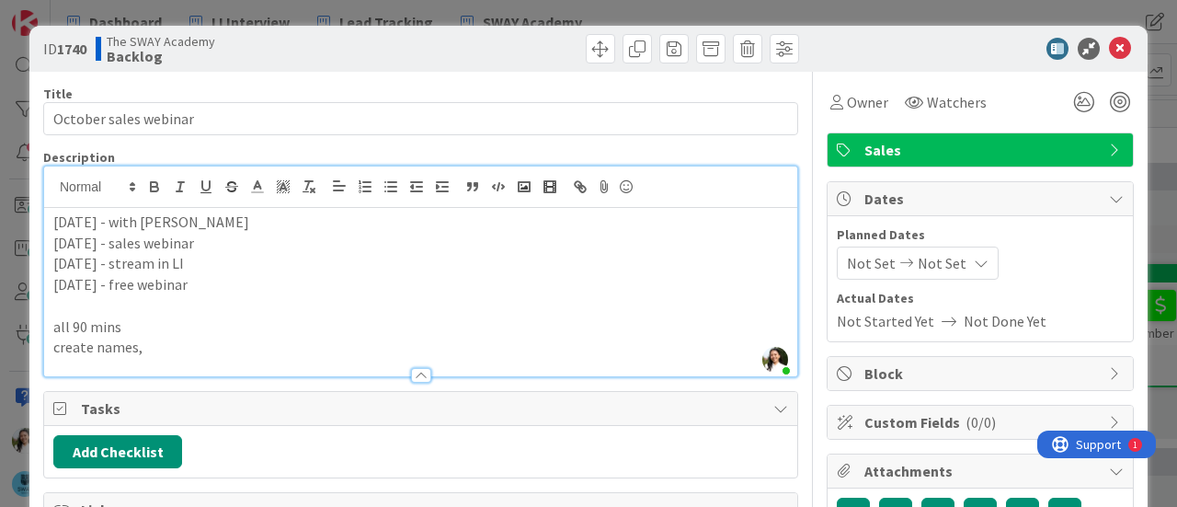
click at [158, 343] on p "create names," at bounding box center [420, 347] width 735 height 21
click at [0, 214] on div "ID 1740 The SWAY Academy Backlog Title 21 / 128 October sales webinar Descripti…" at bounding box center [588, 253] width 1177 height 507
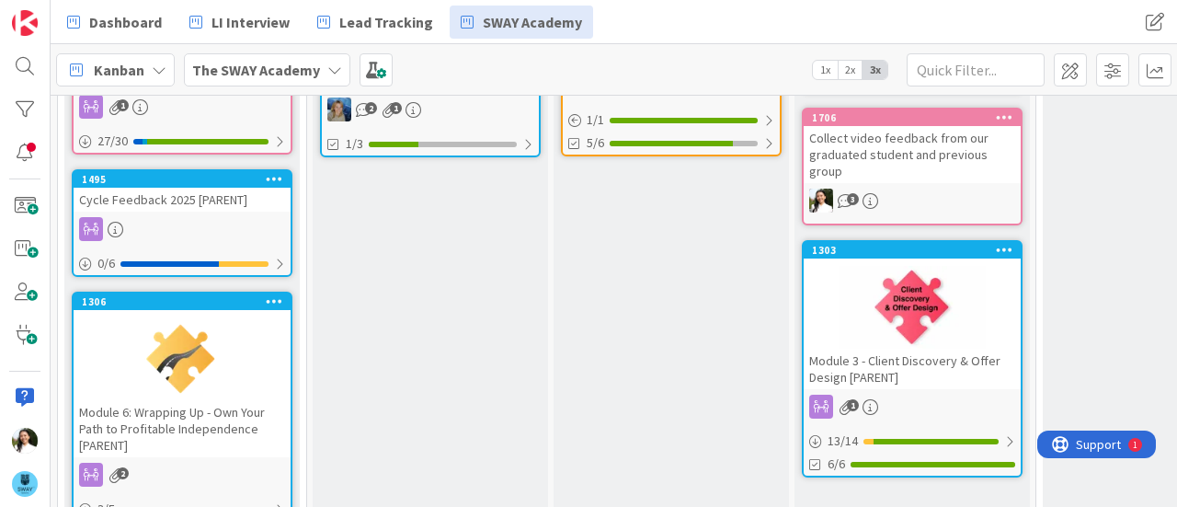
scroll to position [468, 0]
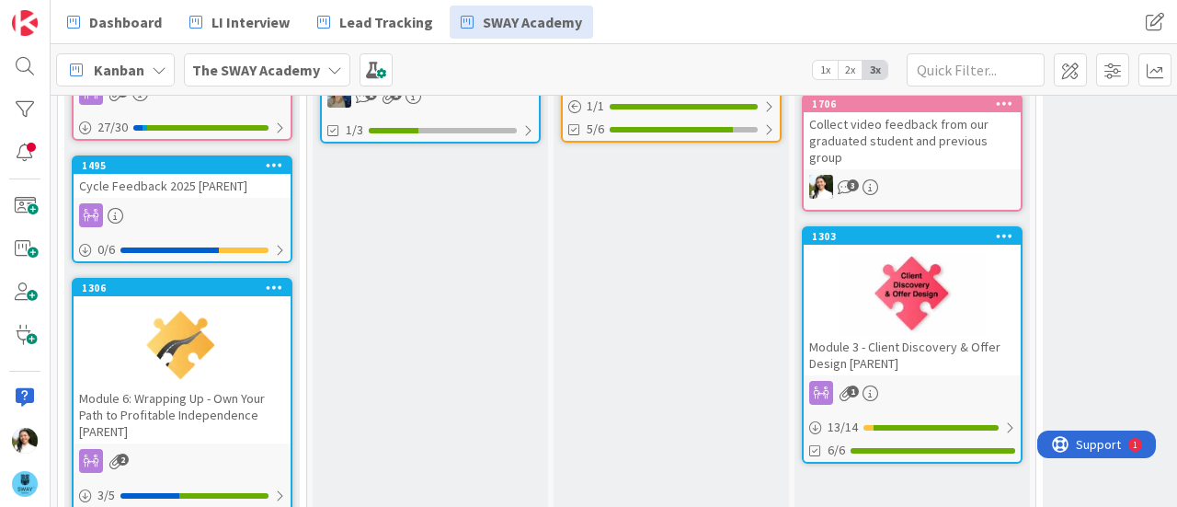
click at [844, 22] on div "Dashboard LI Interview Lead Tracking SWAY Academy" at bounding box center [456, 22] width 801 height 33
